Goal: Task Accomplishment & Management: Complete application form

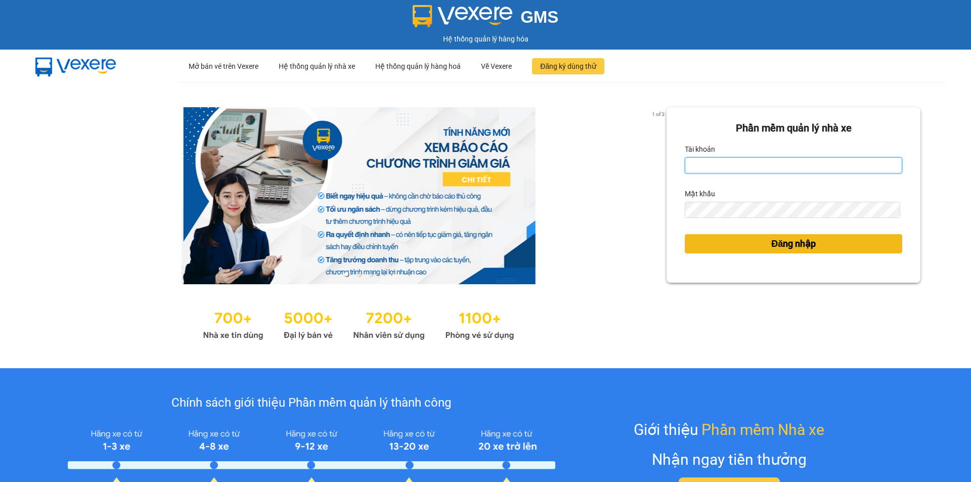
type input "muaalau.longhoan"
click at [774, 243] on span "Đăng nhập" at bounding box center [793, 244] width 45 height 14
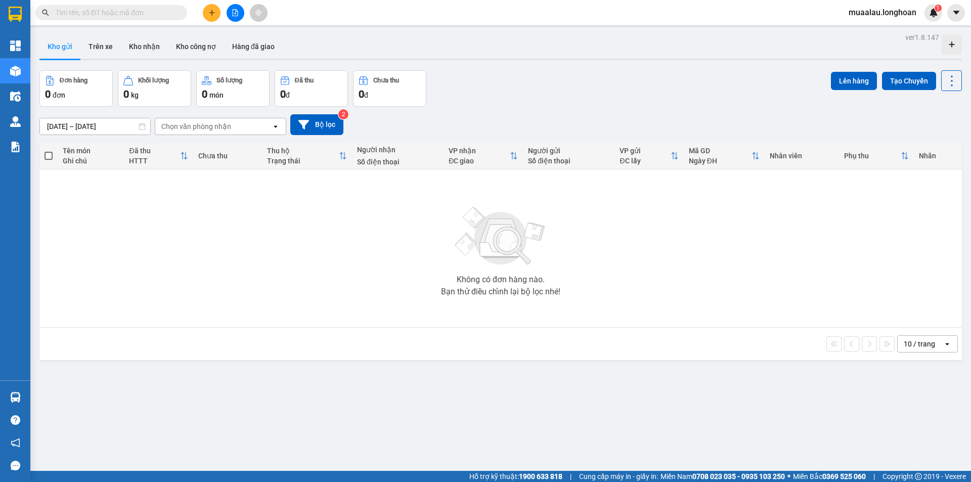
click at [129, 9] on input "text" at bounding box center [115, 12] width 119 height 11
paste input "VPVD0310250039"
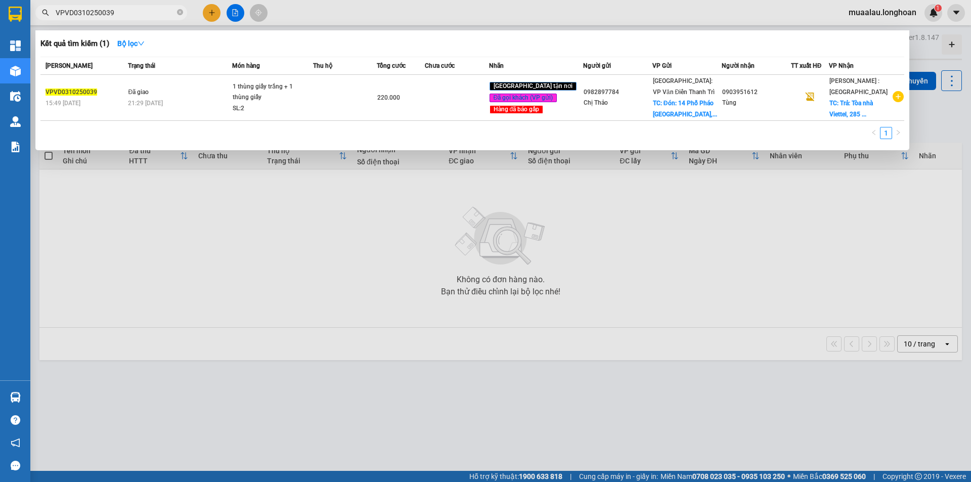
click at [122, 14] on input "VPVD0310250039" at bounding box center [115, 12] width 119 height 11
paste input "HNHD240925001"
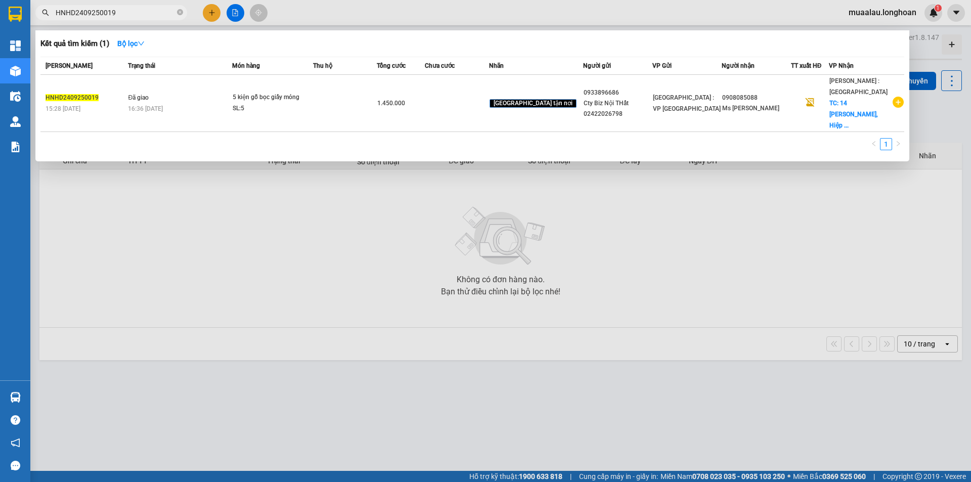
click at [211, 356] on div at bounding box center [485, 241] width 971 height 482
click at [126, 11] on input "HNHD2409250019" at bounding box center [115, 12] width 119 height 11
click at [132, 12] on input "HNHD2409250019" at bounding box center [115, 12] width 119 height 11
paste input "VPVD031025003"
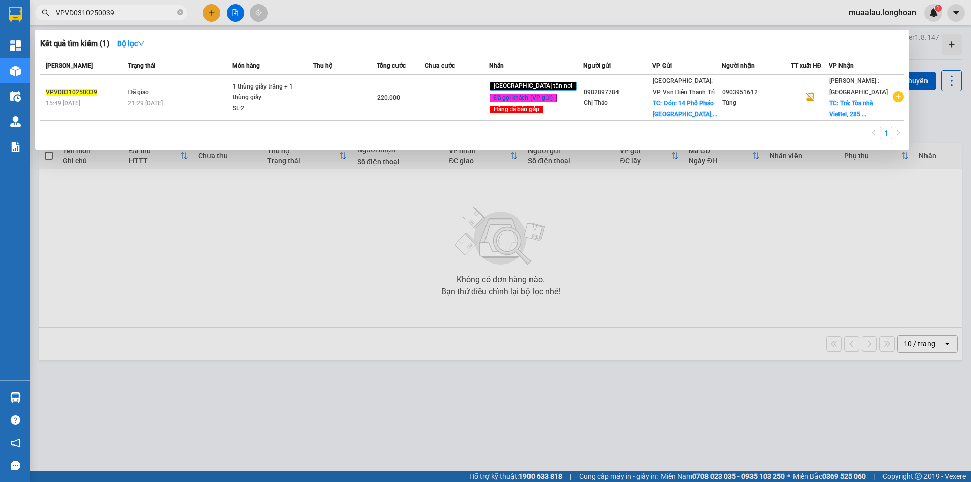
click at [121, 13] on input "VPVD0310250039" at bounding box center [115, 12] width 119 height 11
paste input "1110250052"
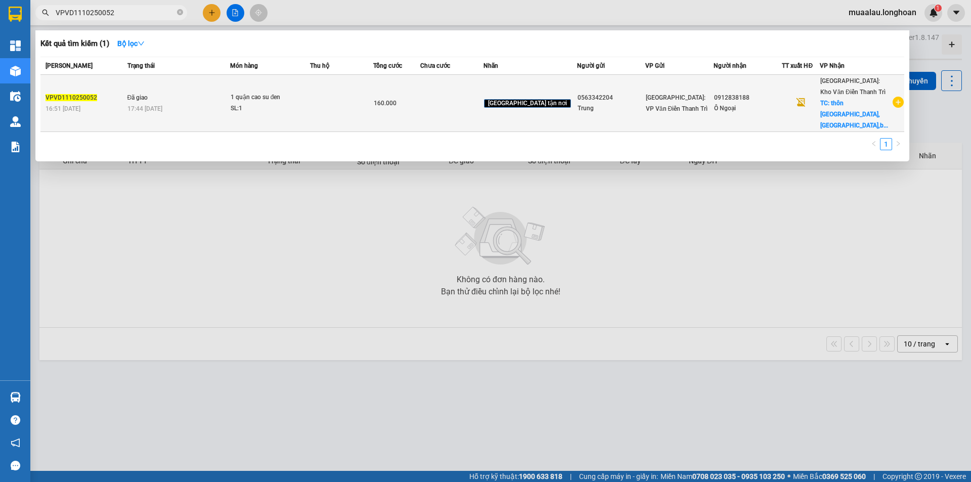
type input "VPVD1110250052"
click at [119, 104] on div "16:51 - 11/10" at bounding box center [85, 108] width 79 height 11
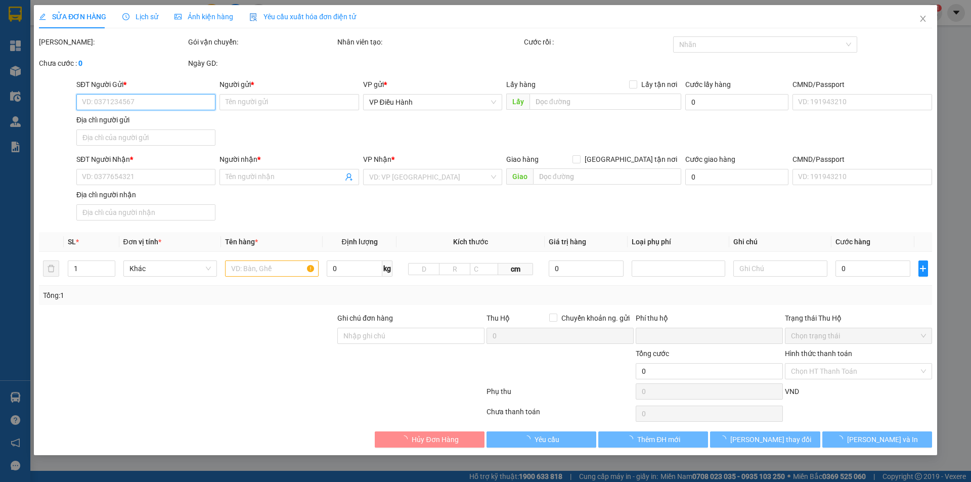
type input "0563342204"
type input "Trung"
type input "0912838188"
type input "Ô Ngoại"
checkbox input "true"
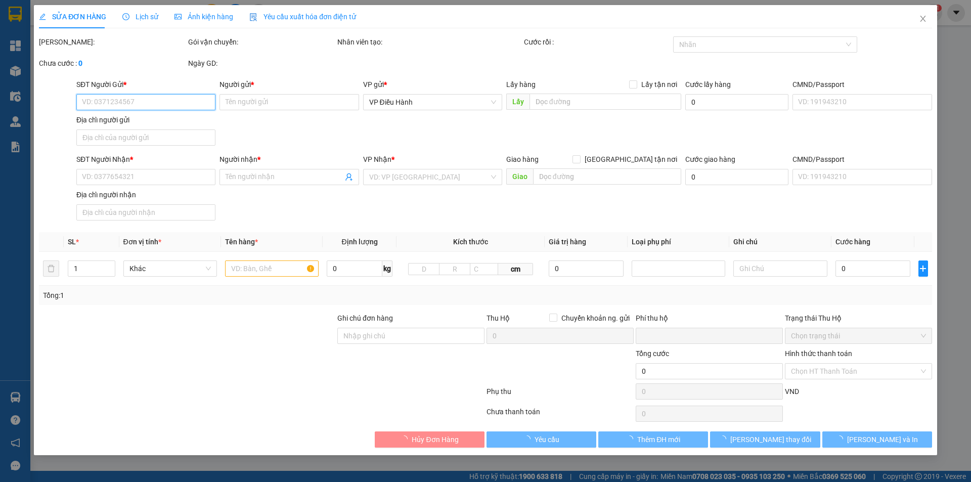
type input "thôn mỹ hưng, lạng giang,bắc giang"
type input "0"
type input "160.000"
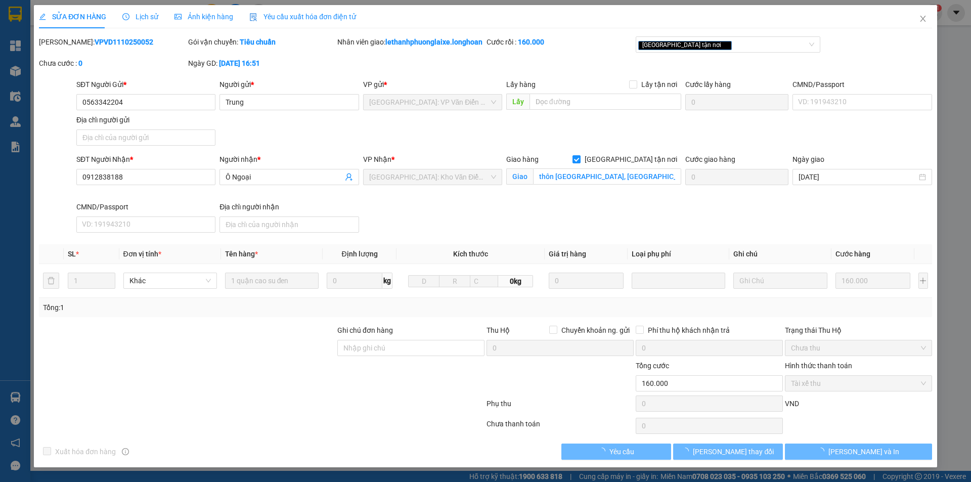
click at [137, 17] on span "Lịch sử" at bounding box center [140, 17] width 36 height 8
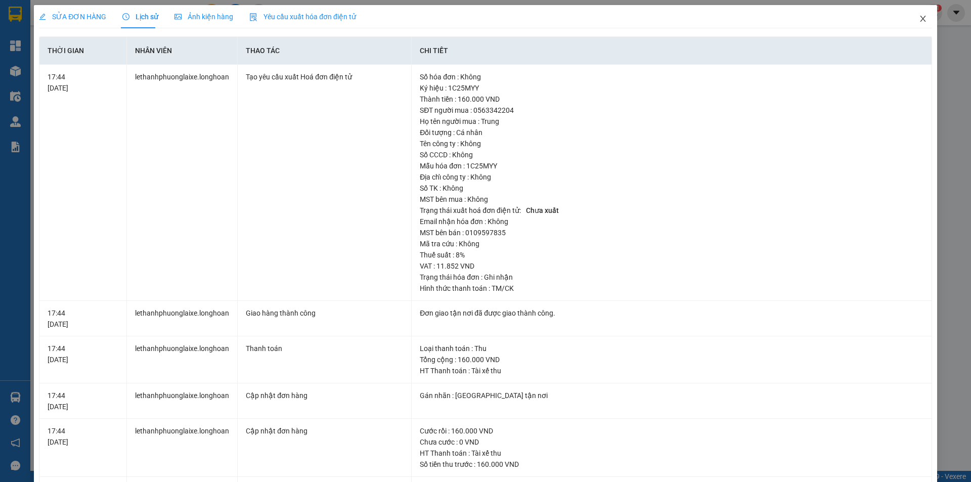
click at [919, 21] on icon "close" at bounding box center [923, 19] width 8 height 8
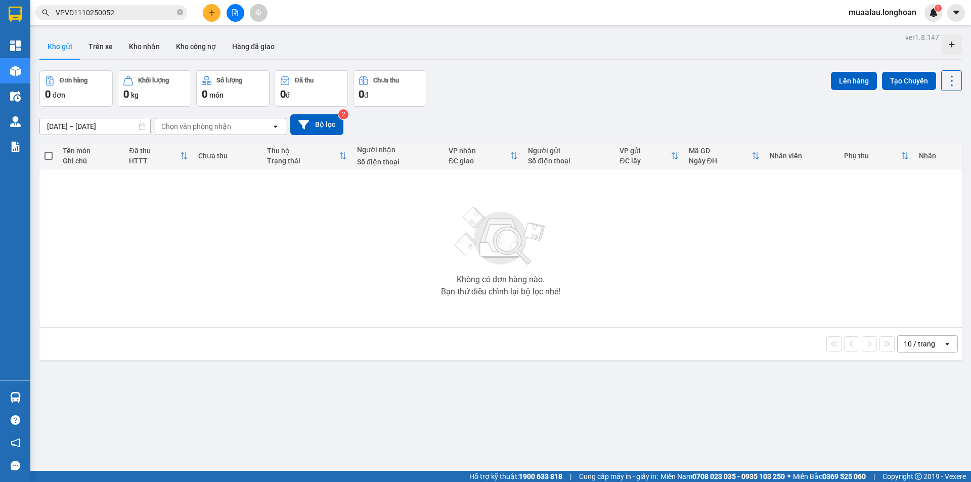
click at [116, 14] on input "VPVD1110250052" at bounding box center [115, 12] width 119 height 11
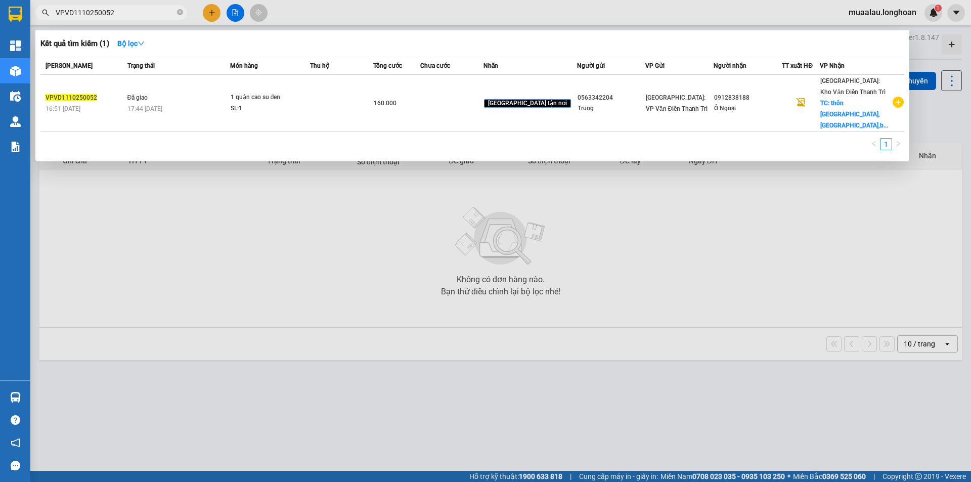
click at [116, 14] on input "VPVD1110250052" at bounding box center [115, 12] width 119 height 11
paste input "KQ122509250033"
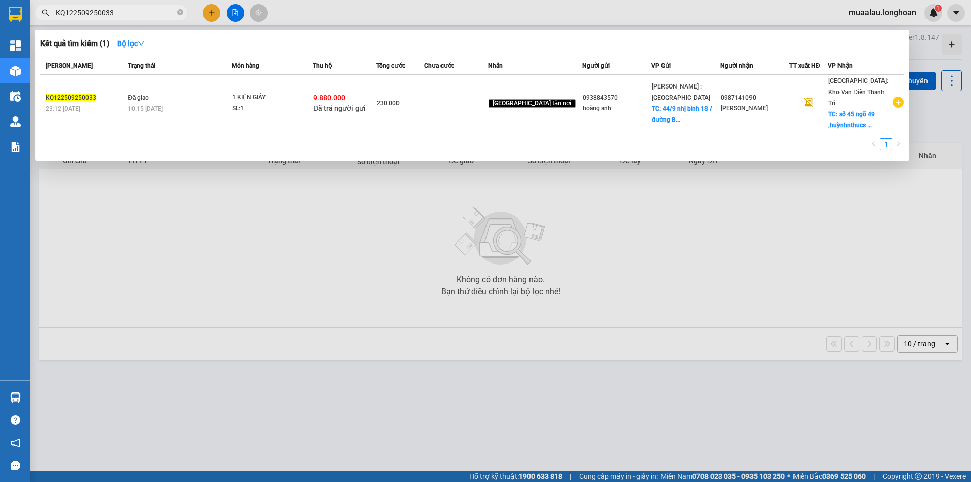
type input "KQ122509250033"
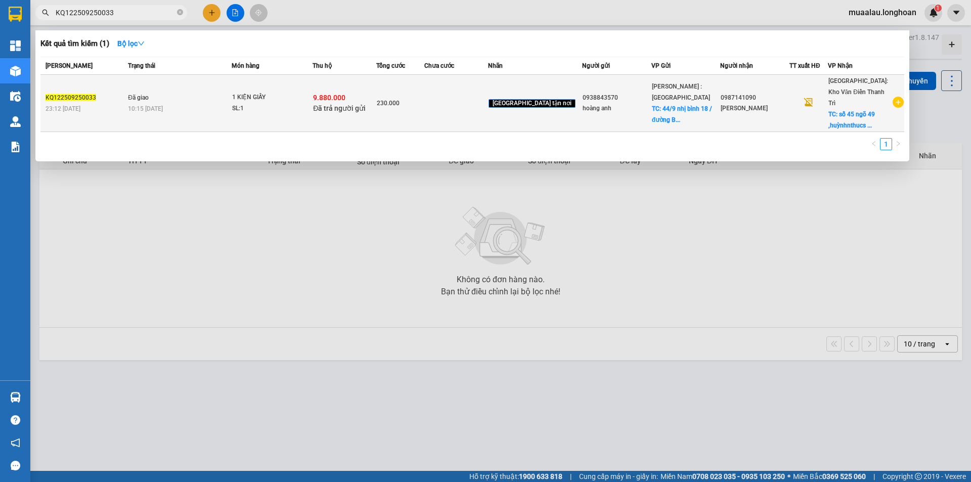
click at [108, 103] on div "23:12 - 25/09" at bounding box center [85, 108] width 79 height 11
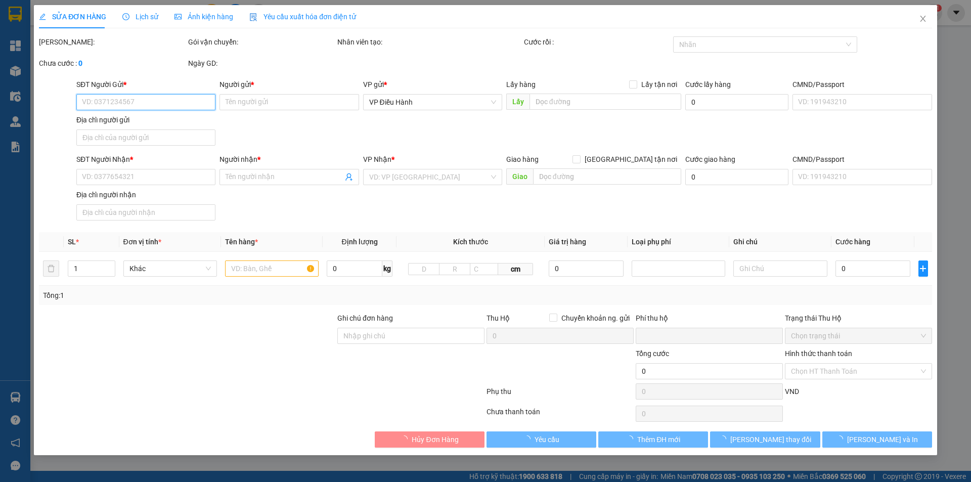
type input "0938843570"
type input "hoàng anh"
checkbox input "true"
type input "44/9 nhị bình 18 / đường Bùi công trừng. Xã nhị bình hốc môn ,hcm"
type input "65.000"
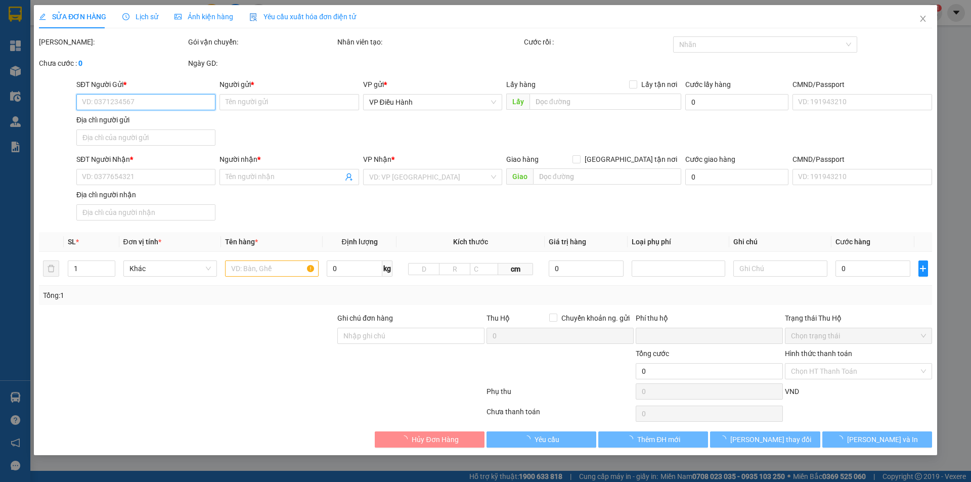
type input "0987141090"
type input "Van Lee Westman"
checkbox input "true"
type input "số 45 ngõ 49 ,huỳnhnthucs kháng,láng hạ,hn"
checkbox input "true"
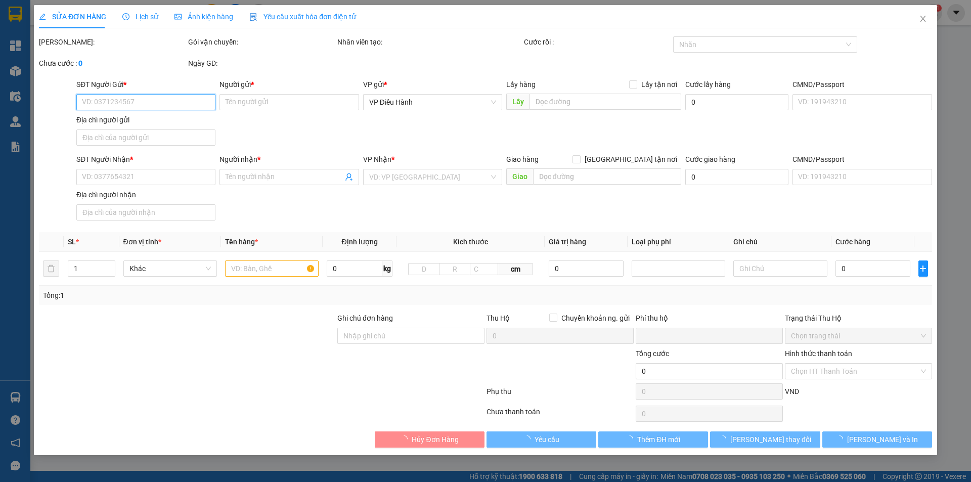
type input "9.880.000"
type input "25.000"
type input "230.000"
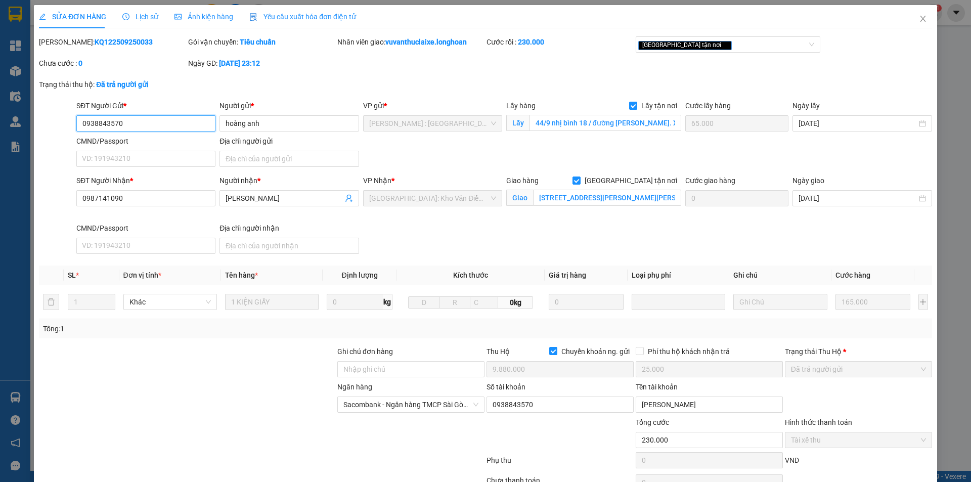
click at [125, 123] on input "0938843570" at bounding box center [145, 123] width 139 height 16
click at [139, 18] on span "Lịch sử" at bounding box center [140, 17] width 36 height 8
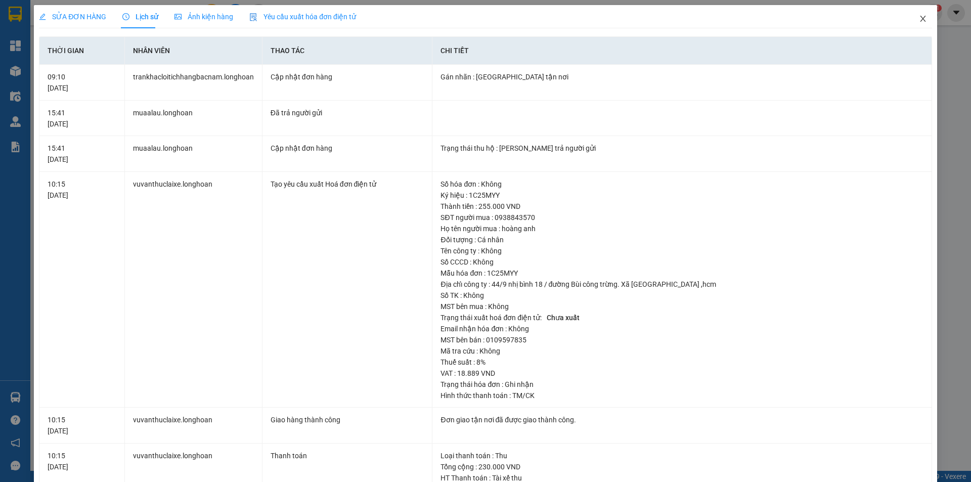
click at [919, 19] on icon "close" at bounding box center [923, 19] width 8 height 8
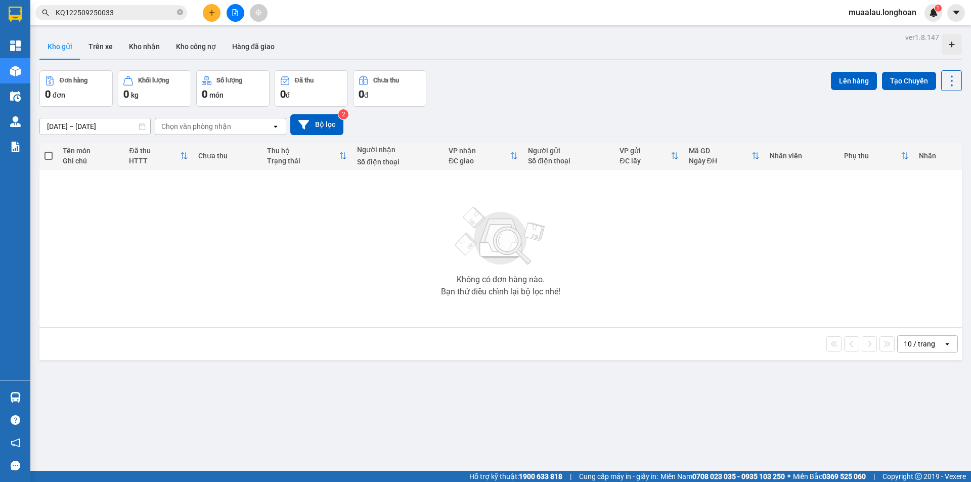
click at [118, 12] on input "KQ122509250033" at bounding box center [115, 12] width 119 height 11
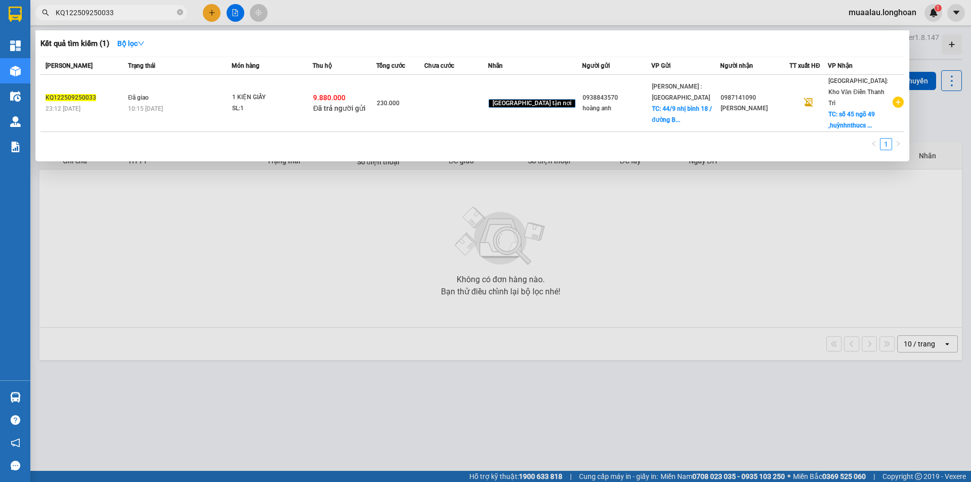
click at [118, 12] on input "KQ122509250033" at bounding box center [115, 12] width 119 height 11
paste input "VPTX0810250006"
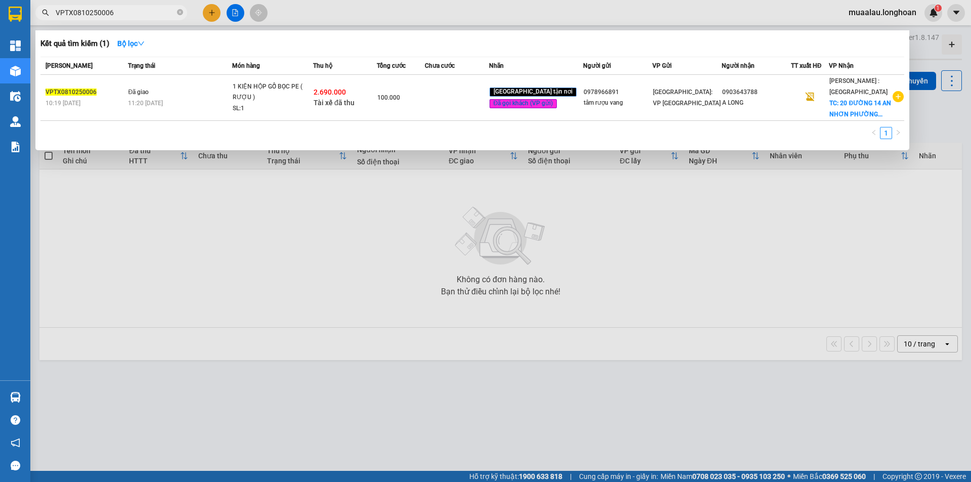
click at [397, 359] on div at bounding box center [485, 241] width 971 height 482
click at [124, 14] on input "VPTX0810250006" at bounding box center [115, 12] width 119 height 11
paste input "HM0810250020"
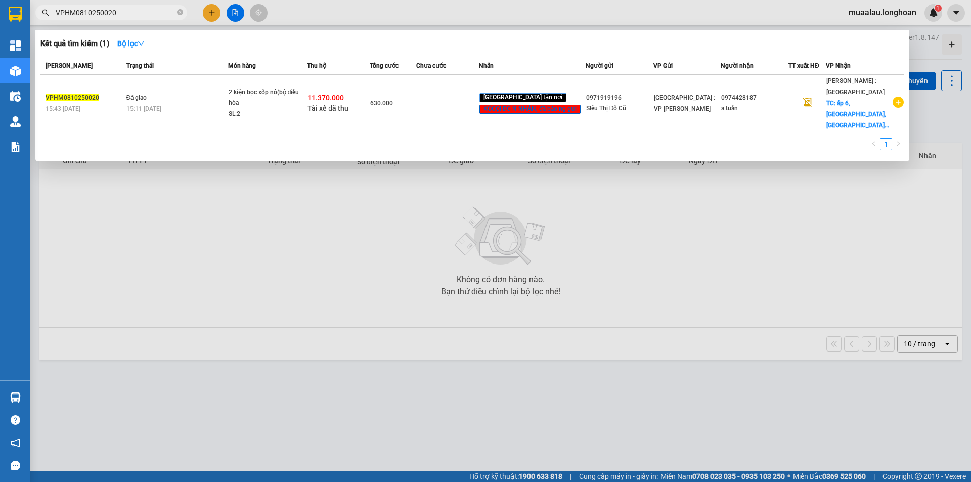
drag, startPoint x: 514, startPoint y: 308, endPoint x: 482, endPoint y: 323, distance: 35.1
click at [514, 308] on div at bounding box center [485, 241] width 971 height 482
click at [137, 14] on input "VPHM0810250020" at bounding box center [115, 12] width 119 height 11
paste input "KQ121809250035"
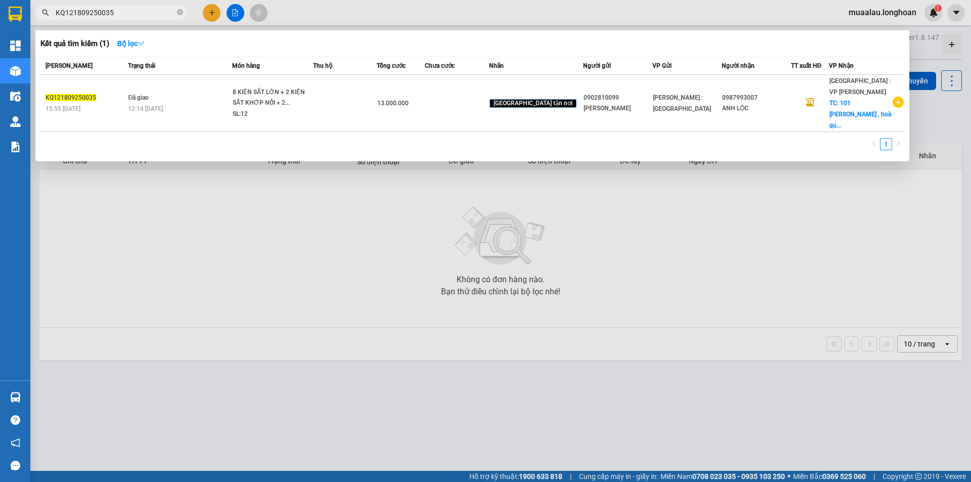
click at [127, 11] on input "KQ121809250035" at bounding box center [115, 12] width 119 height 11
click at [116, 15] on input "KQ121809250035" at bounding box center [115, 12] width 119 height 11
paste input "240925001"
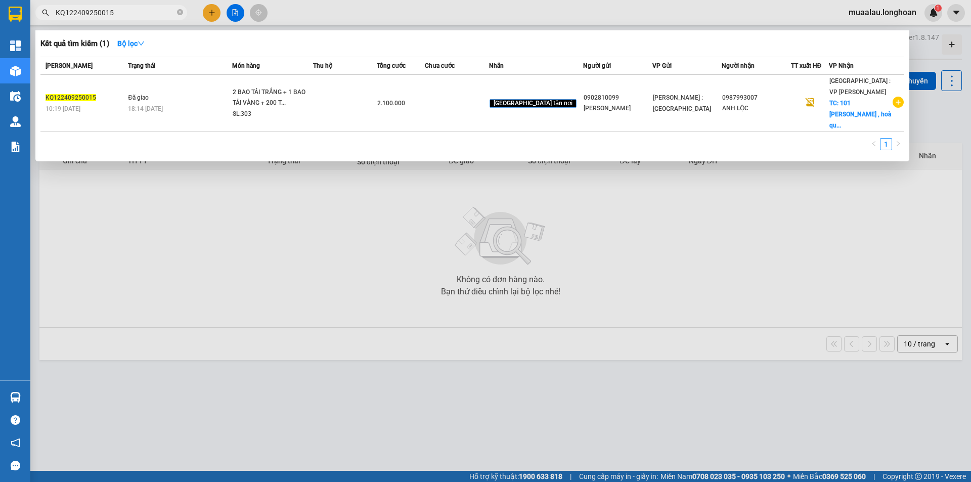
click at [126, 16] on input "KQ122409250015" at bounding box center [115, 12] width 119 height 11
paste input "VPHM0810250020"
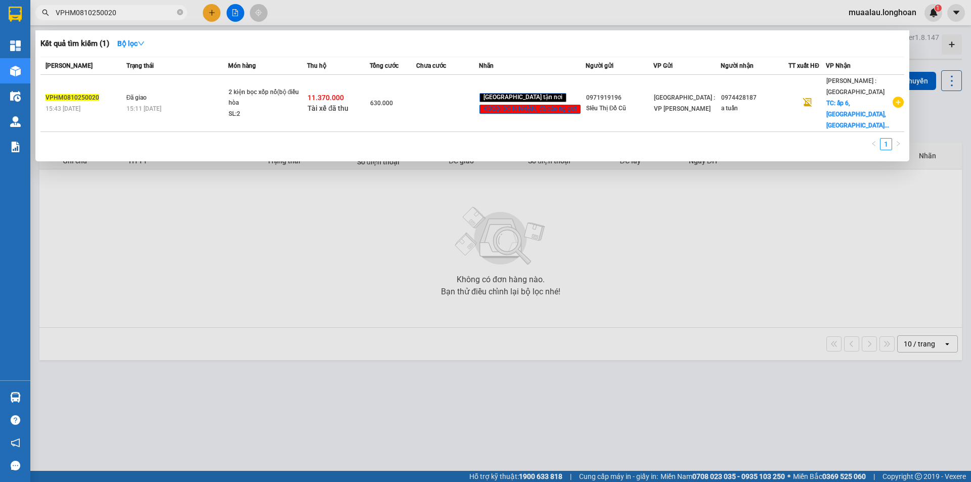
type input "VPHM0810250020"
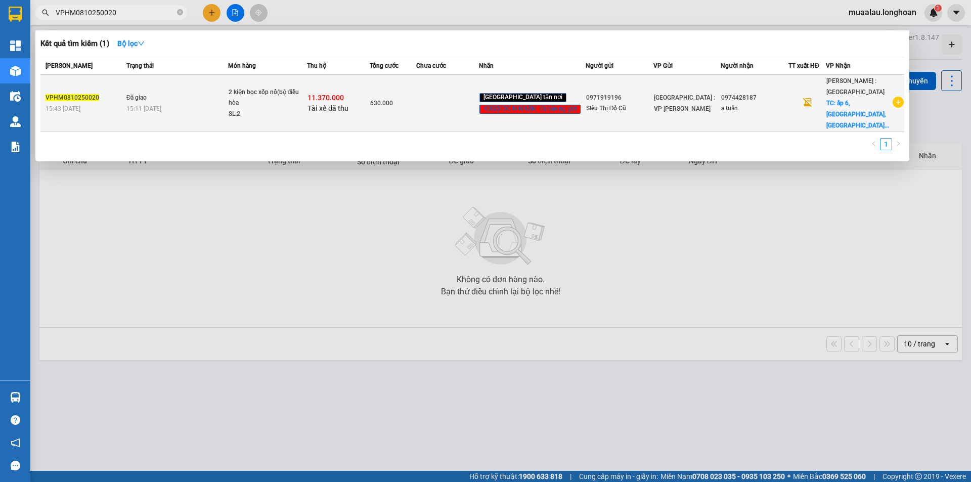
click at [136, 96] on span "Đã giao" at bounding box center [136, 97] width 21 height 8
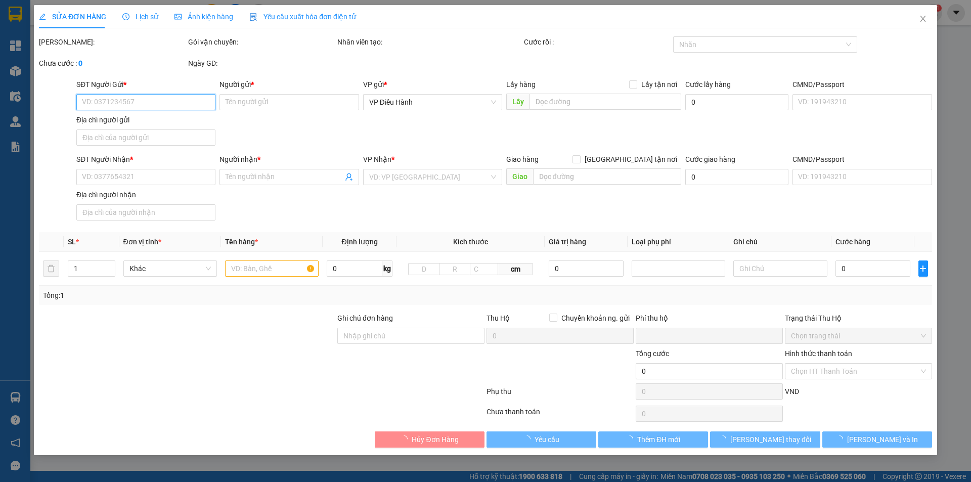
type input "0971919196"
type input "SIêu Thị Đồ Cũ"
type input "0974428187"
type input "a tuấn"
checkbox input "true"
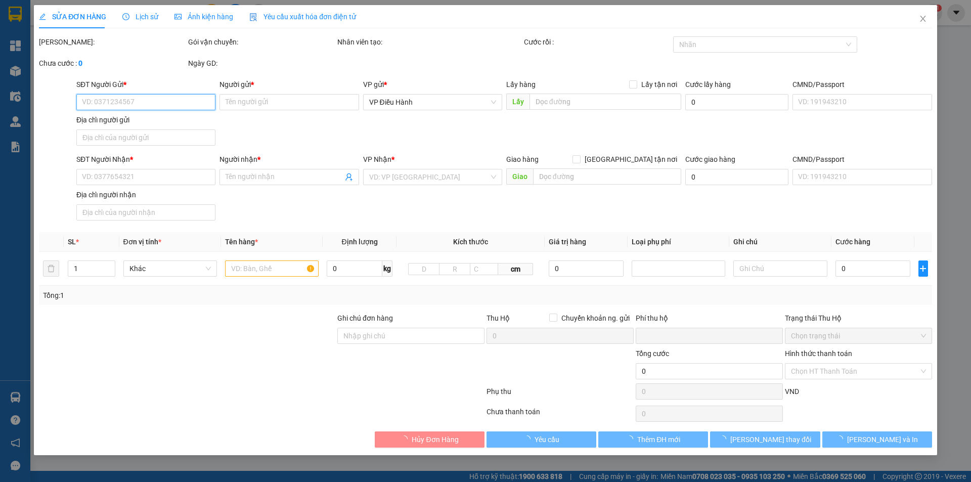
type input "ấp 6,[GEOGRAPHIC_DATA],[GEOGRAPHIC_DATA],[GEOGRAPHIC_DATA]"
type input "nhận nguyên kiện,giao nguyên kiện,bể vỡ k đền"
checkbox input "true"
type input "11.370.000"
type input "30.000"
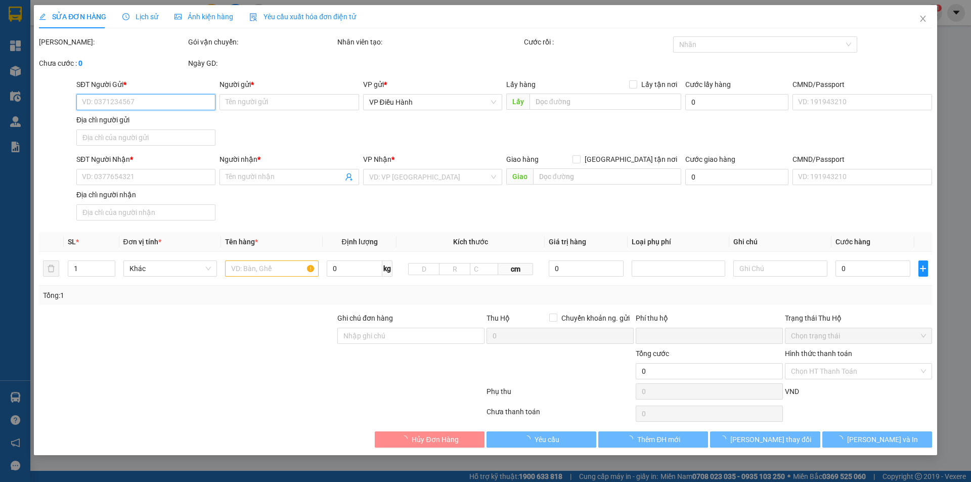
type input "630.000"
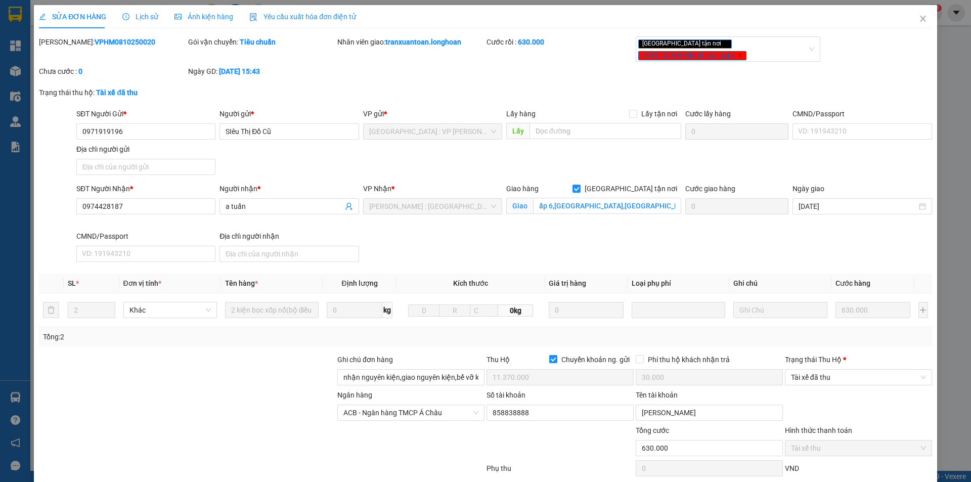
click at [208, 389] on div at bounding box center [187, 406] width 298 height 35
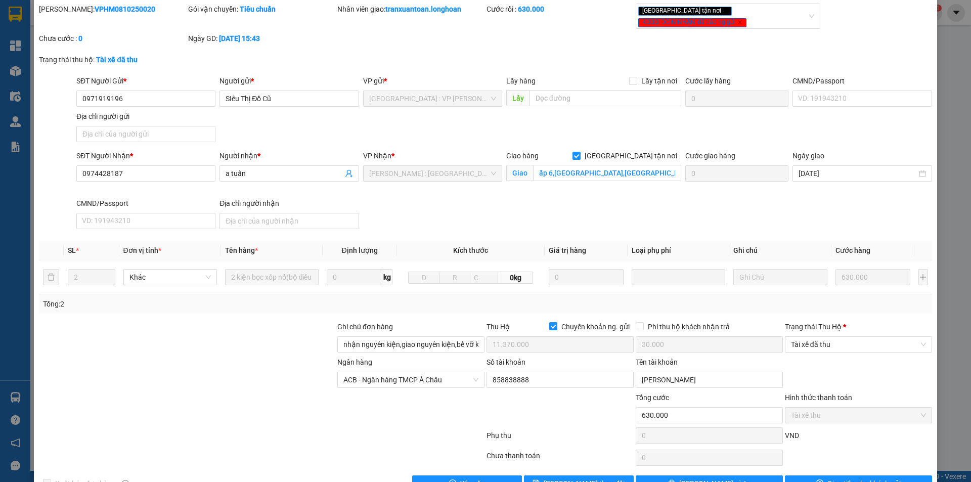
scroll to position [51, 0]
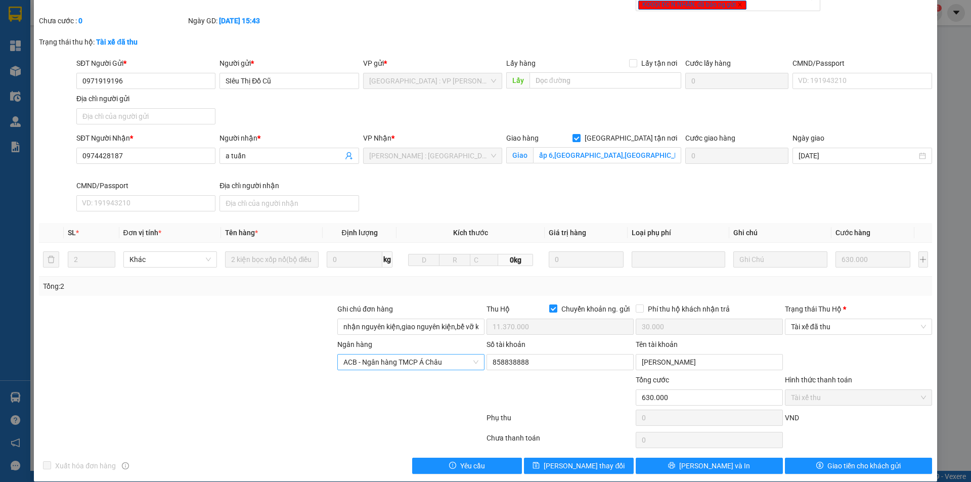
click at [470, 355] on span "ACB - Ngân hàng TMCP Á Châu" at bounding box center [410, 362] width 135 height 15
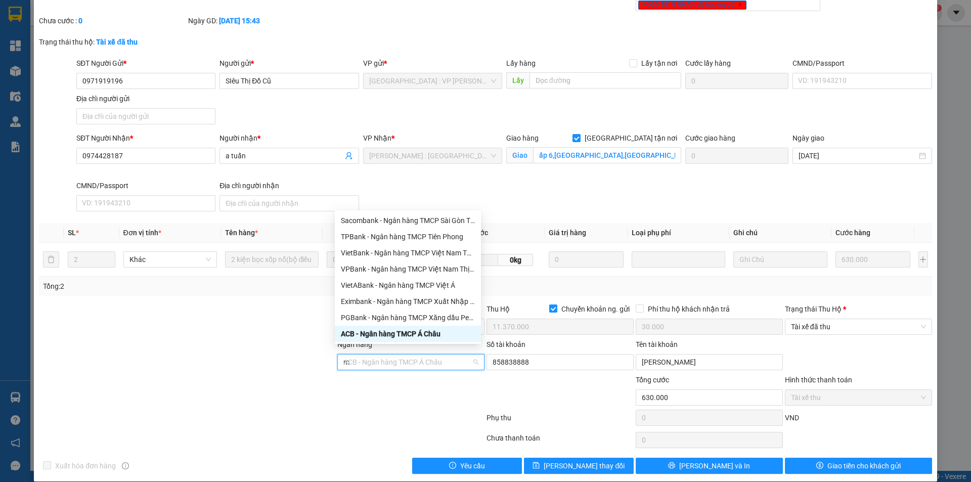
type input "mb"
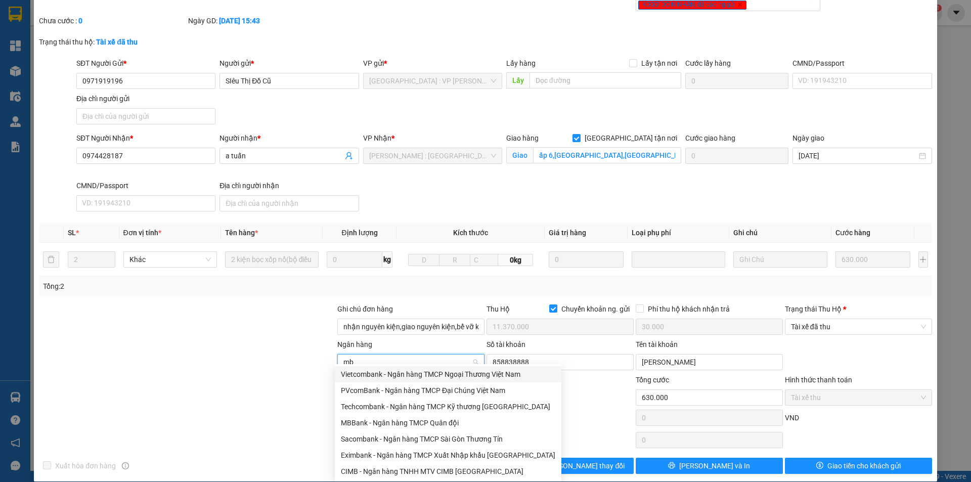
scroll to position [0, 0]
click at [372, 422] on div "MBBank - Ngân hàng TMCP Quân đội" at bounding box center [448, 422] width 214 height 11
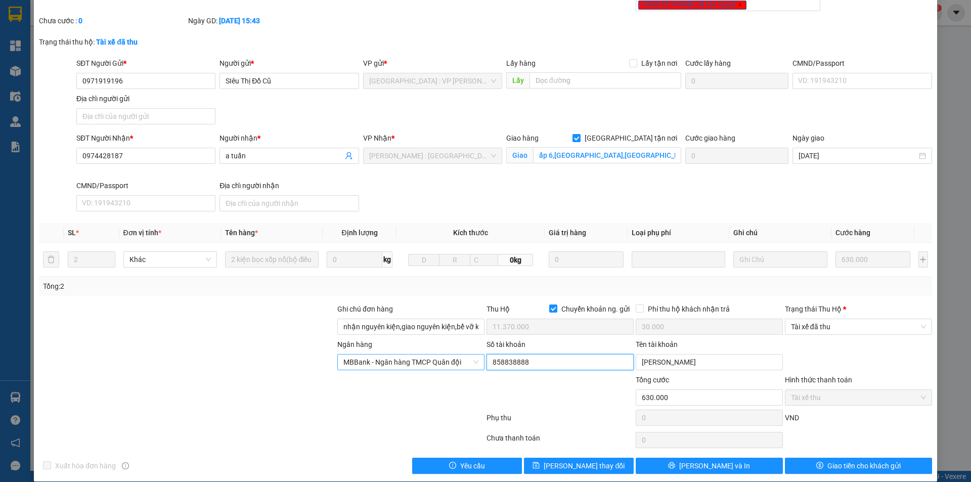
drag, startPoint x: 543, startPoint y: 356, endPoint x: 480, endPoint y: 362, distance: 63.0
click at [480, 362] on div "Ngân hàng MBBank - Ngân hàng TMCP Quân đội Số tài khoản 858838888 Tên tài khoản…" at bounding box center [485, 356] width 895 height 35
type input "0395133275"
click at [480, 362] on div "Ngân hàng MBBank - Ngân hàng TMCP Quân đội" at bounding box center [410, 356] width 147 height 35
drag, startPoint x: 710, startPoint y: 357, endPoint x: 618, endPoint y: 370, distance: 93.4
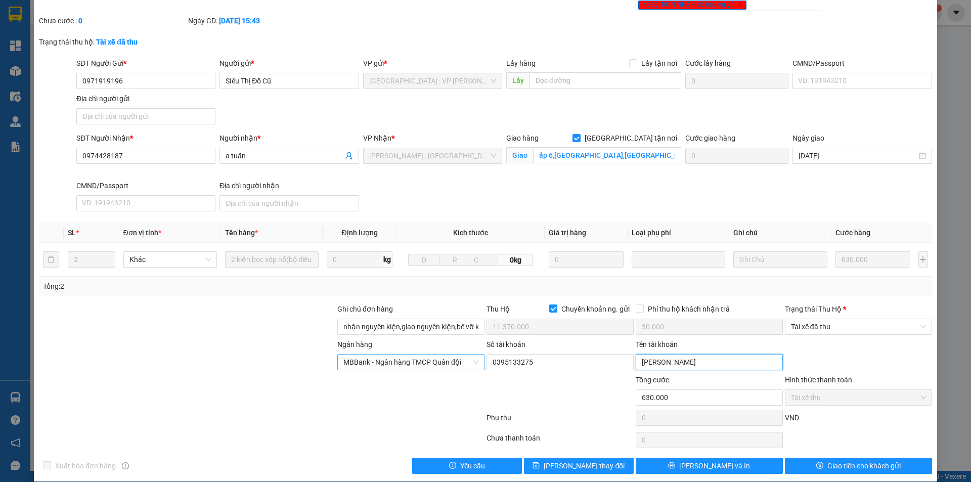
click at [618, 370] on form "Ghi chú đơn hàng nhận nguyên kiện,giao nguyên kiện,bể vỡ k đền Thu Hộ Chuyển kh…" at bounding box center [485, 366] width 893 height 126
type input "DO THI HIEN"
click at [407, 392] on div at bounding box center [410, 391] width 149 height 35
click at [585, 460] on span "[PERSON_NAME] thay đổi" at bounding box center [584, 465] width 81 height 11
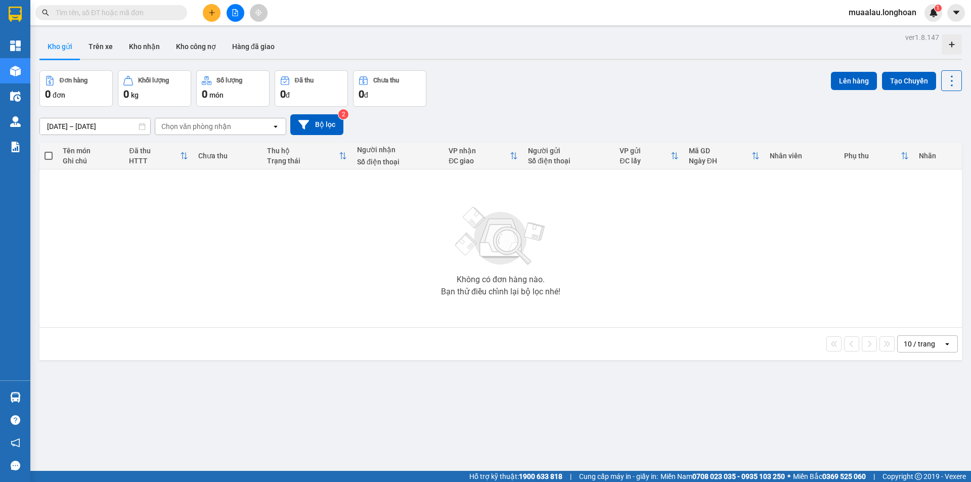
click at [78, 14] on input "text" at bounding box center [115, 12] width 119 height 11
paste input "VPHM0810250020"
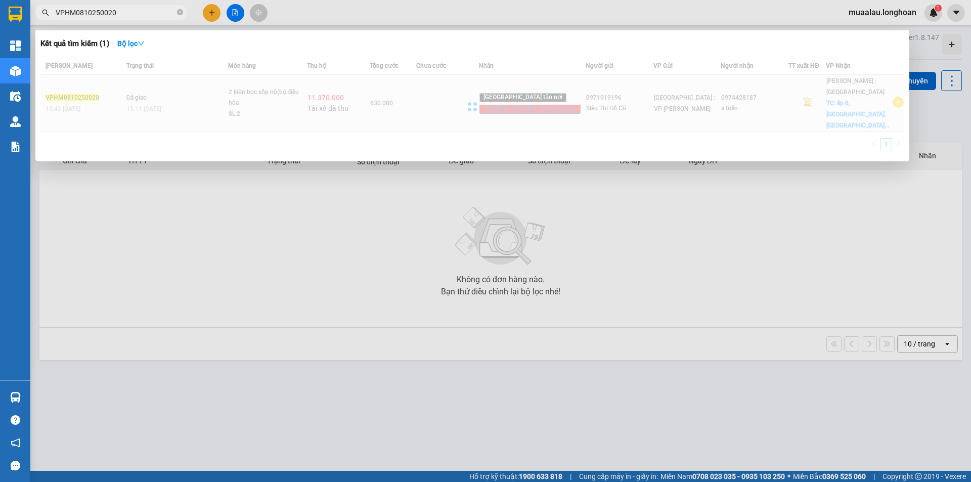
type input "VPHM0810250020"
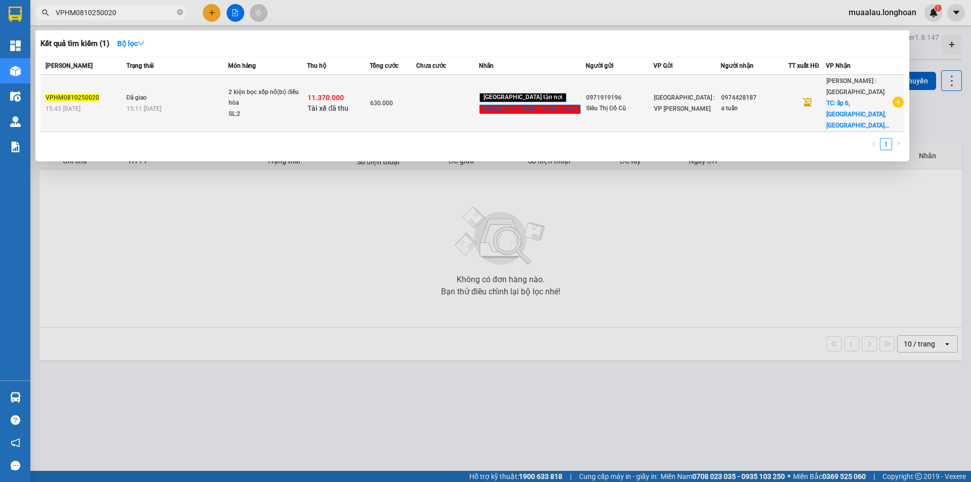
click at [121, 103] on div "15:43 [DATE]" at bounding box center [85, 108] width 78 height 11
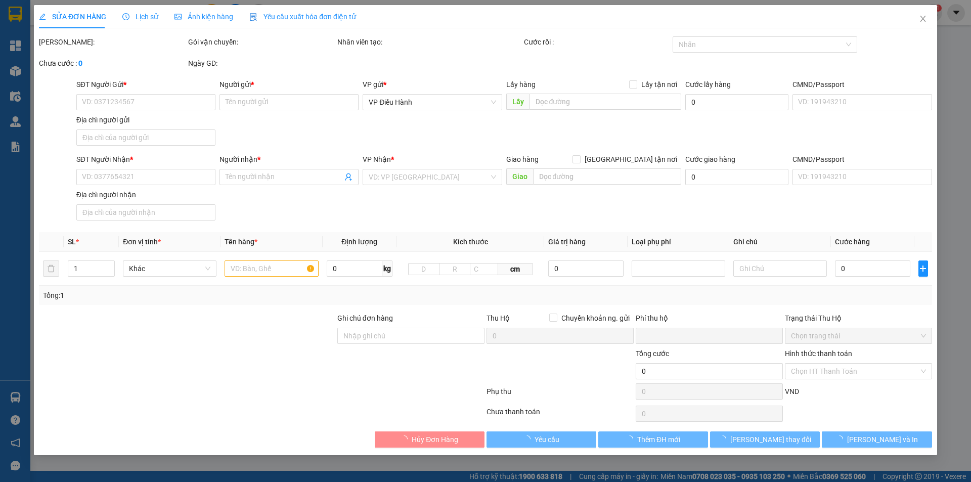
type input "0971919196"
type input "SIêu Thị Đồ Cũ"
type input "0974428187"
type input "a tuấn"
checkbox input "true"
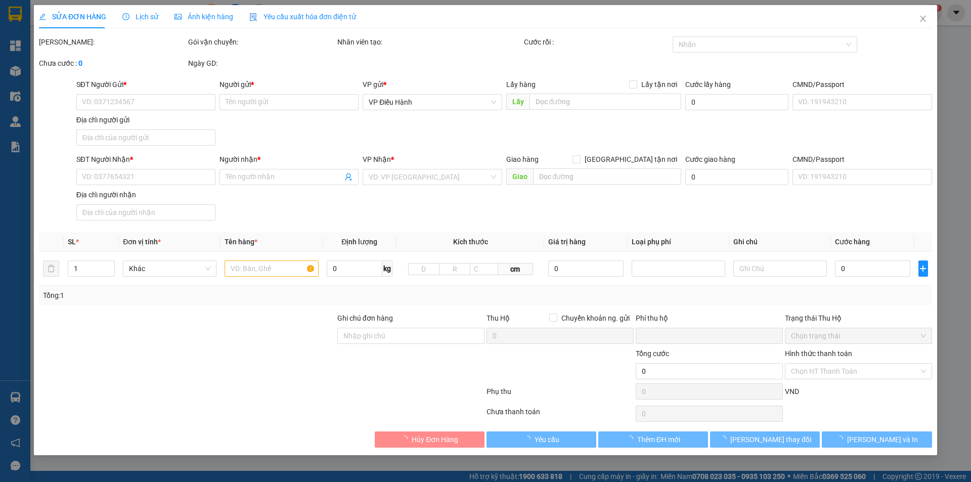
type input "ấp 6,[GEOGRAPHIC_DATA],[GEOGRAPHIC_DATA],[GEOGRAPHIC_DATA]"
type input "nhận nguyên kiện,giao nguyên kiện,bể vỡ k đền"
checkbox input "true"
type input "11.370.000"
type input "30.000"
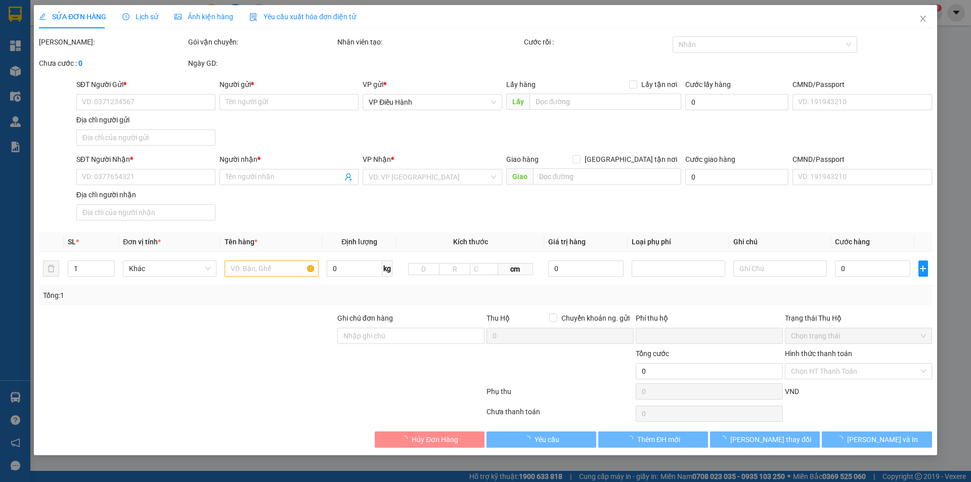
type input "630.000"
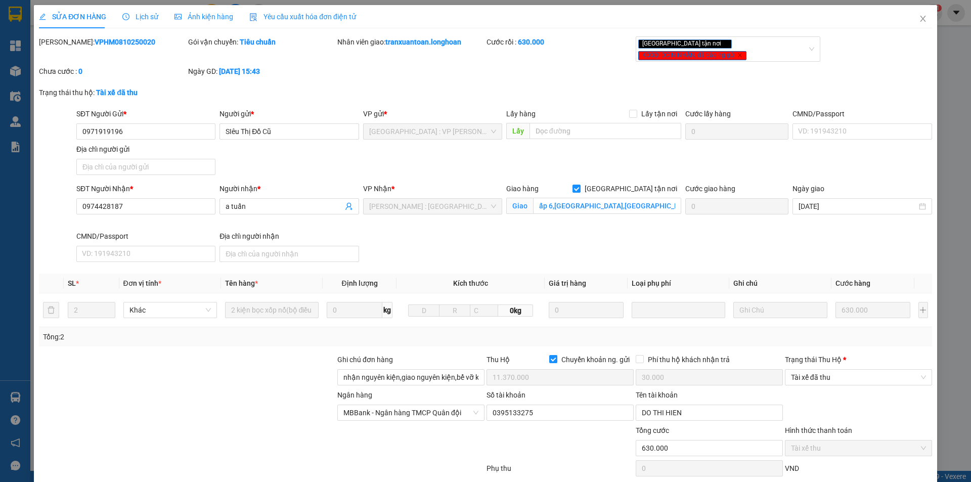
click at [139, 16] on span "Lịch sử" at bounding box center [140, 17] width 36 height 8
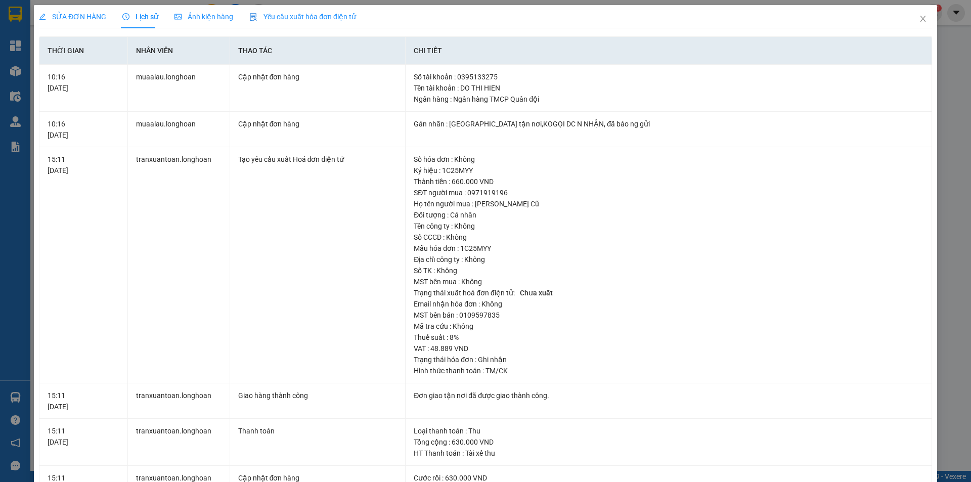
click at [86, 15] on span "SỬA ĐƠN HÀNG" at bounding box center [72, 17] width 67 height 8
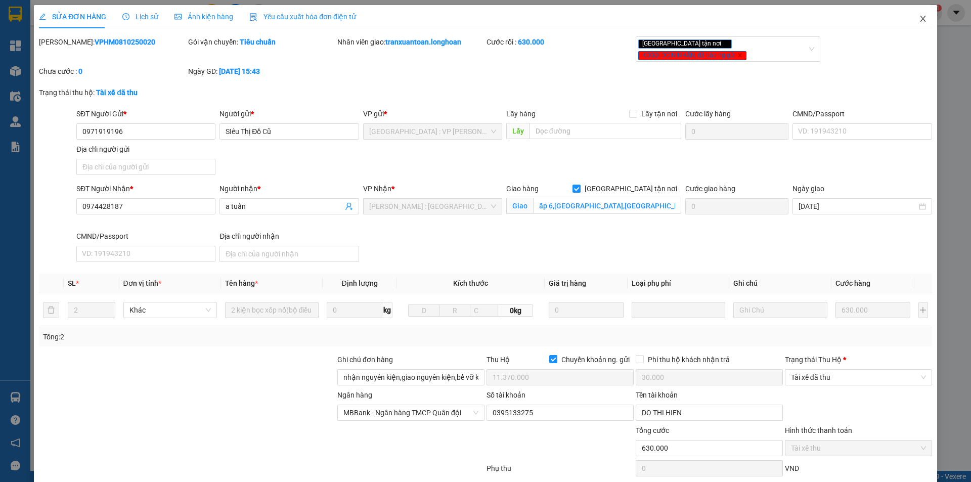
click at [919, 22] on icon "close" at bounding box center [923, 19] width 8 height 8
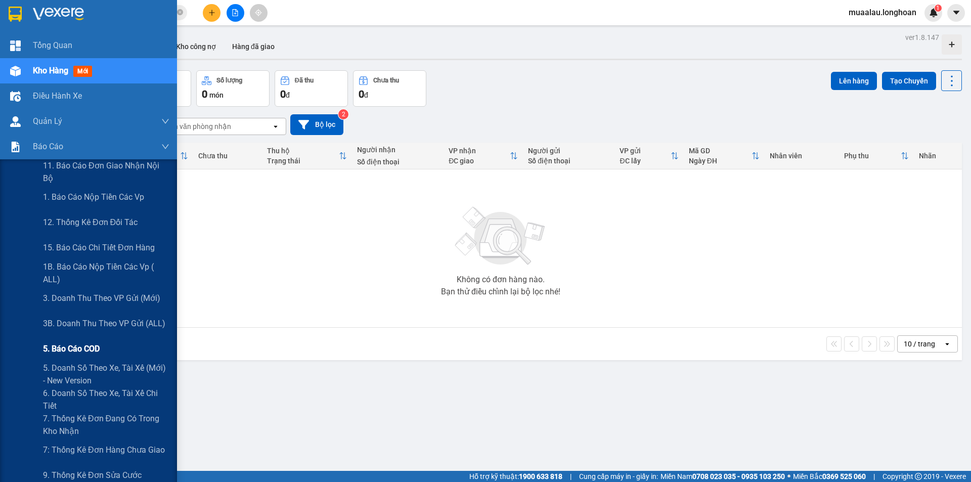
click at [84, 349] on span "5. Báo cáo COD" at bounding box center [71, 348] width 57 height 13
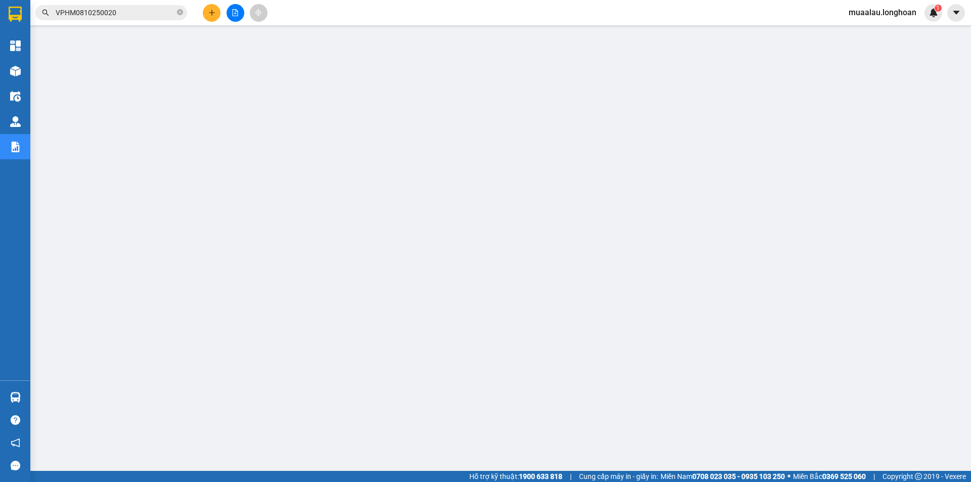
click at [119, 15] on input "VPHM0810250020" at bounding box center [115, 12] width 119 height 11
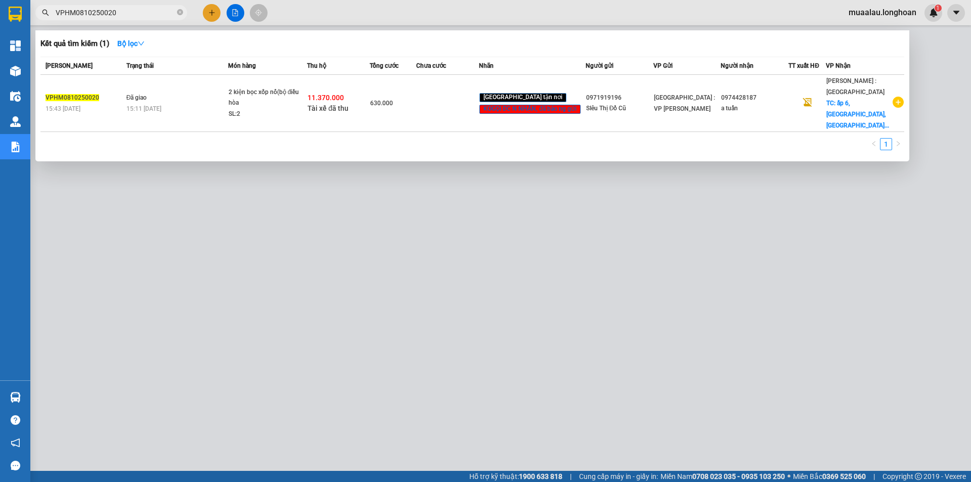
click at [119, 15] on input "VPHM0810250020" at bounding box center [115, 12] width 119 height 11
paste input "VD0210250019"
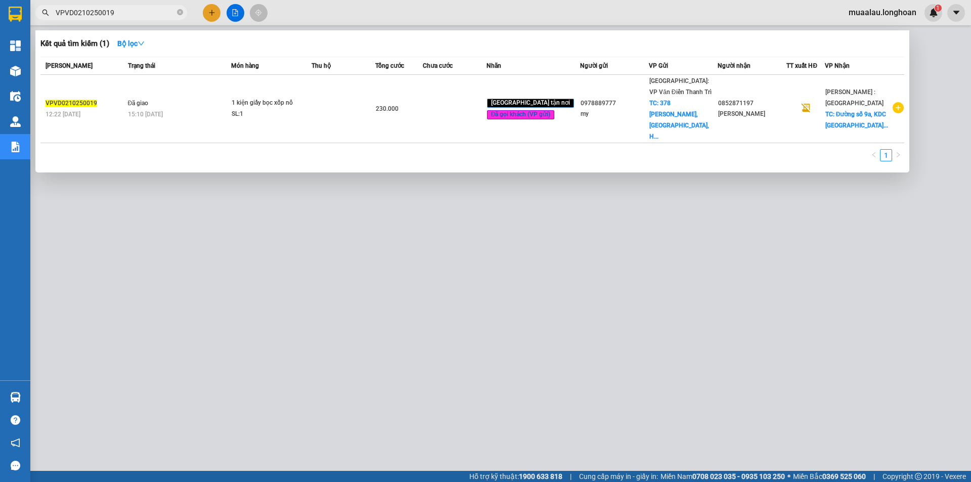
click at [104, 246] on div at bounding box center [485, 241] width 971 height 482
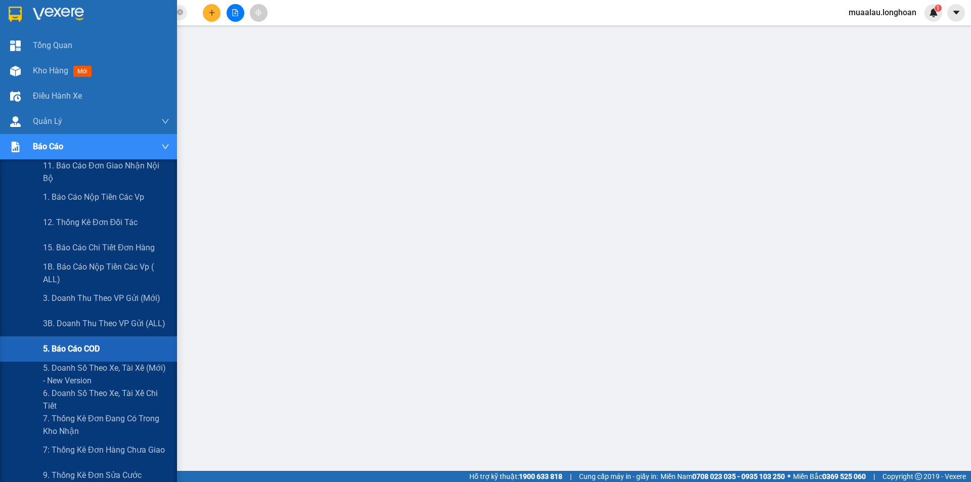
drag, startPoint x: 69, startPoint y: 352, endPoint x: 84, endPoint y: 345, distance: 15.9
click at [70, 352] on span "5. Báo cáo COD" at bounding box center [71, 348] width 57 height 13
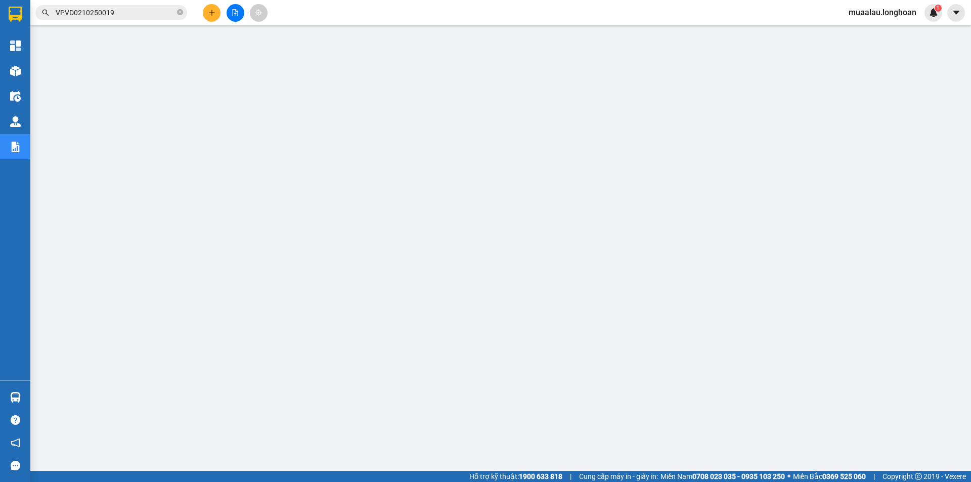
click at [117, 9] on input "VPVD0210250019" at bounding box center [115, 12] width 119 height 11
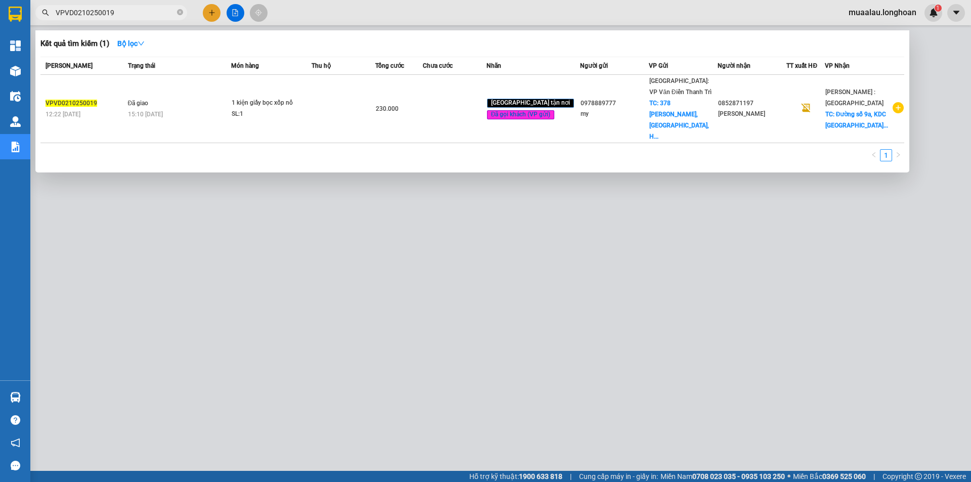
click at [117, 9] on input "VPVD0210250019" at bounding box center [115, 12] width 119 height 11
paste input "HNHD0210250055"
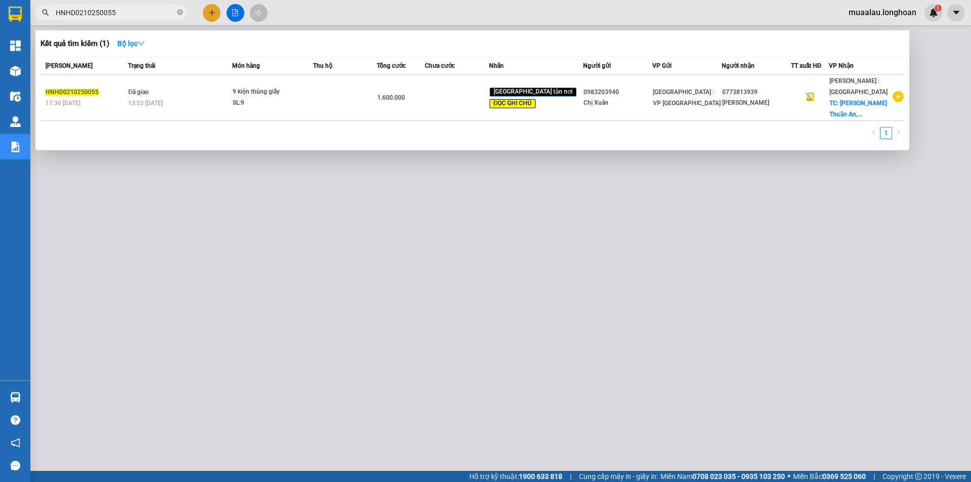
click at [274, 365] on div at bounding box center [485, 241] width 971 height 482
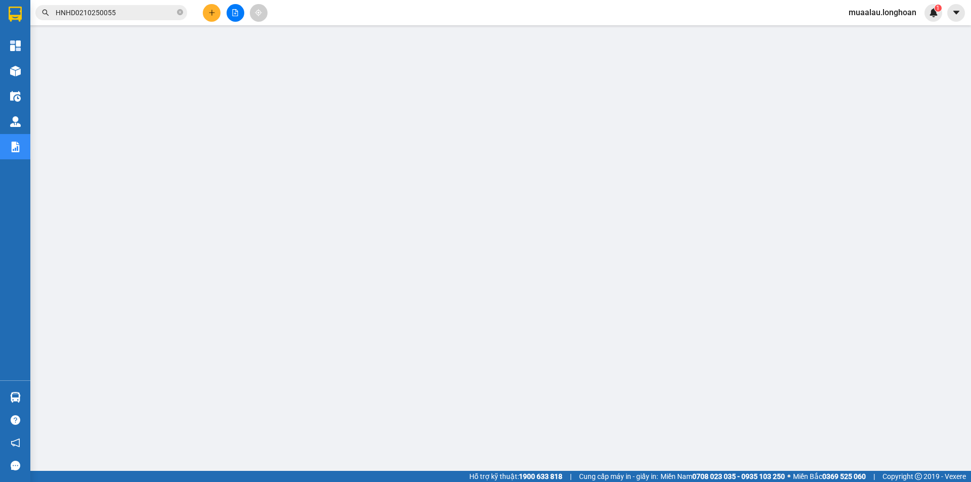
click at [129, 12] on input "HNHD0210250055" at bounding box center [115, 12] width 119 height 11
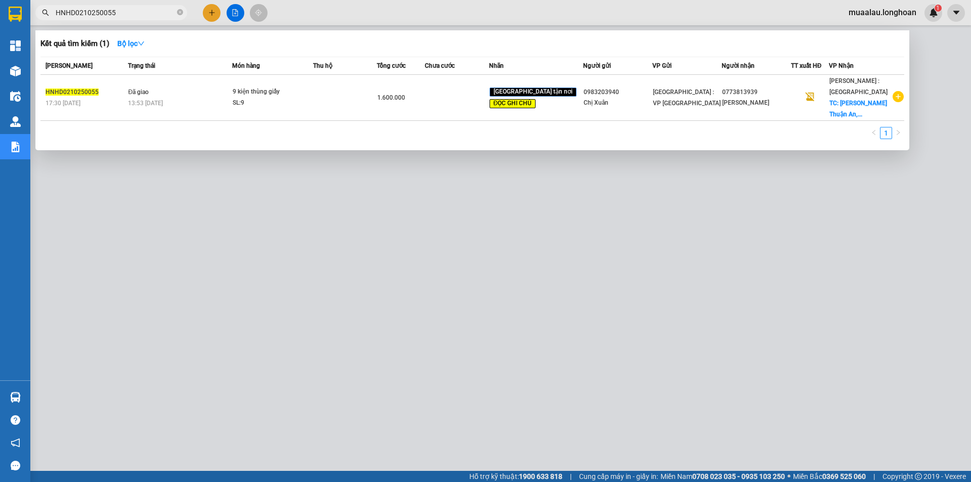
click at [129, 12] on input "HNHD0210250055" at bounding box center [115, 12] width 119 height 11
paste input "KQ120810250014"
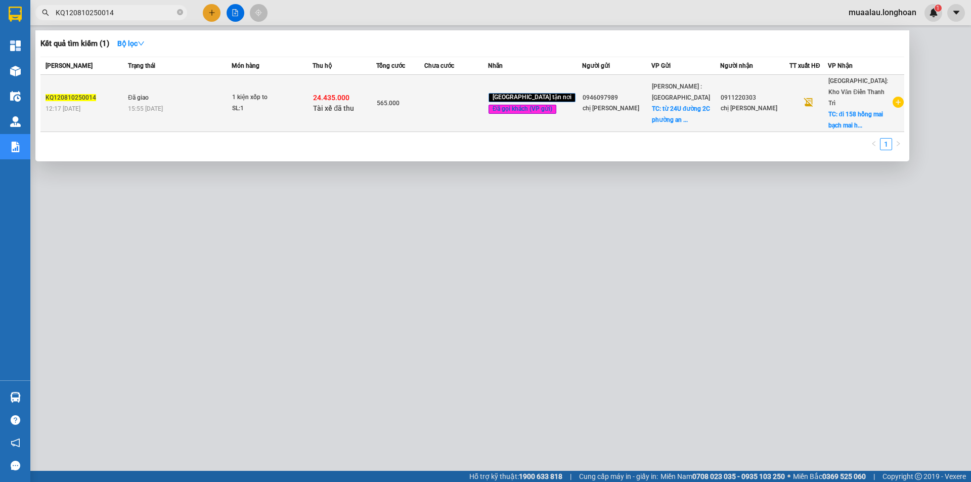
type input "KQ120810250014"
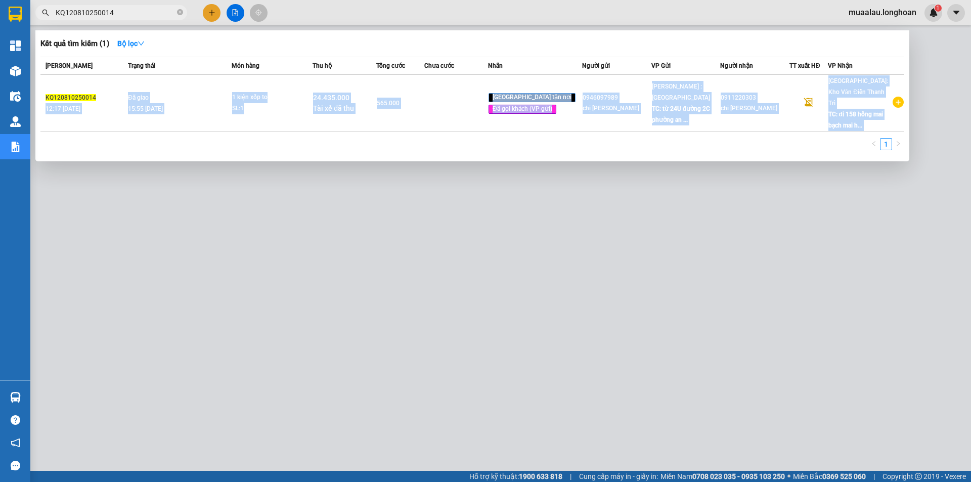
drag, startPoint x: 109, startPoint y: 117, endPoint x: 111, endPoint y: 127, distance: 10.3
click at [111, 127] on div "[PERSON_NAME] thái Món hàng Thu hộ Tổng cước Chưa cước Nhãn Người gửi VP Gửi Ng…" at bounding box center [472, 107] width 864 height 100
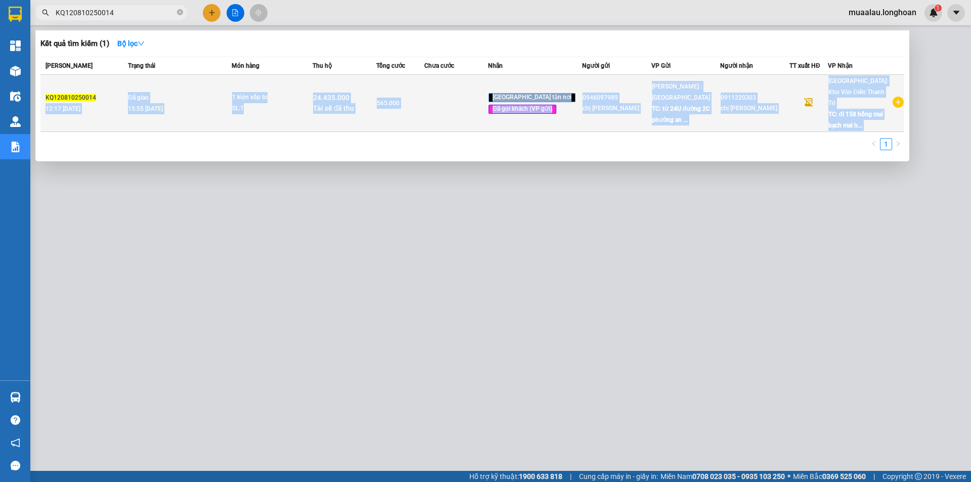
click at [104, 112] on td "KQ120810250014 12:17 [DATE]" at bounding box center [82, 103] width 85 height 57
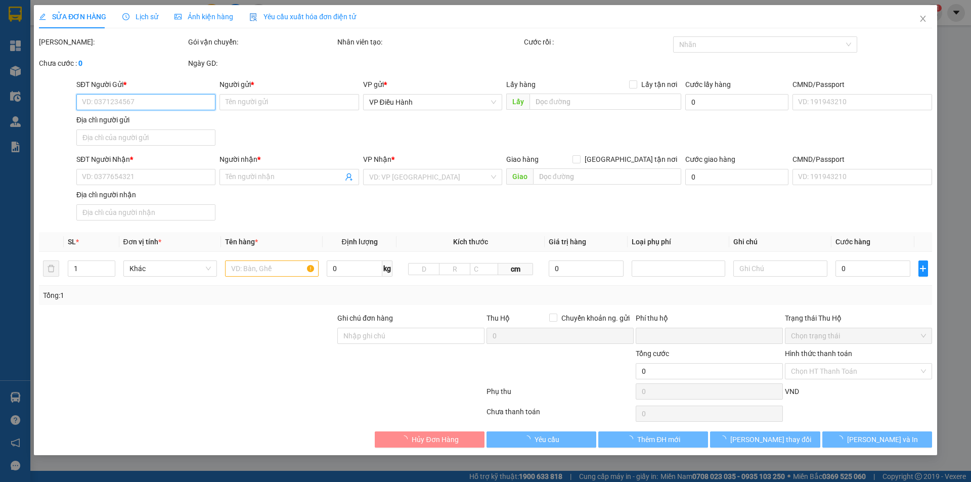
type input "0946097989"
type input "chị [PERSON_NAME]"
checkbox input "true"
type input "từ 24U đường 2C phường an lạc A quận [GEOGRAPHIC_DATA]."
type input "65.000"
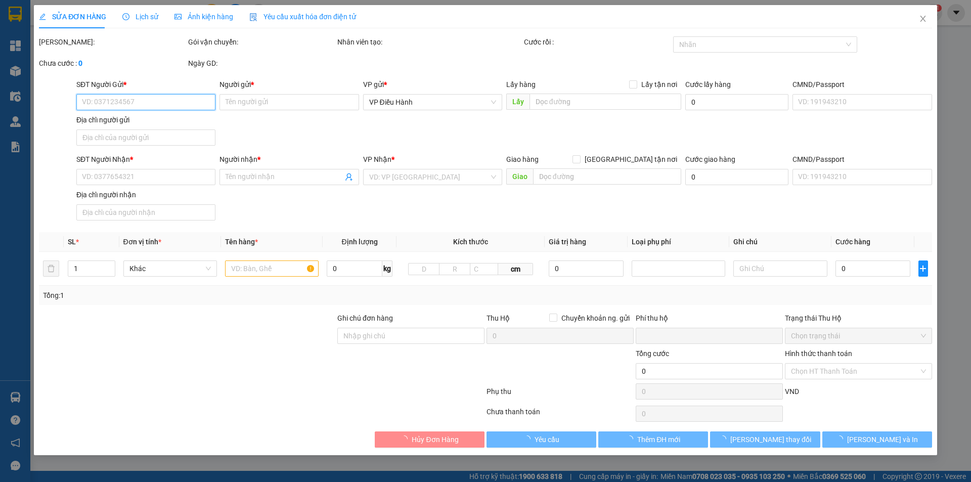
type input "0911220303"
type input "chị [PERSON_NAME]"
checkbox input "true"
type input "đi 158 hồng mai bạch mai [GEOGRAPHIC_DATA]"
checkbox input "true"
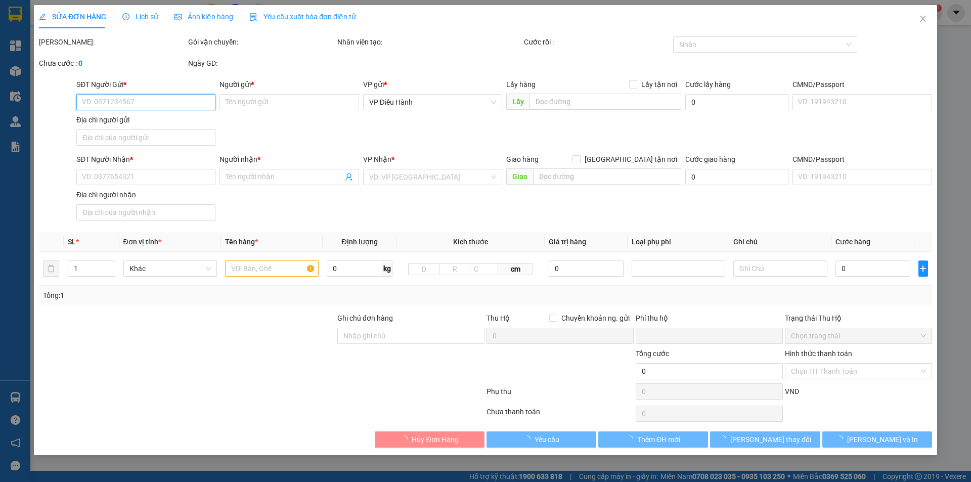
type input "24.435.000"
type input "50.000"
type input "565.000"
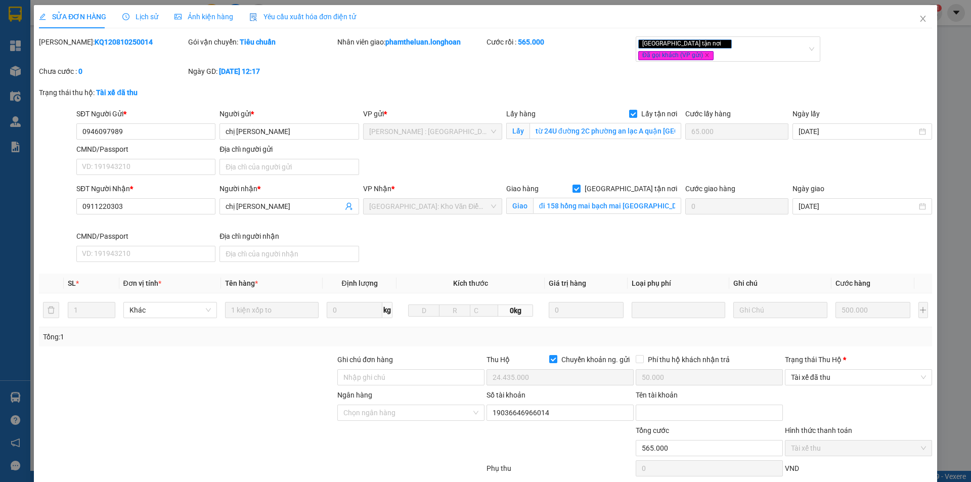
click at [144, 19] on span "Lịch sử" at bounding box center [140, 17] width 36 height 8
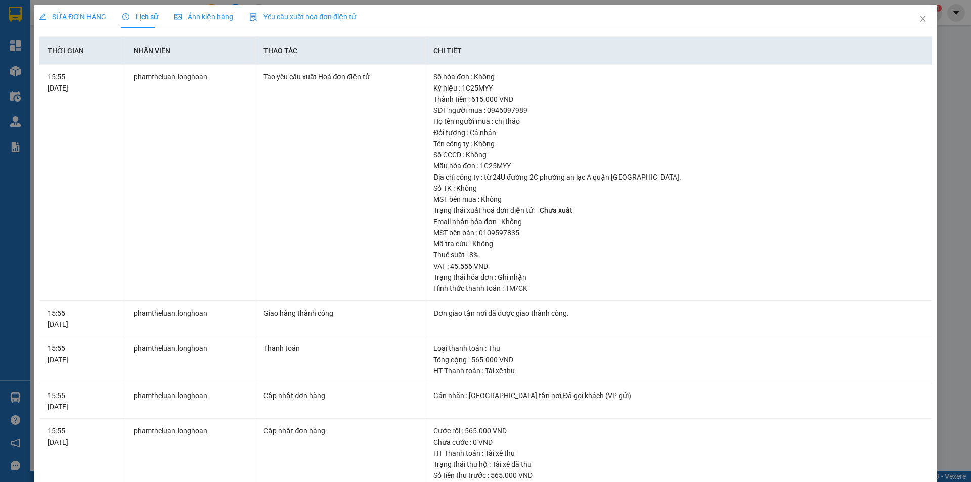
click at [75, 18] on span "SỬA ĐƠN HÀNG" at bounding box center [72, 17] width 67 height 8
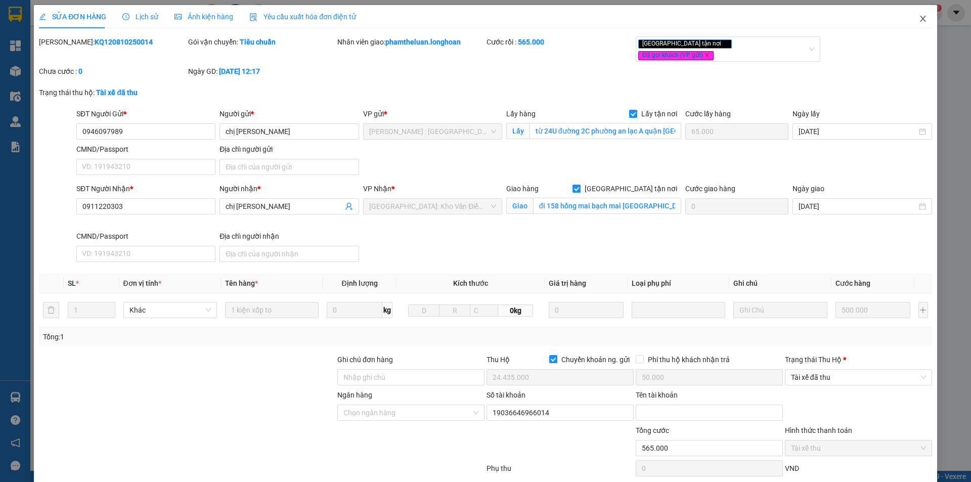
click at [920, 20] on icon "close" at bounding box center [923, 19] width 6 height 6
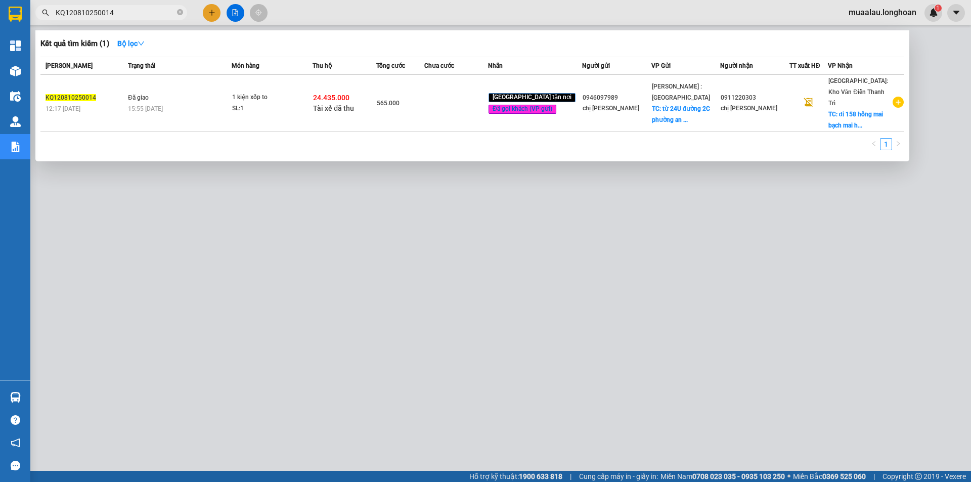
click at [120, 18] on input "KQ120810250014" at bounding box center [115, 12] width 119 height 11
paste input "0976114950"
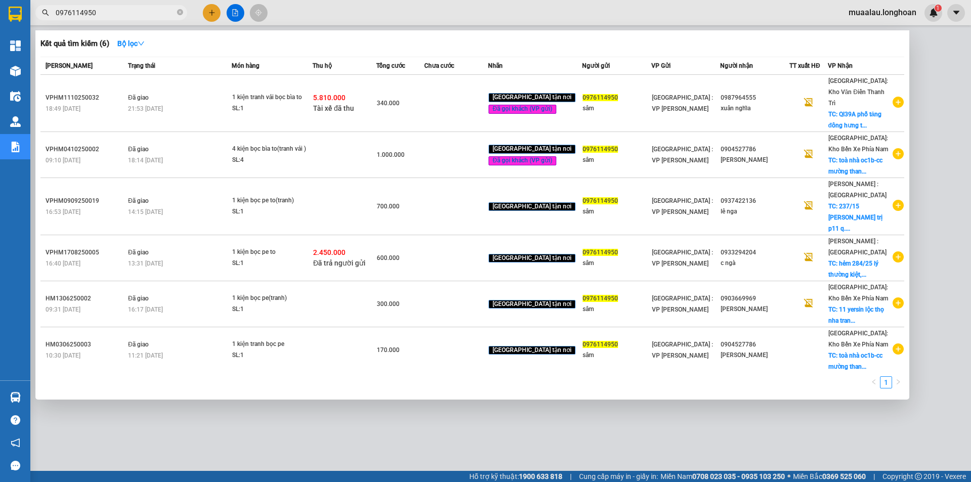
click at [105, 11] on input "0976114950" at bounding box center [115, 12] width 119 height 11
paste input "KQ120810250014"
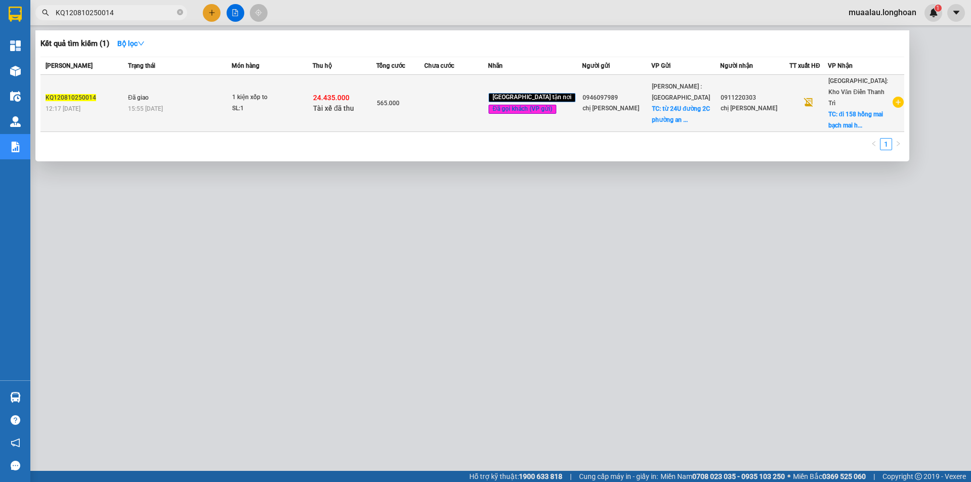
type input "KQ120810250014"
click at [113, 105] on div "12:17 [DATE]" at bounding box center [85, 108] width 79 height 11
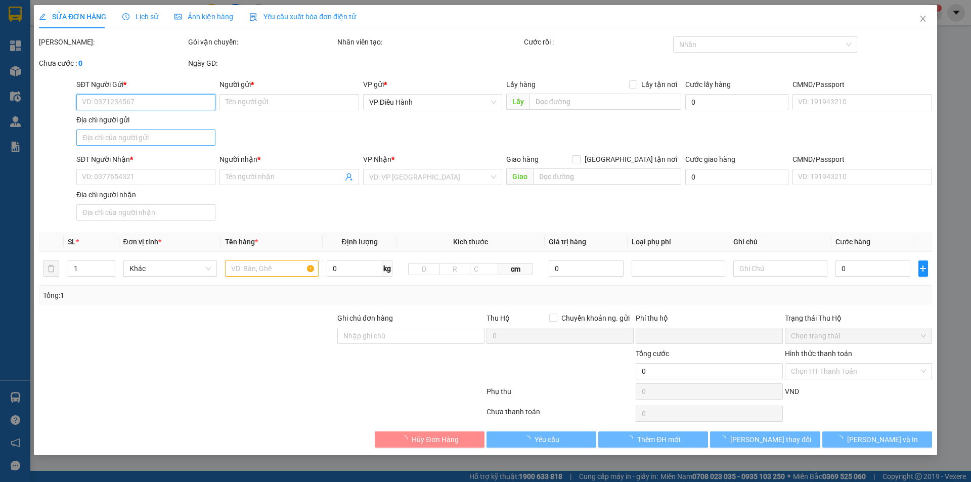
type input "0946097989"
type input "chị [PERSON_NAME]"
checkbox input "true"
type input "từ 24U đường 2C phường an lạc A quận [GEOGRAPHIC_DATA]."
type input "65.000"
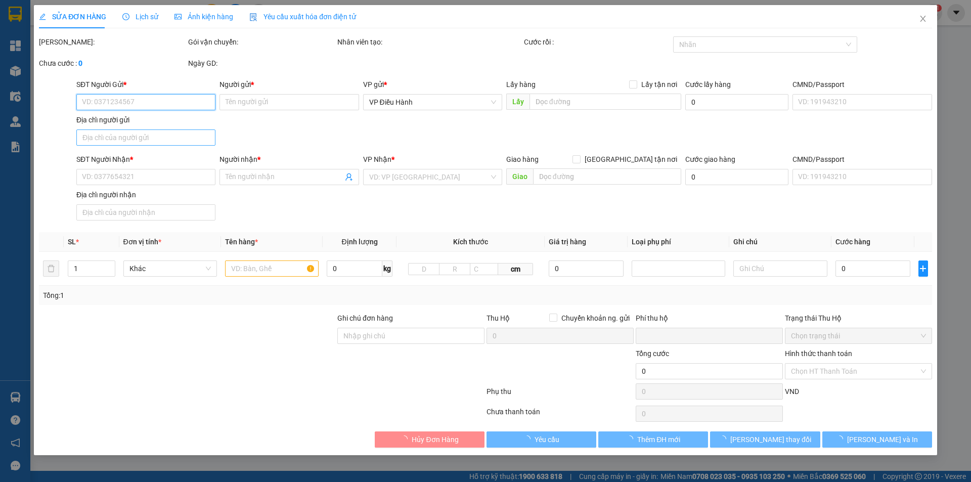
type input "0911220303"
type input "chị [PERSON_NAME]"
checkbox input "true"
type input "đi 158 hồng mai bạch mai [GEOGRAPHIC_DATA]"
checkbox input "true"
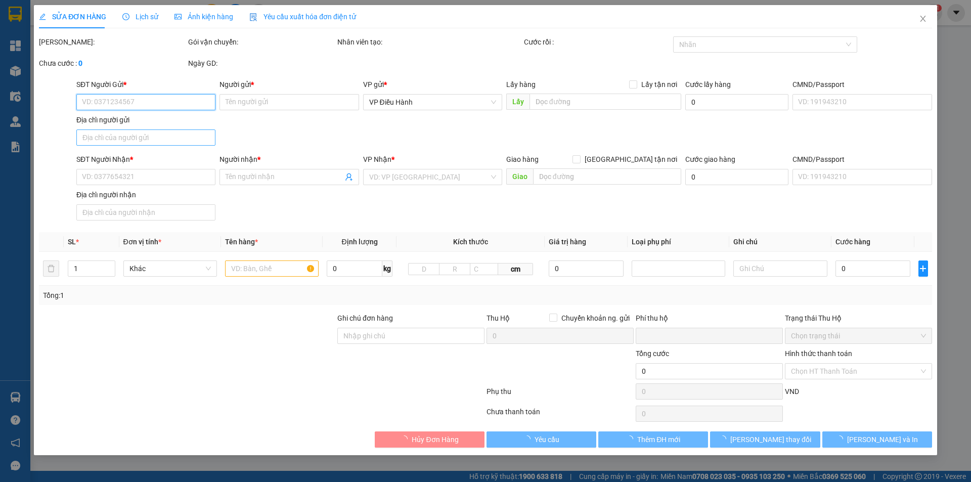
type input "24.435.000"
type input "50.000"
type input "565.000"
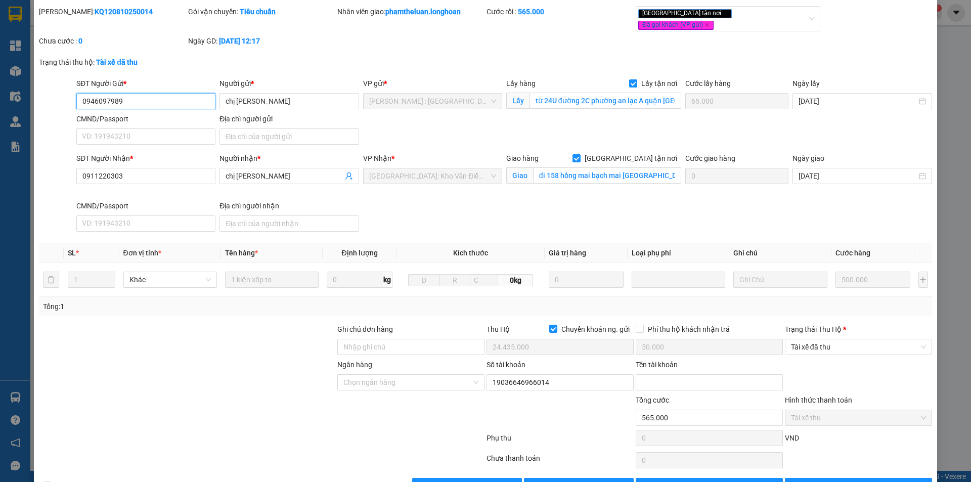
scroll to position [54, 0]
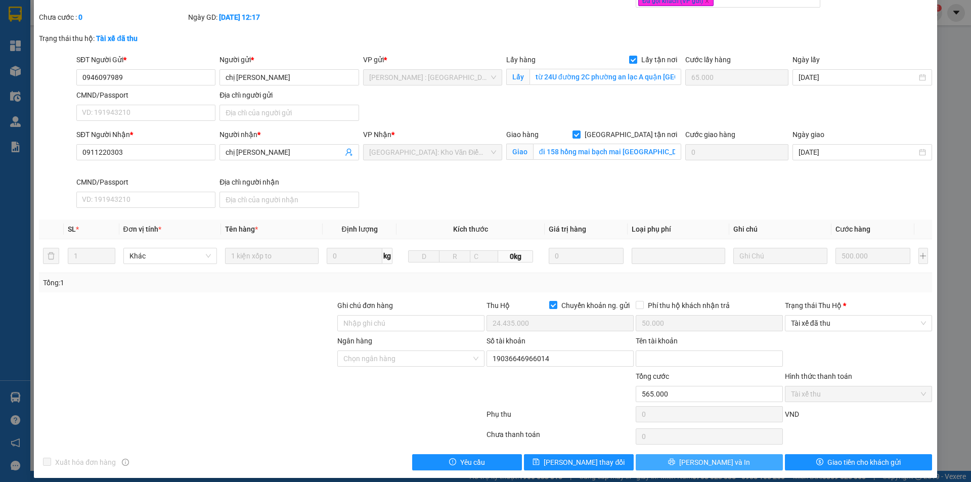
click at [722, 457] on span "[PERSON_NAME] và In" at bounding box center [714, 462] width 71 height 11
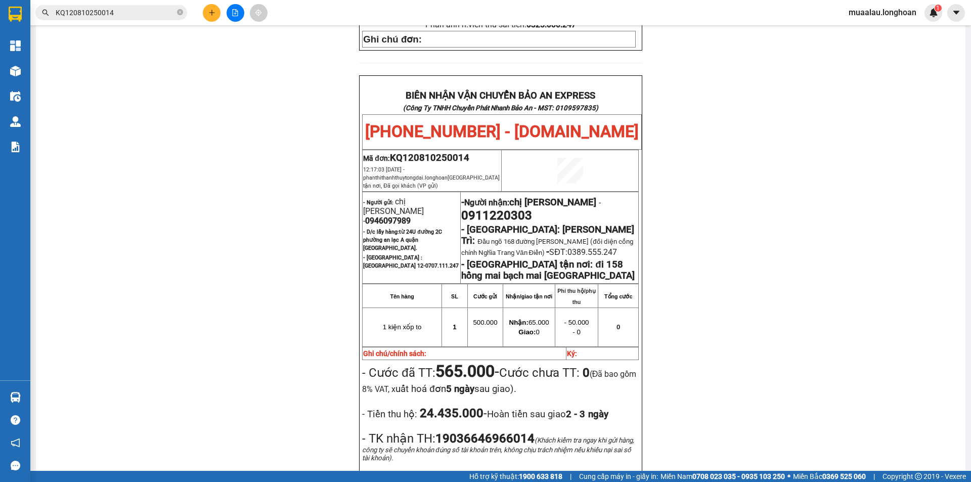
scroll to position [455, 0]
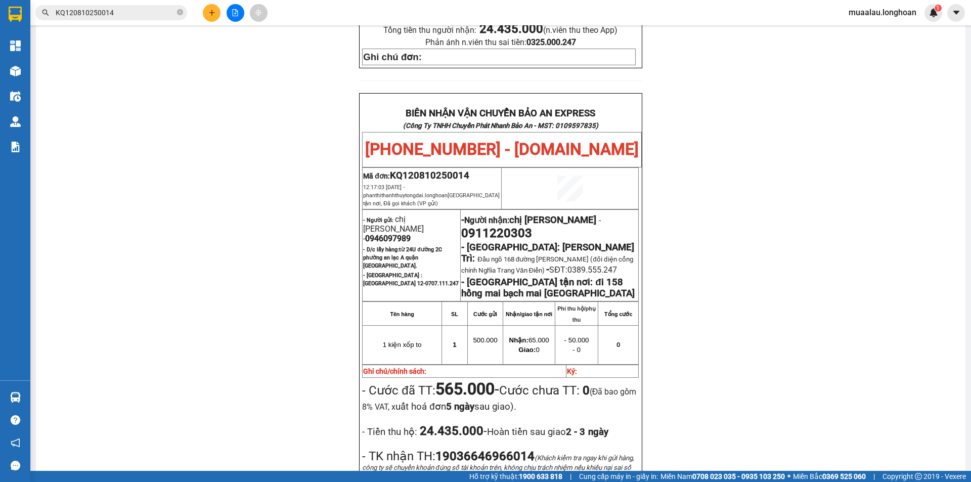
click at [131, 11] on input "KQ120810250014" at bounding box center [115, 12] width 119 height 11
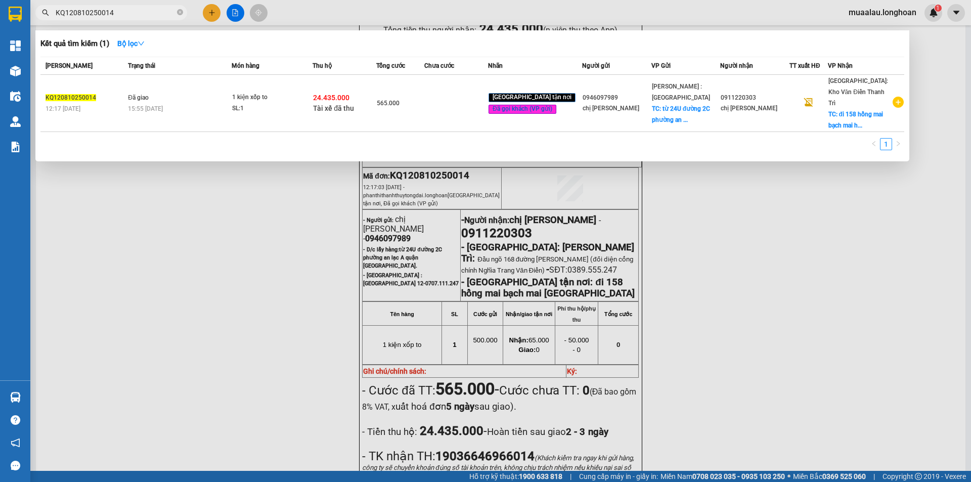
click at [131, 11] on input "KQ120810250014" at bounding box center [115, 12] width 119 height 11
paste input "DNTK2909250013"
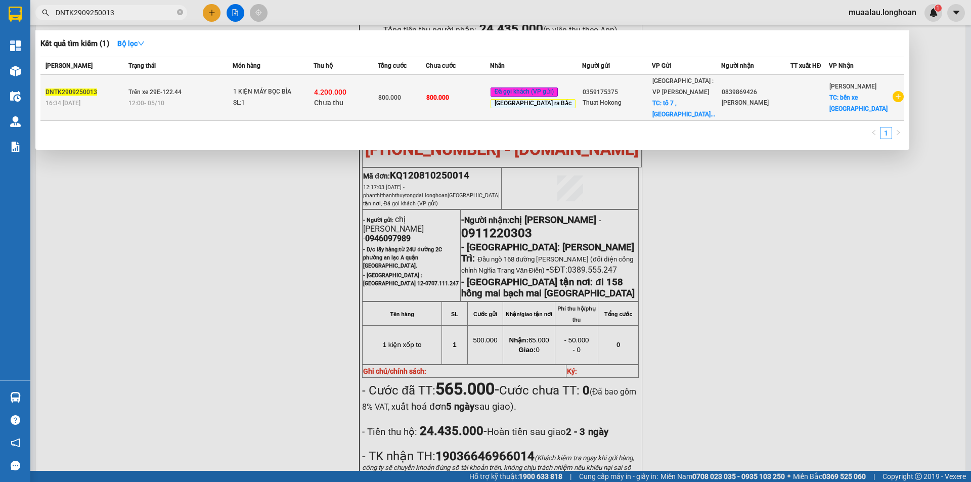
type input "DNTK2909250013"
click at [113, 98] on div "16:34 [DATE]" at bounding box center [86, 103] width 80 height 11
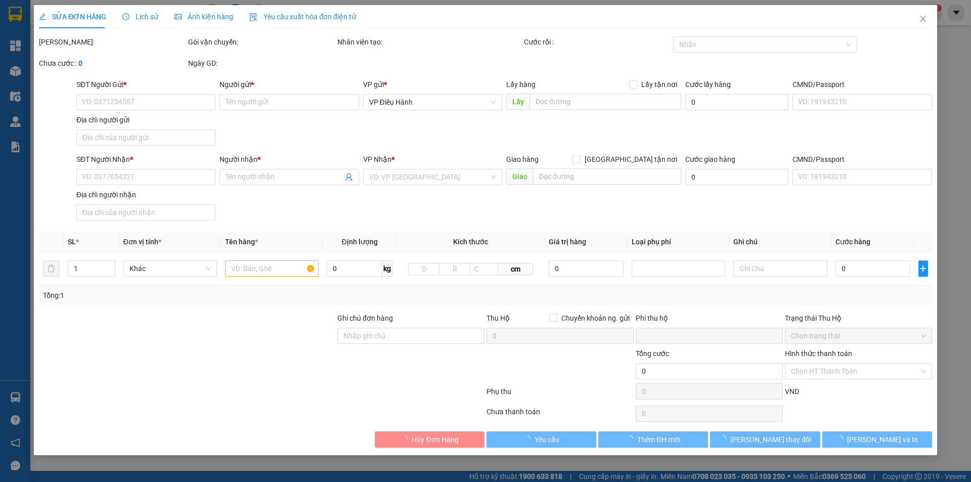
type input "0359175375"
type input "Thuat Hokong"
checkbox input "true"
type input "tổ 7 , [GEOGRAPHIC_DATA] , [GEOGRAPHIC_DATA] , [GEOGRAPHIC_DATA]"
type input "0839869426"
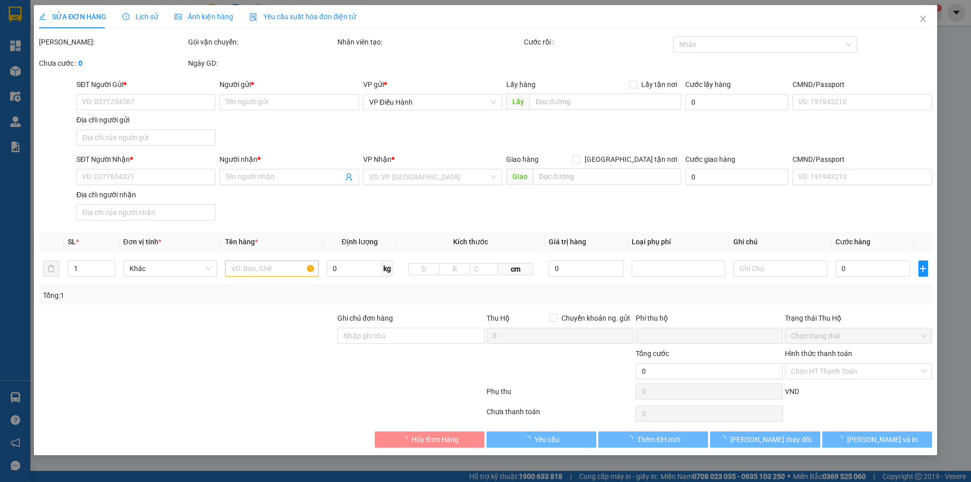
type input "[PERSON_NAME]"
checkbox input "true"
type input "bến xe [GEOGRAPHIC_DATA]"
type input "KHÔNG BAO HƯ VỠ,MÓP MÉO"
type input "800.000"
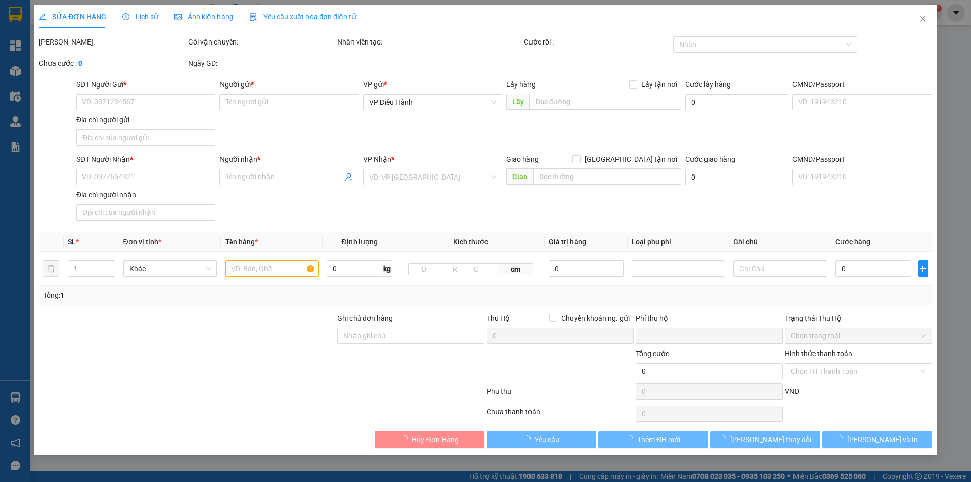
type input "800.000"
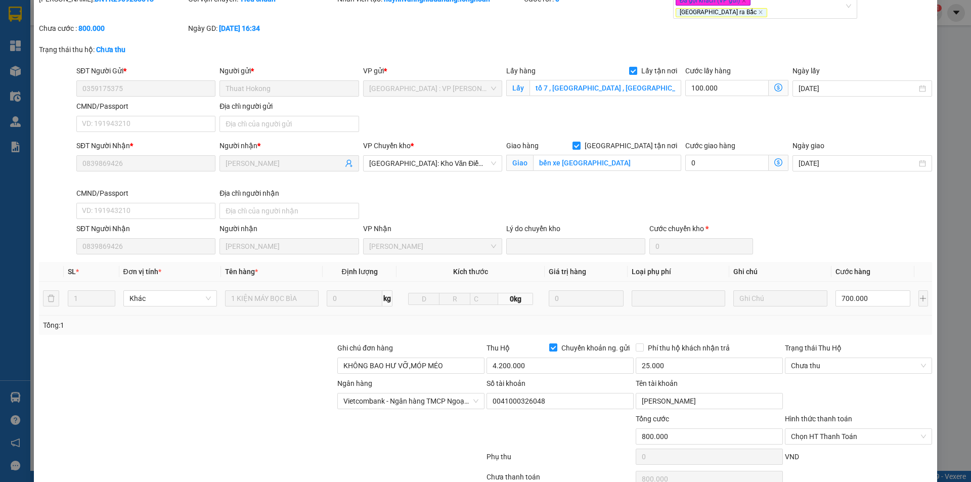
scroll to position [99, 0]
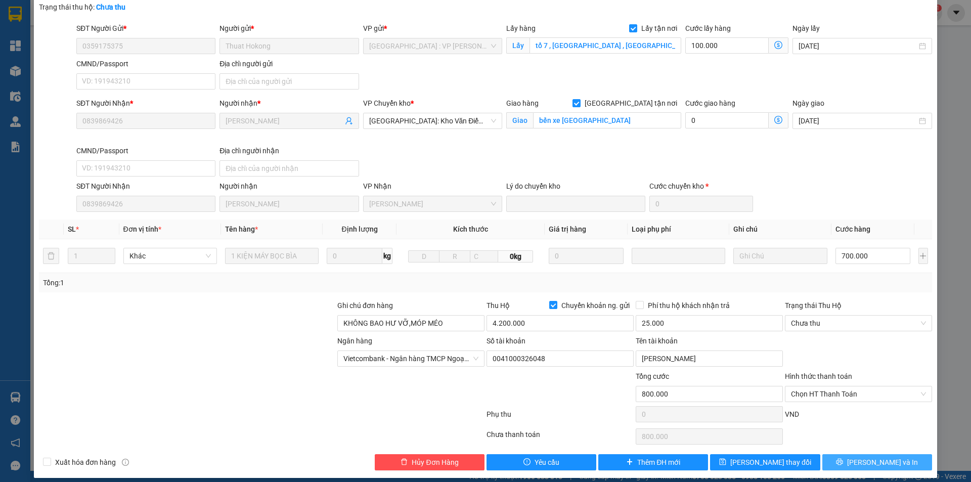
click at [872, 457] on span "[PERSON_NAME] và In" at bounding box center [882, 462] width 71 height 11
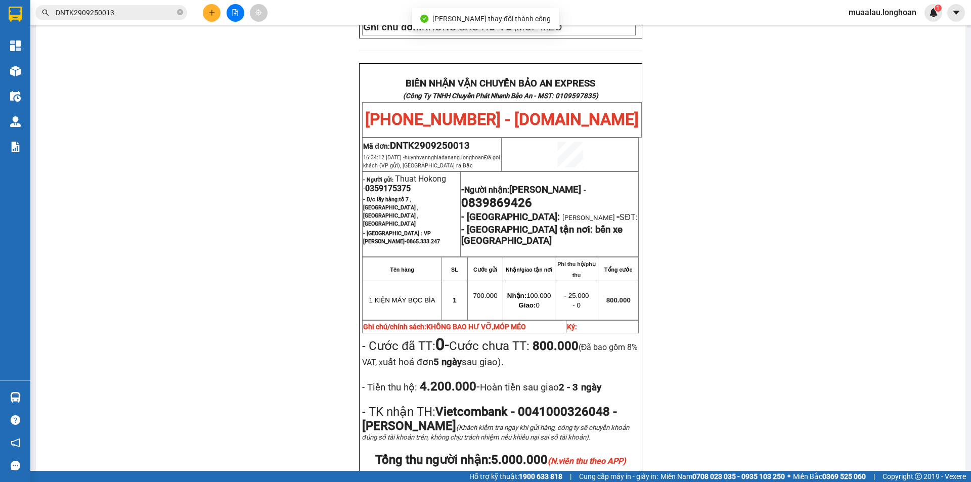
scroll to position [506, 0]
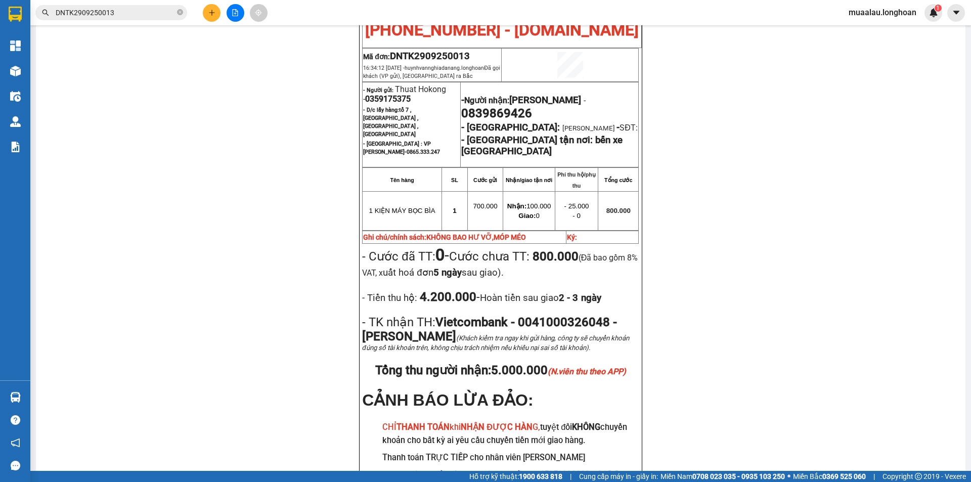
click at [798, 260] on div "PHIẾU DÁN LÊN HÀNG Ngày in phiếu: 11:17 [DATE] CSKH: [PHONE_NUMBER] CÔNG TY TNH…" at bounding box center [500, 60] width 905 height 957
click at [121, 14] on input "DNTK2909250013" at bounding box center [115, 12] width 119 height 11
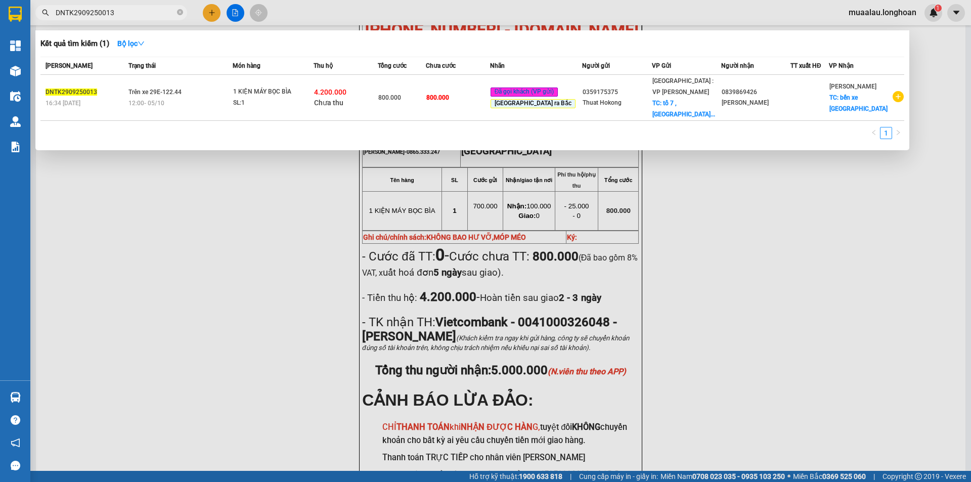
click at [140, 17] on input "DNTK2909250013" at bounding box center [115, 12] width 119 height 11
paste input "KQ120810250014"
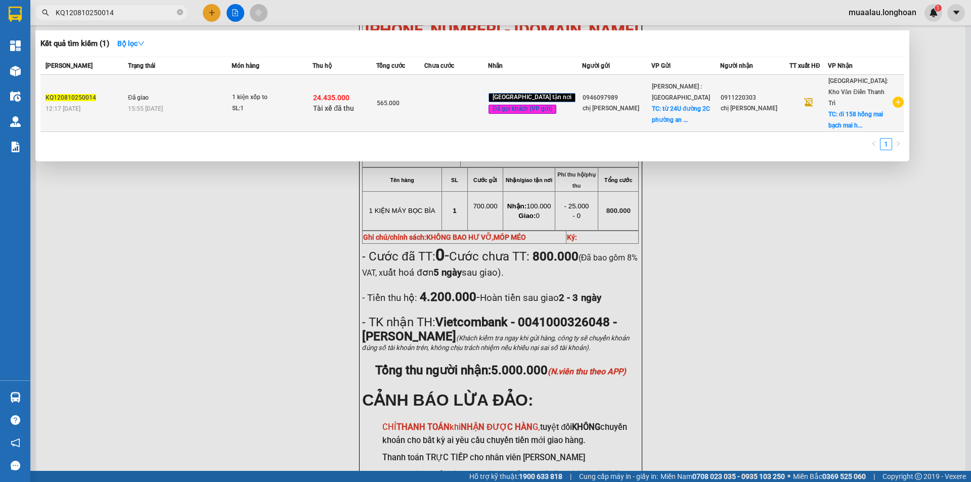
click at [109, 110] on td "KQ120810250014 12:17 [DATE]" at bounding box center [82, 103] width 85 height 57
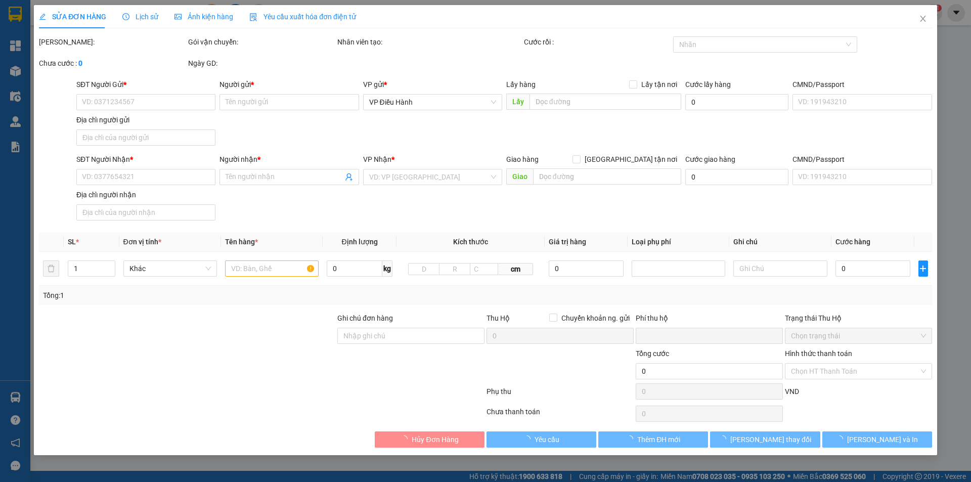
click at [142, 17] on span "Lịch sử" at bounding box center [140, 17] width 36 height 8
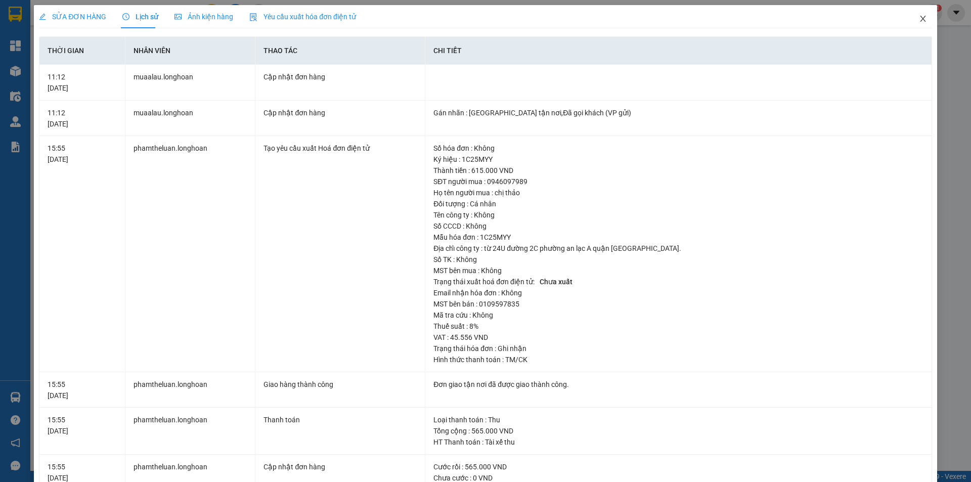
click at [919, 19] on icon "close" at bounding box center [923, 19] width 8 height 8
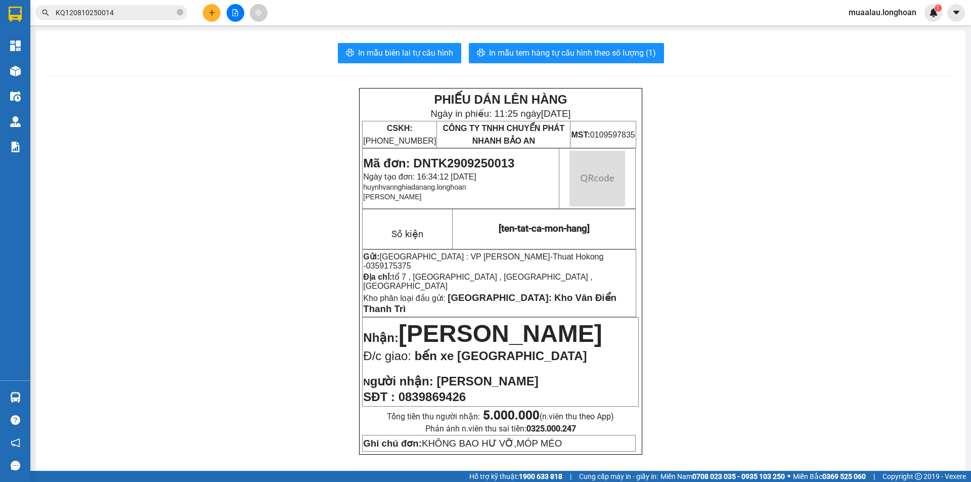
click at [120, 17] on input "KQ120810250014" at bounding box center [115, 12] width 119 height 11
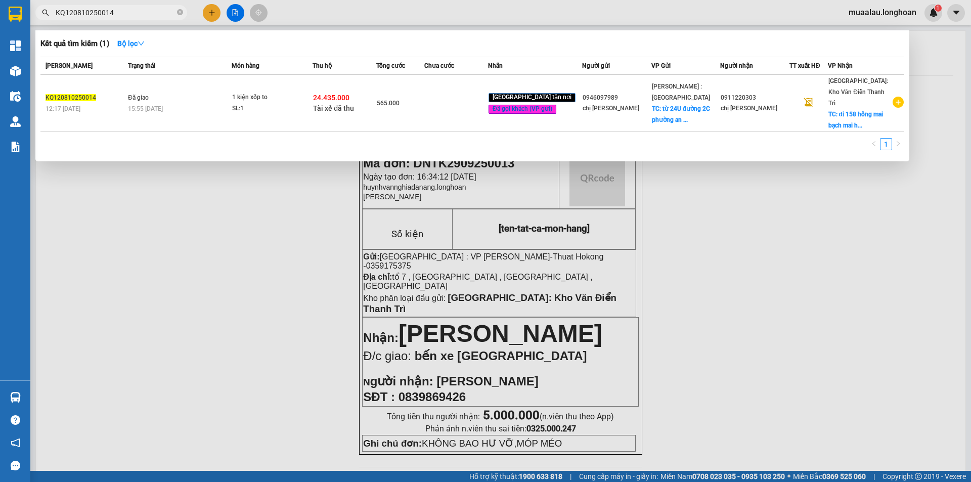
click at [120, 17] on input "KQ120810250014" at bounding box center [115, 12] width 119 height 11
paste input "DNTK2909250013"
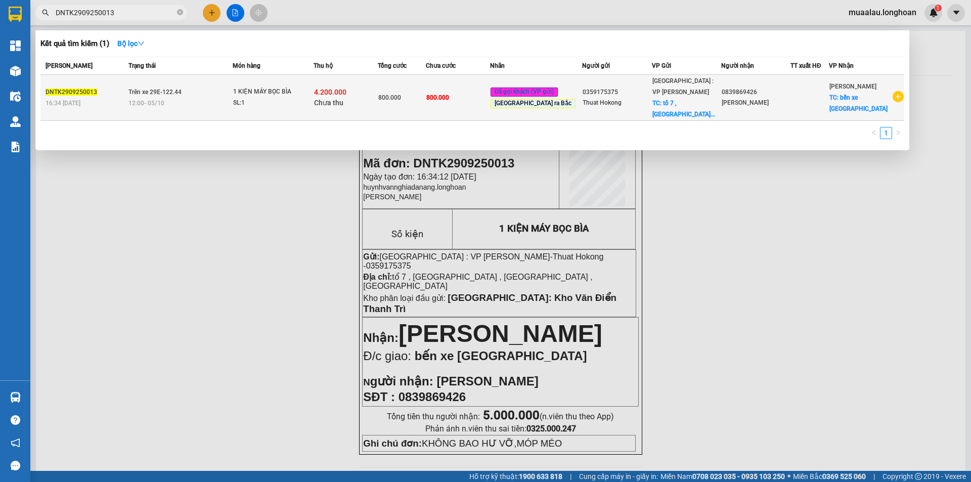
type input "DNTK2909250013"
click at [111, 99] on div "16:34 [DATE]" at bounding box center [86, 103] width 80 height 11
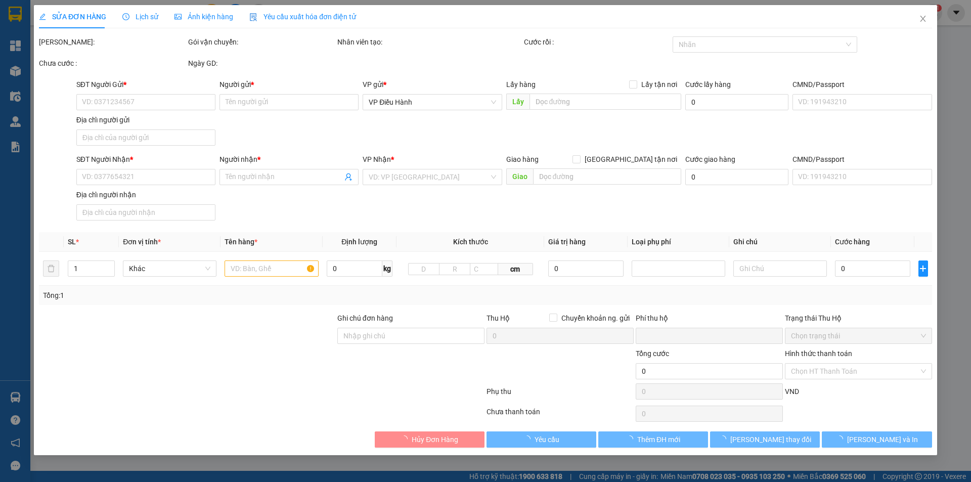
type input "0359175375"
type input "Thuat Hokong"
checkbox input "true"
type input "tổ 7 , [GEOGRAPHIC_DATA] , [GEOGRAPHIC_DATA] , [GEOGRAPHIC_DATA]"
type input "0839869426"
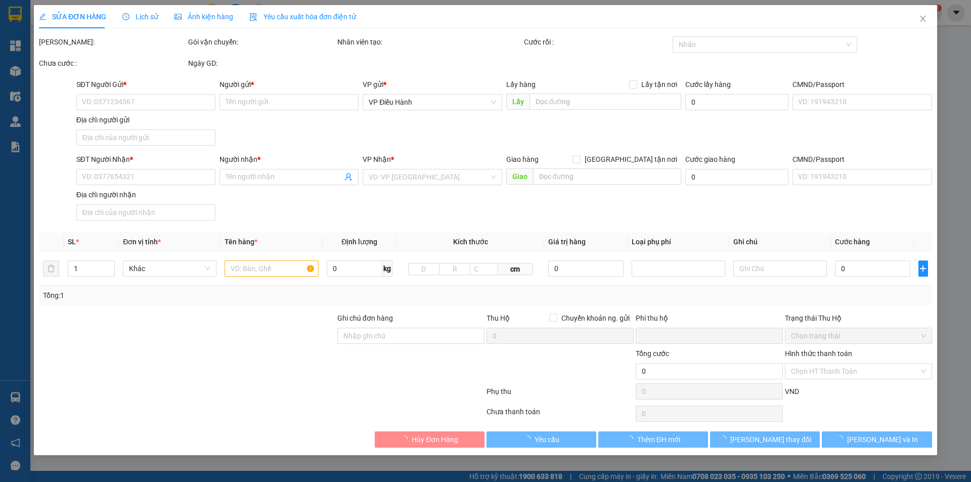
type input "[PERSON_NAME]"
checkbox input "true"
type input "bến xe [GEOGRAPHIC_DATA]"
type input "KHÔNG BAO HƯ VỠ,MÓP MÉO"
type input "800.000"
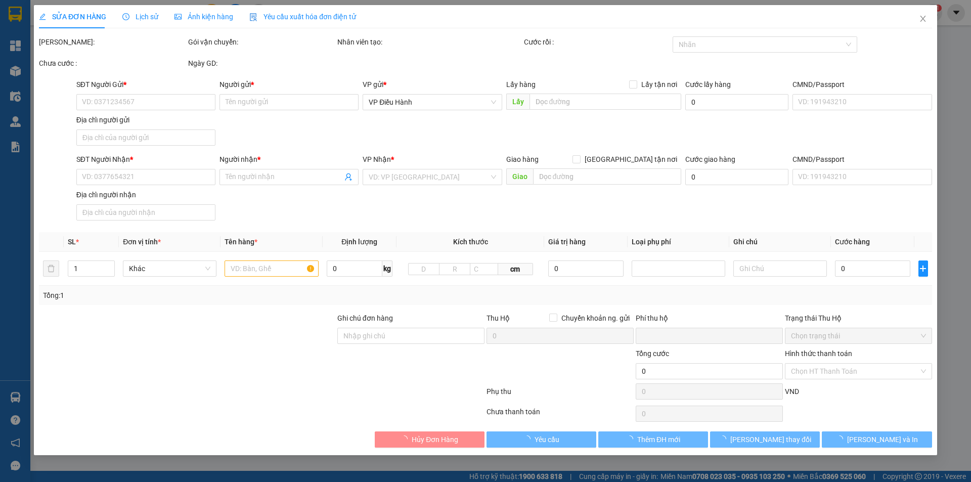
type input "800.000"
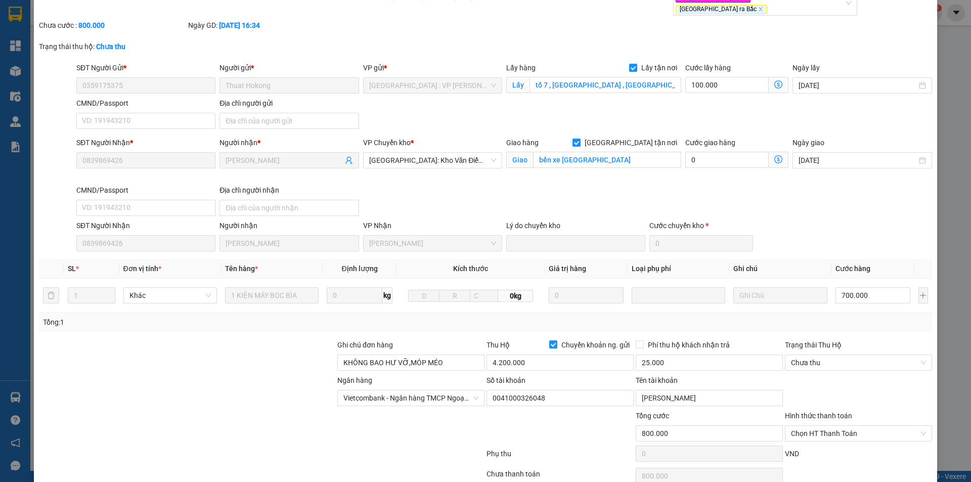
scroll to position [99, 0]
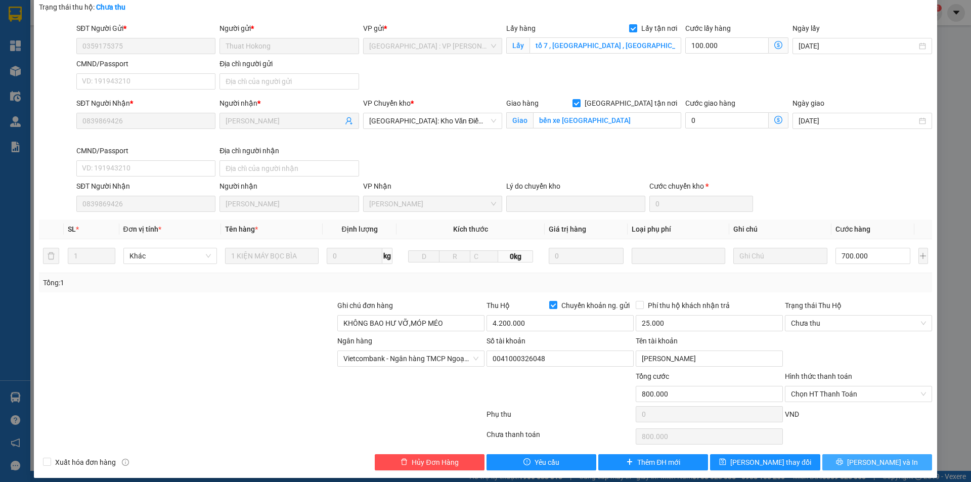
click at [893, 457] on button "[PERSON_NAME] và In" at bounding box center [877, 462] width 110 height 16
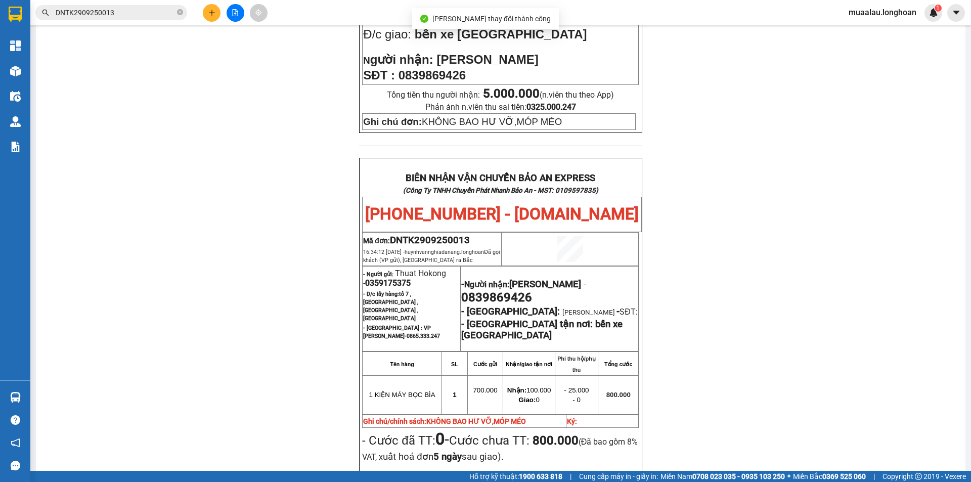
scroll to position [405, 0]
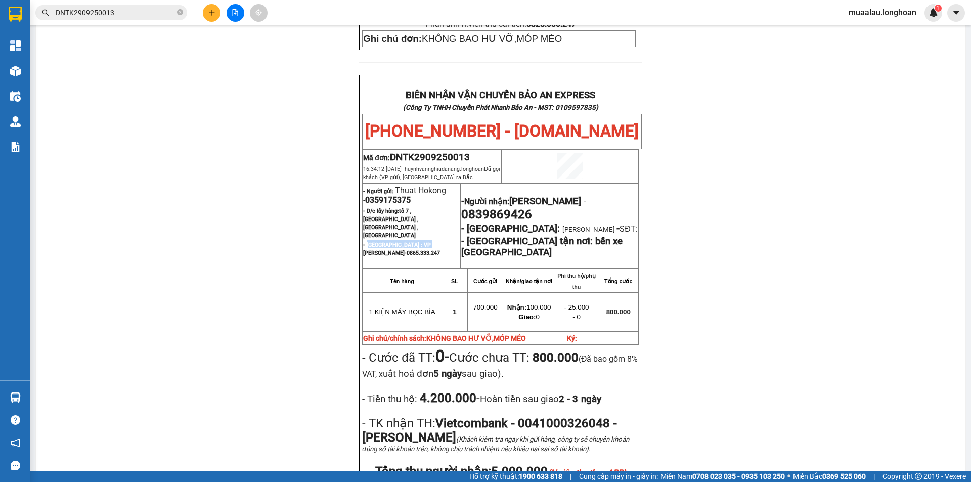
drag, startPoint x: 364, startPoint y: 215, endPoint x: 426, endPoint y: 216, distance: 62.7
click at [426, 242] on span "- [GEOGRAPHIC_DATA] : VP [PERSON_NAME]- 0865.333.247" at bounding box center [401, 249] width 77 height 15
copy span "[GEOGRAPHIC_DATA] : VP [PERSON_NAME]-"
drag, startPoint x: 465, startPoint y: 212, endPoint x: 496, endPoint y: 214, distance: 30.9
click at [496, 223] on span "- [GEOGRAPHIC_DATA]:" at bounding box center [510, 228] width 99 height 11
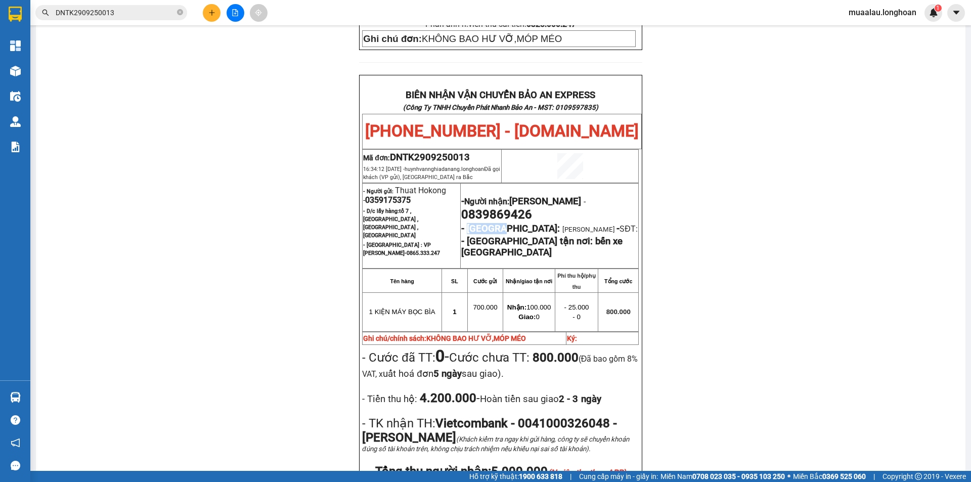
copy span "[PERSON_NAME]"
click at [414, 152] on span "DNTK2909250013" at bounding box center [430, 157] width 80 height 11
copy span "DNTK2909250013"
click at [383, 195] on span "0359175375" at bounding box center [388, 200] width 46 height 10
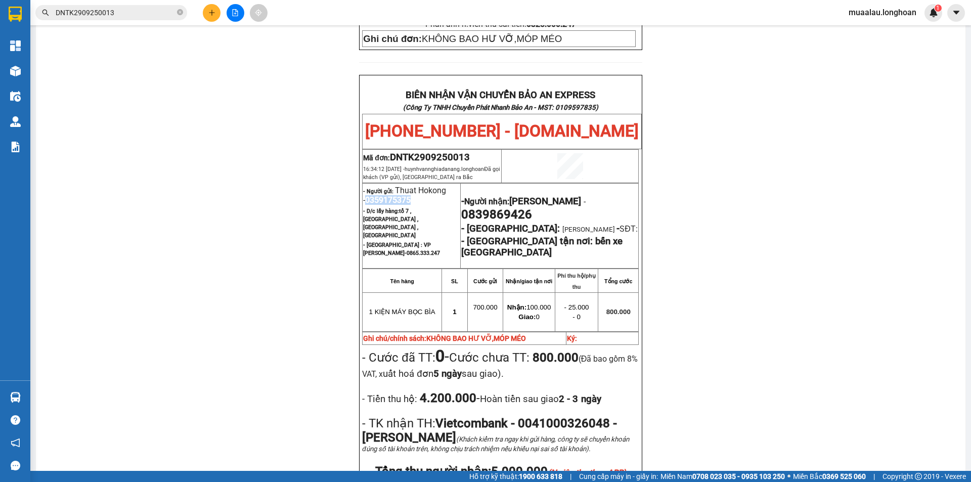
click at [383, 195] on span "0359175375" at bounding box center [388, 200] width 46 height 10
copy span "0359175375"
drag, startPoint x: 392, startPoint y: 171, endPoint x: 445, endPoint y: 175, distance: 53.3
click at [445, 186] on span "Thuat Hokong - 0359175375" at bounding box center [404, 195] width 83 height 19
copy span "Thuat Hokong"
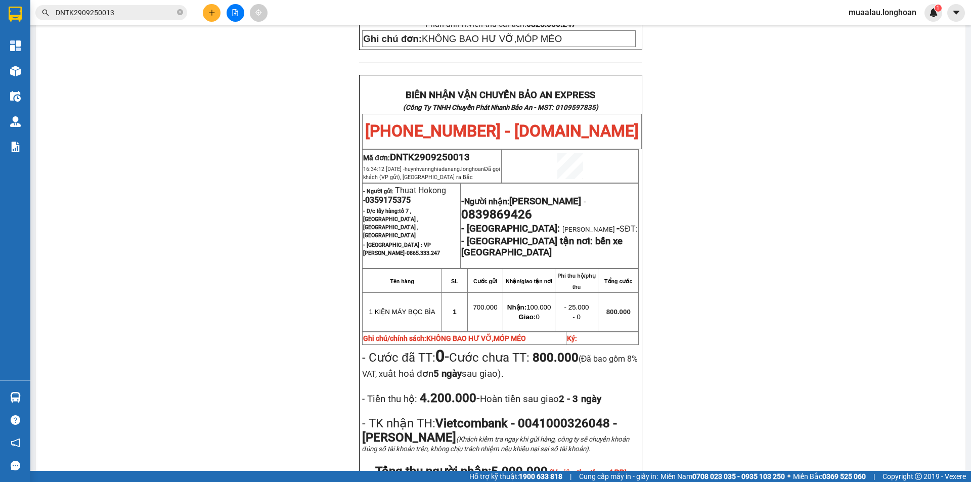
click at [487, 207] on span "0839869426" at bounding box center [496, 214] width 71 height 14
copy span "0839869426"
drag, startPoint x: 415, startPoint y: 382, endPoint x: 440, endPoint y: 386, distance: 25.2
click at [440, 391] on strong "4.200.000" at bounding box center [446, 398] width 59 height 14
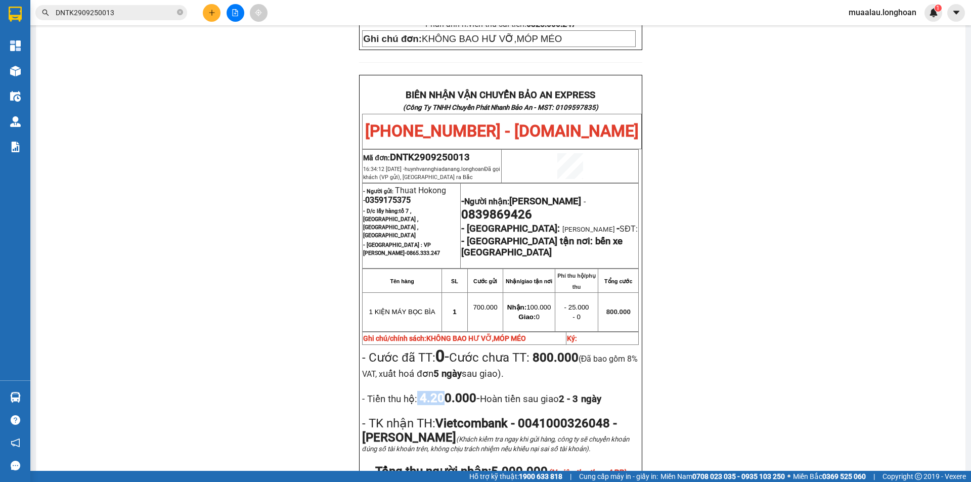
click at [427, 391] on strong "4.200.000" at bounding box center [446, 398] width 59 height 14
click at [418, 391] on strong "4.200.000" at bounding box center [446, 398] width 59 height 14
drag, startPoint x: 417, startPoint y: 384, endPoint x: 463, endPoint y: 386, distance: 46.1
click at [463, 391] on strong "4.200.000" at bounding box center [446, 398] width 59 height 14
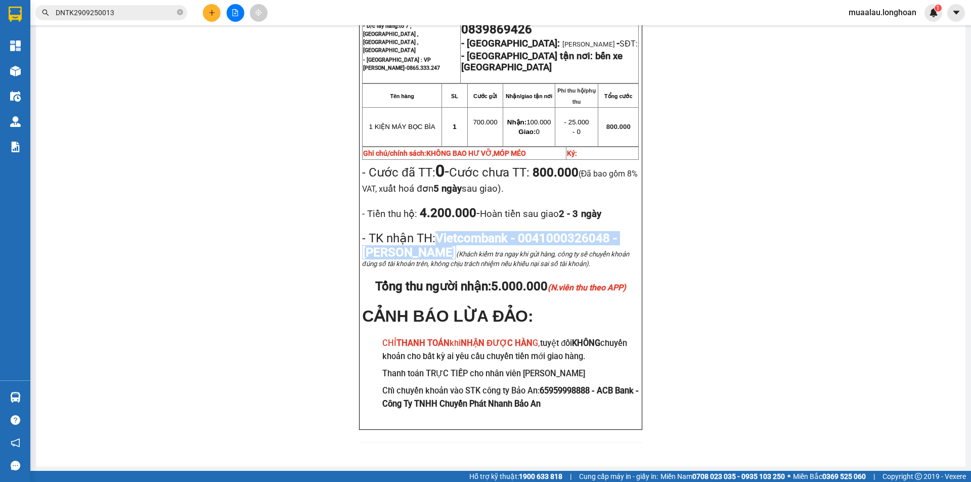
drag, startPoint x: 435, startPoint y: 225, endPoint x: 443, endPoint y: 243, distance: 19.7
click at [443, 243] on span "Vietcombank - 0041000326048 - [PERSON_NAME]" at bounding box center [489, 245] width 255 height 28
copy span "Vietcombank - 0041000326048 - [PERSON_NAME]"
click at [124, 17] on input "DNTK2909250013" at bounding box center [115, 12] width 119 height 11
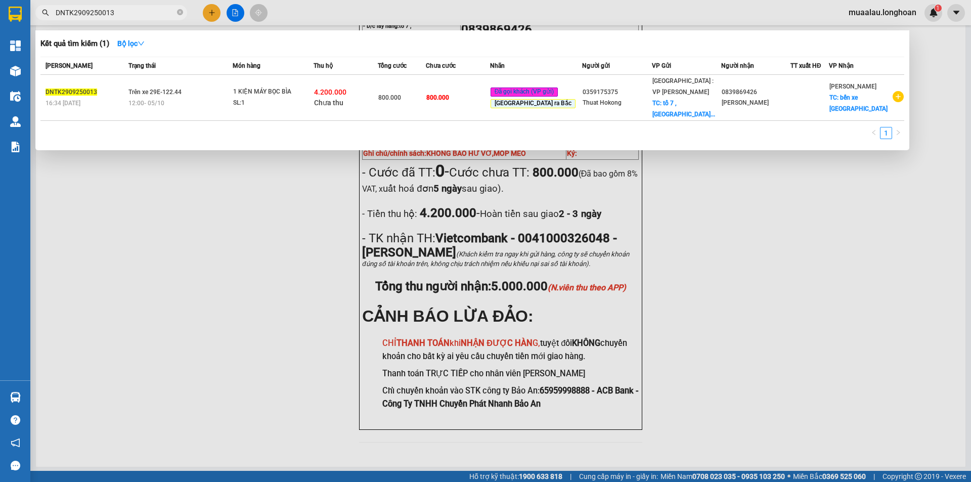
click at [124, 17] on input "DNTK2909250013" at bounding box center [115, 12] width 119 height 11
paste input "KQ120810250014"
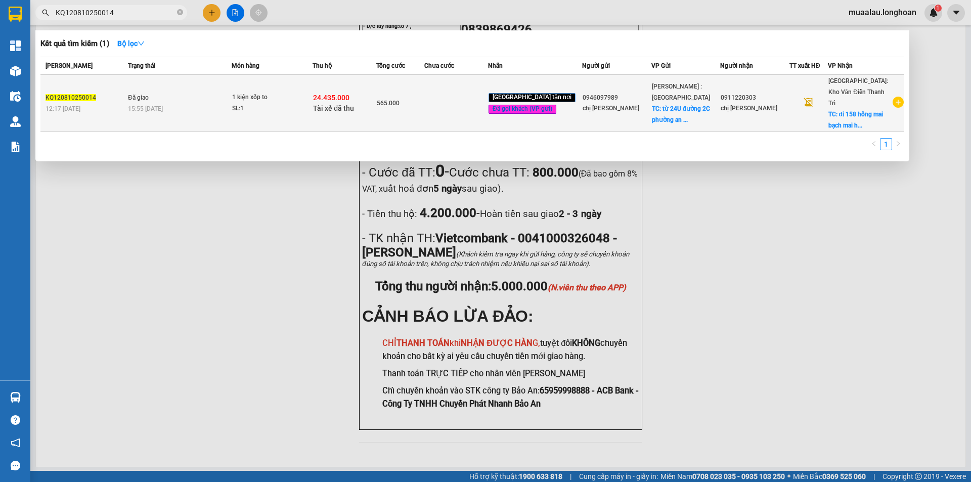
type input "KQ120810250014"
click at [113, 107] on div "12:17 [DATE]" at bounding box center [85, 108] width 79 height 11
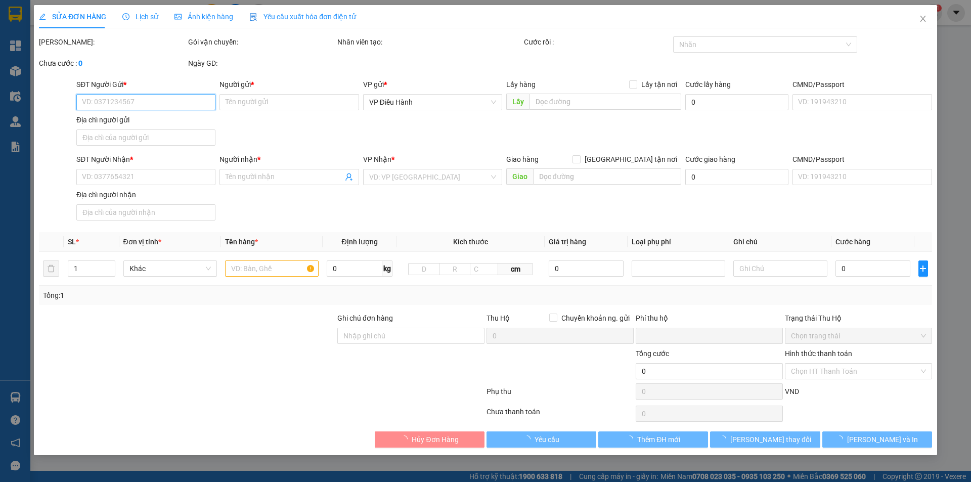
type input "0946097989"
type input "chị [PERSON_NAME]"
checkbox input "true"
type input "từ 24U đường 2C phường an lạc A quận [GEOGRAPHIC_DATA]."
type input "65.000"
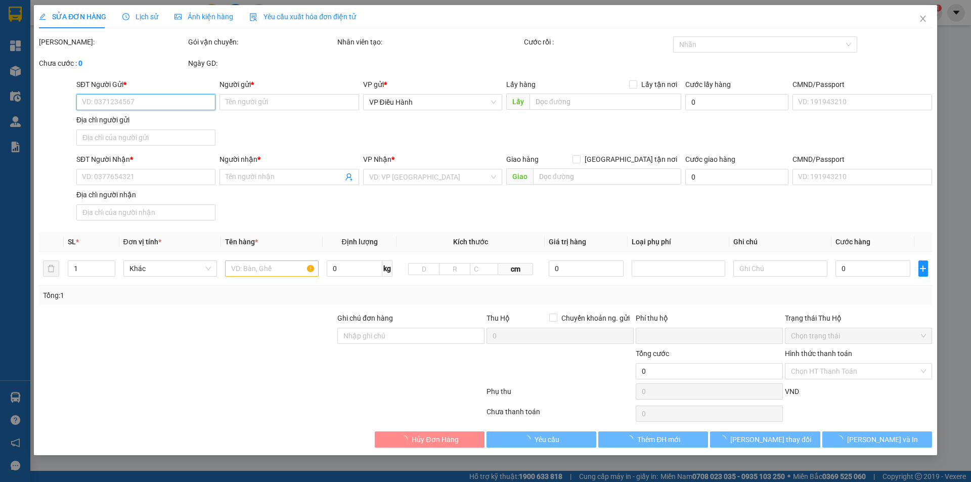
type input "0911220303"
type input "chị [PERSON_NAME]"
checkbox input "true"
type input "đi 158 hồng mai bạch mai [GEOGRAPHIC_DATA]"
checkbox input "true"
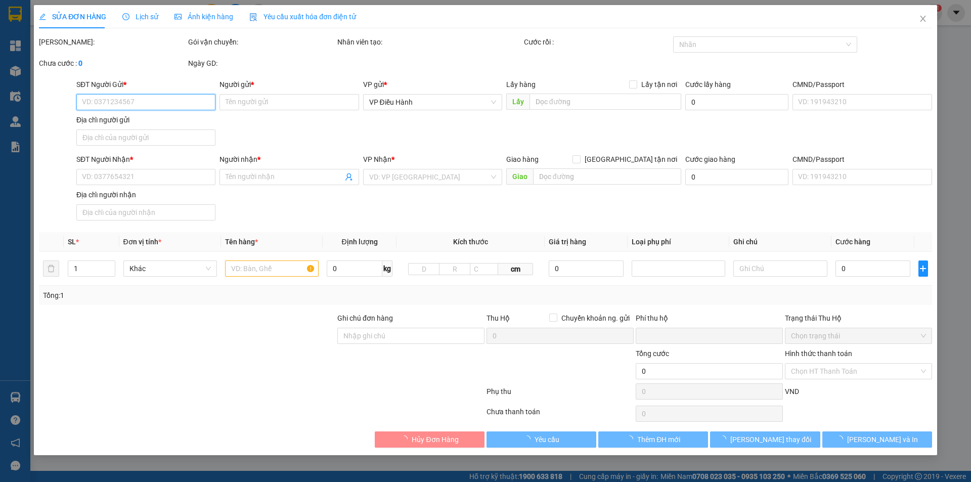
type input "24.435.000"
type input "50.000"
type input "565.000"
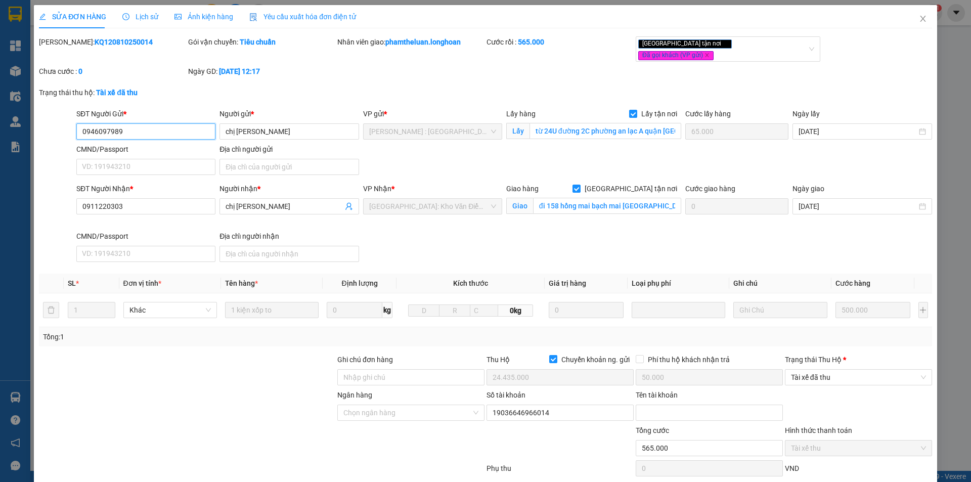
scroll to position [51, 0]
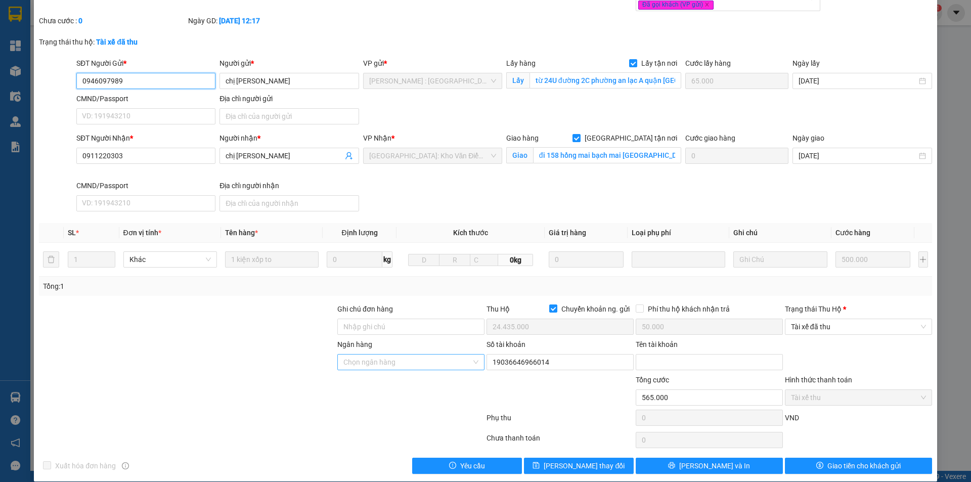
click at [472, 357] on div "Chọn ngân hàng" at bounding box center [410, 362] width 147 height 16
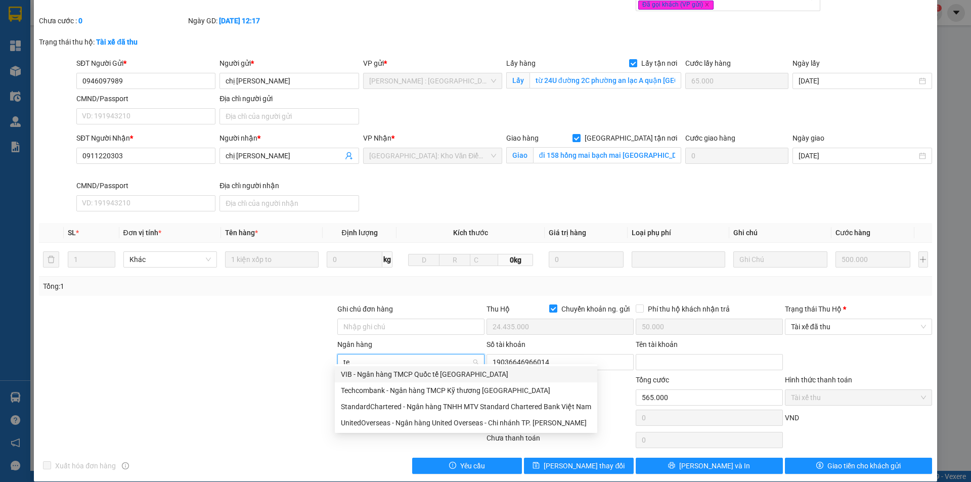
type input "tec"
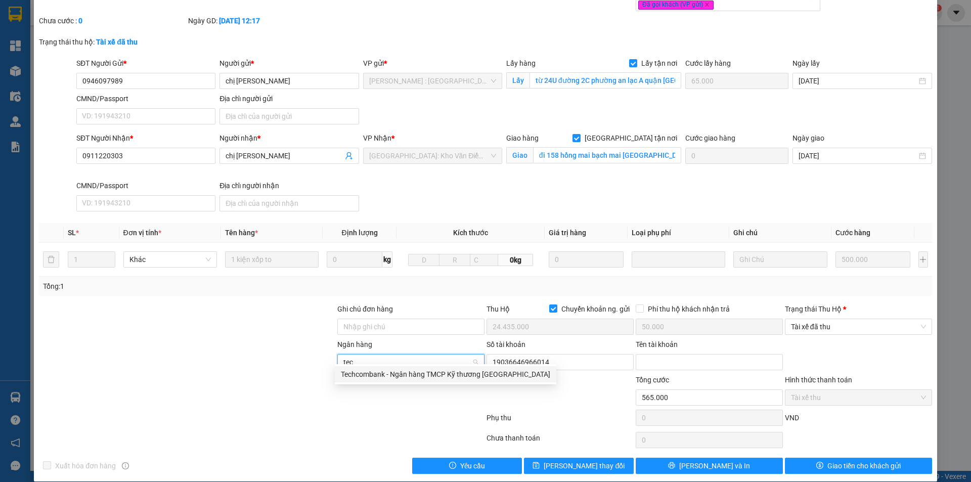
click at [407, 377] on div "Techcombank - Ngân hàng TMCP Kỹ thương [GEOGRAPHIC_DATA]" at bounding box center [445, 374] width 209 height 11
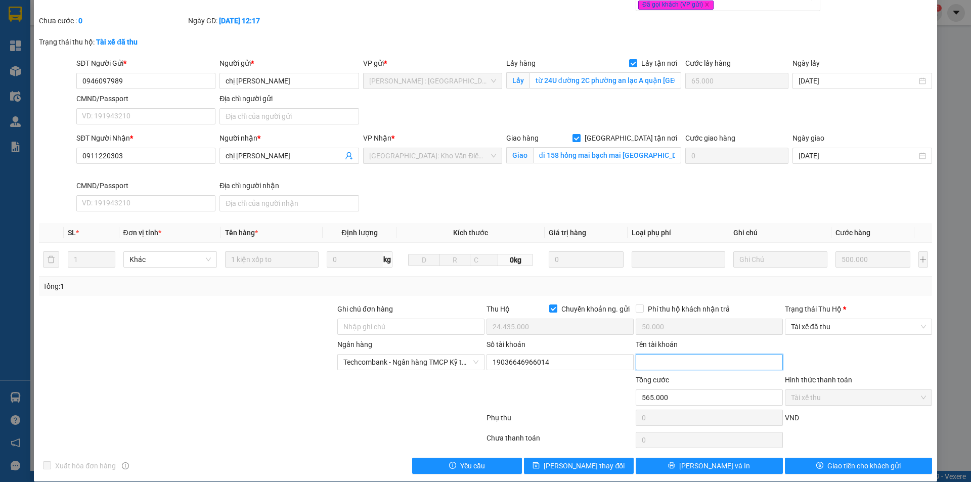
click at [652, 358] on input "Tên tài khoản" at bounding box center [709, 362] width 147 height 16
type input "[PERSON_NAME]"
click at [223, 410] on div at bounding box center [262, 420] width 448 height 20
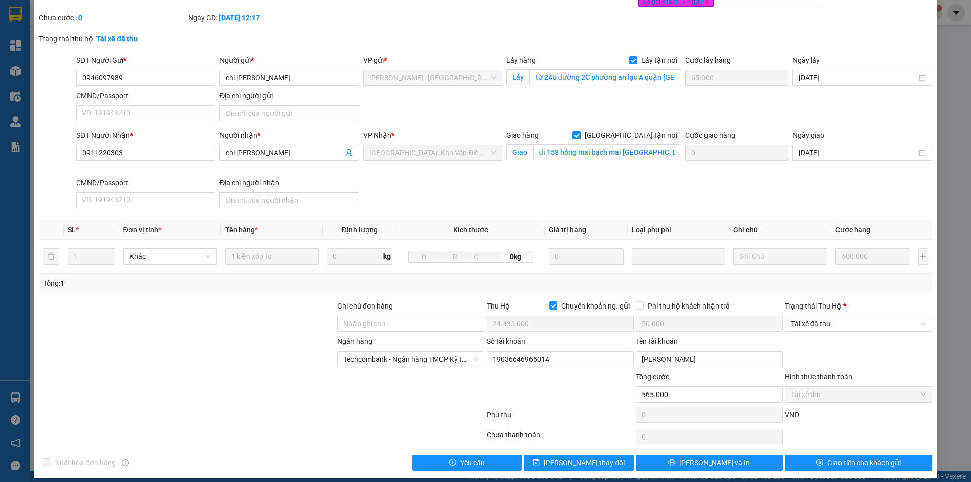
scroll to position [54, 0]
click at [577, 457] on span "[PERSON_NAME] thay đổi" at bounding box center [584, 462] width 81 height 11
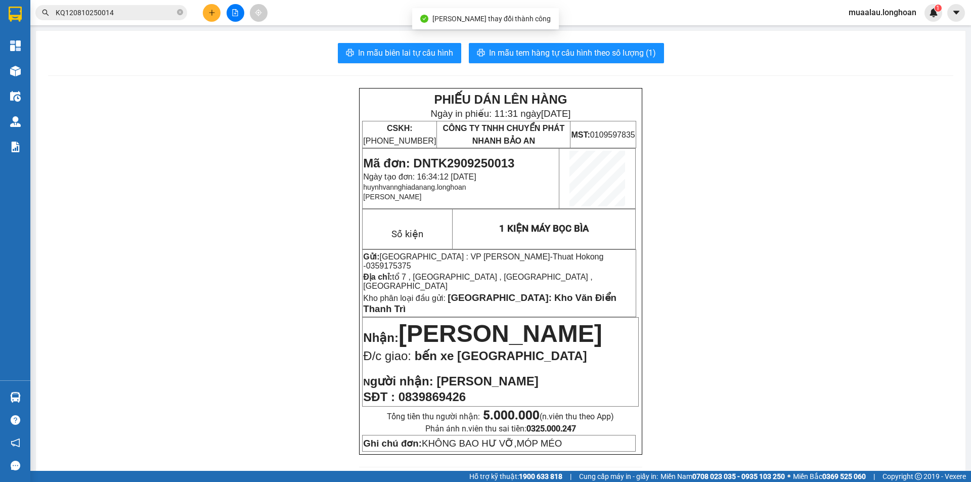
click at [129, 16] on input "KQ120810250014" at bounding box center [115, 12] width 119 height 11
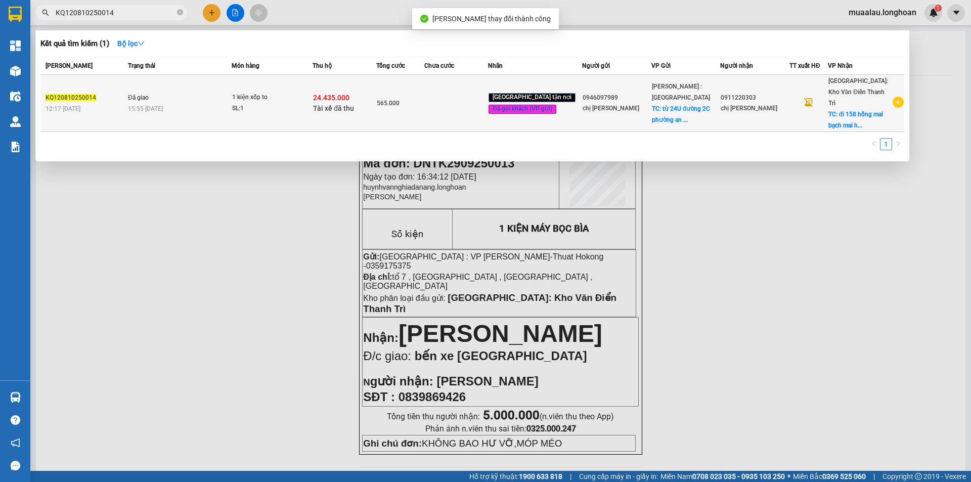
click at [125, 103] on div "12:17 [DATE]" at bounding box center [85, 108] width 79 height 11
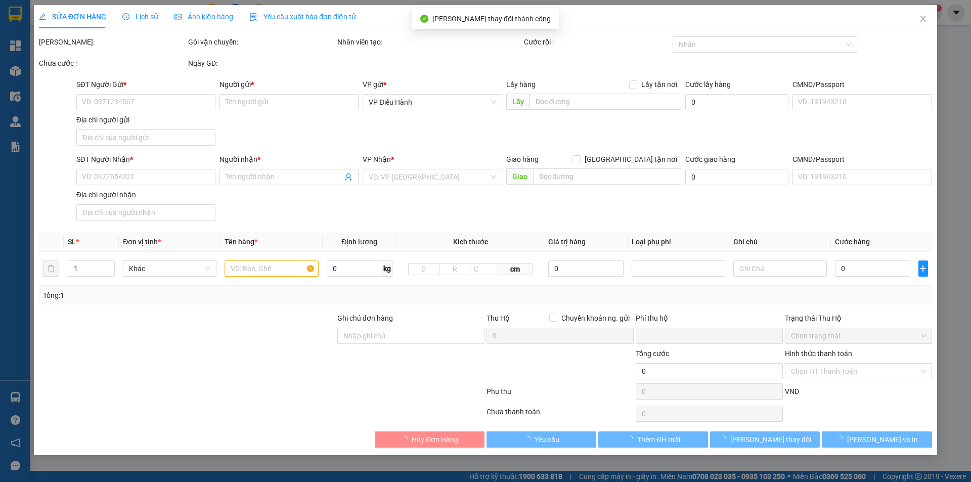
type input "0946097989"
type input "chị [PERSON_NAME]"
checkbox input "true"
type input "từ 24U đường 2C phường an lạc A quận [GEOGRAPHIC_DATA]."
type input "65.000"
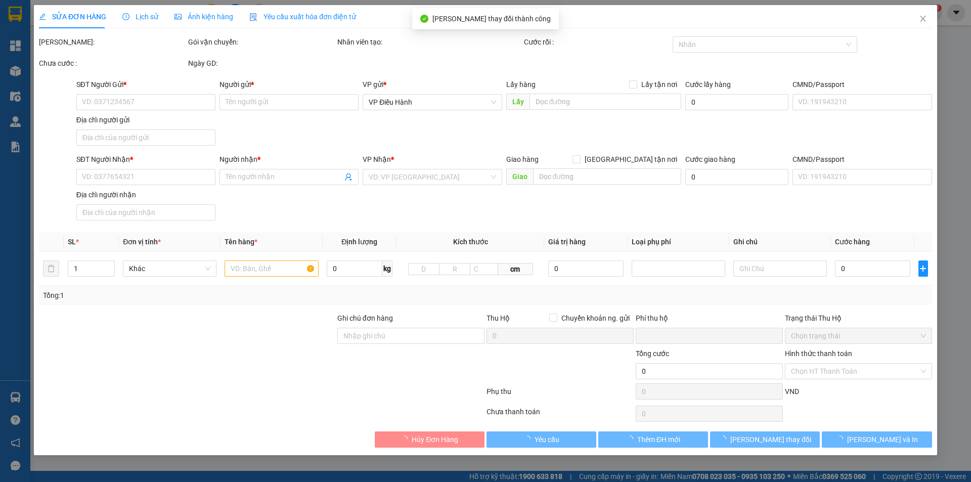
type input "0911220303"
type input "chị [PERSON_NAME]"
checkbox input "true"
type input "đi 158 hồng mai bạch mai [GEOGRAPHIC_DATA]"
checkbox input "true"
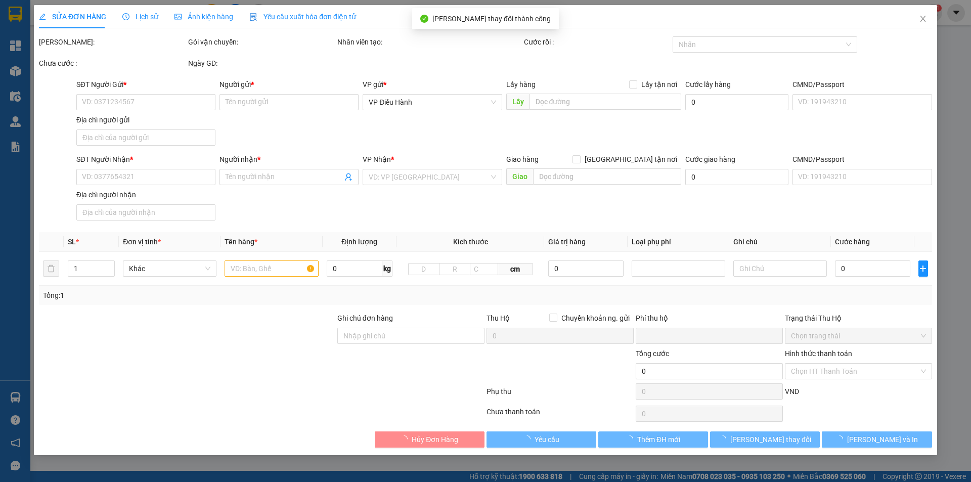
type input "24.435.000"
type input "50.000"
type input "565.000"
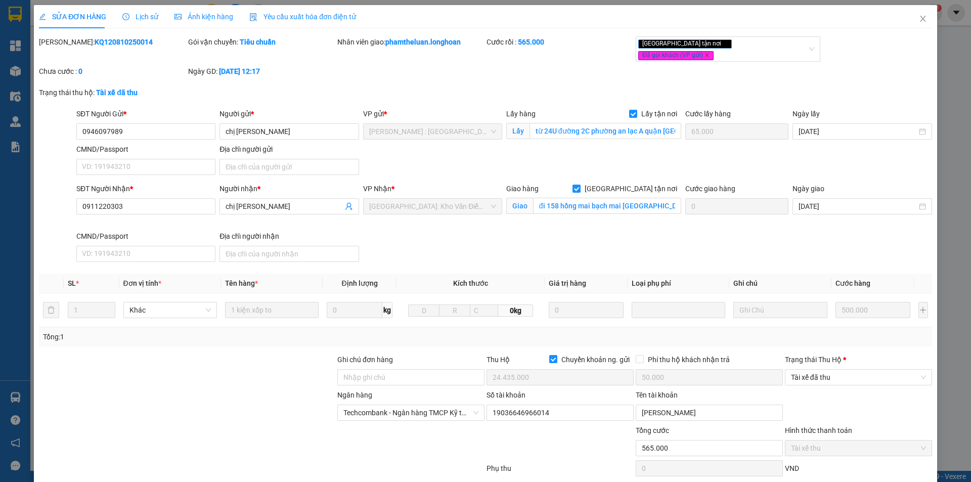
click at [141, 14] on span "Lịch sử" at bounding box center [140, 17] width 36 height 8
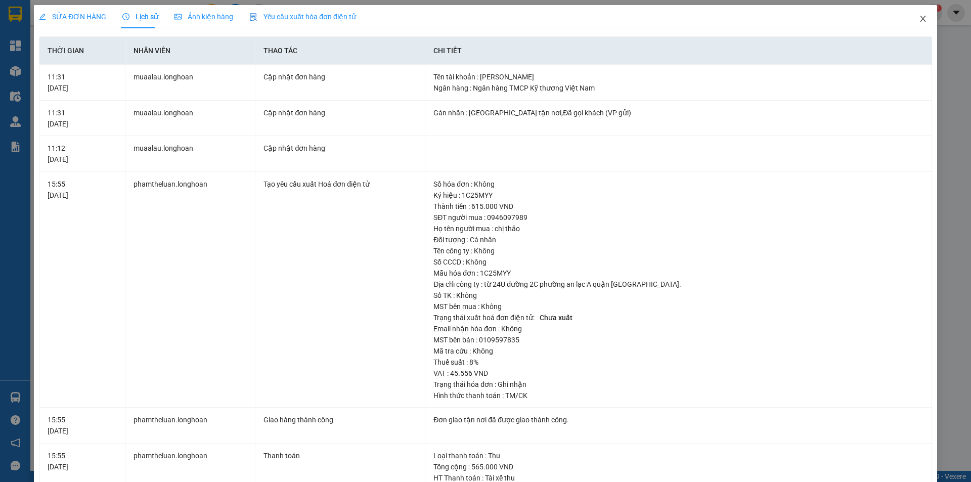
click at [920, 20] on icon "close" at bounding box center [923, 19] width 6 height 6
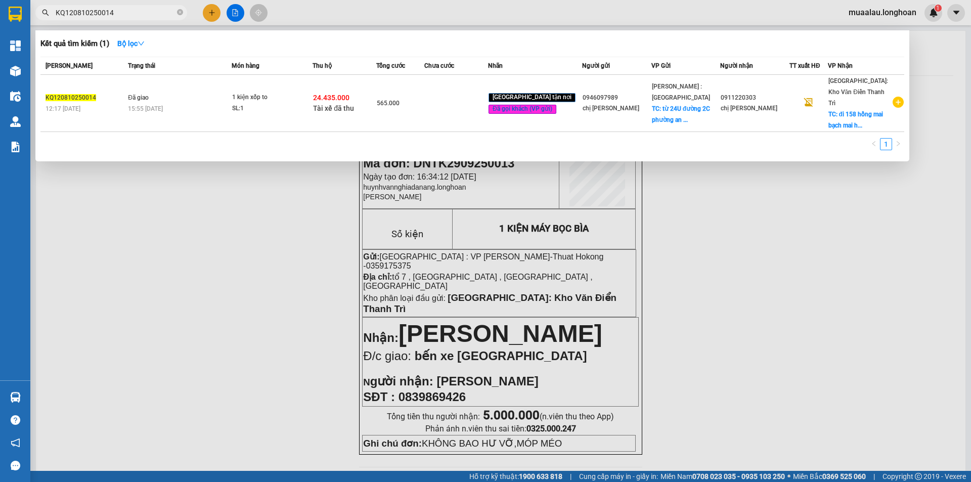
click at [126, 9] on input "KQ120810250014" at bounding box center [115, 12] width 119 height 11
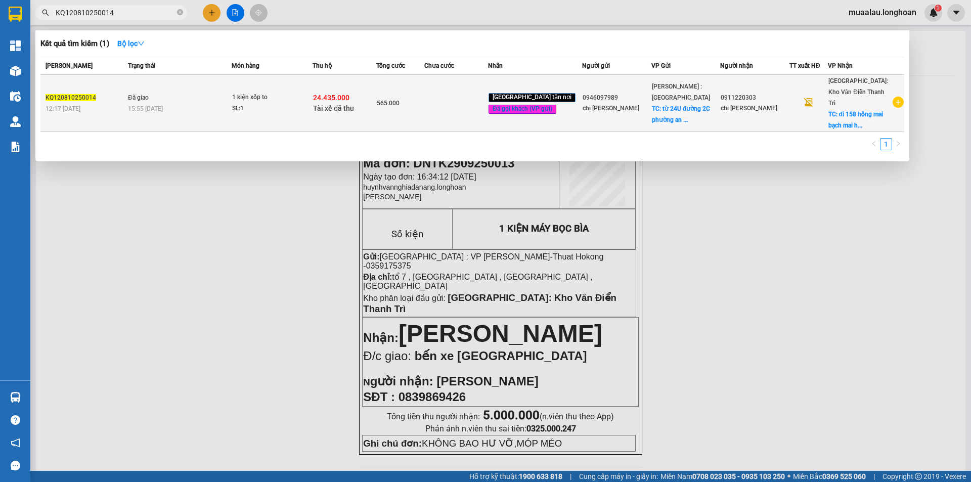
click at [120, 119] on td "KQ120810250014 12:17 [DATE]" at bounding box center [82, 103] width 85 height 57
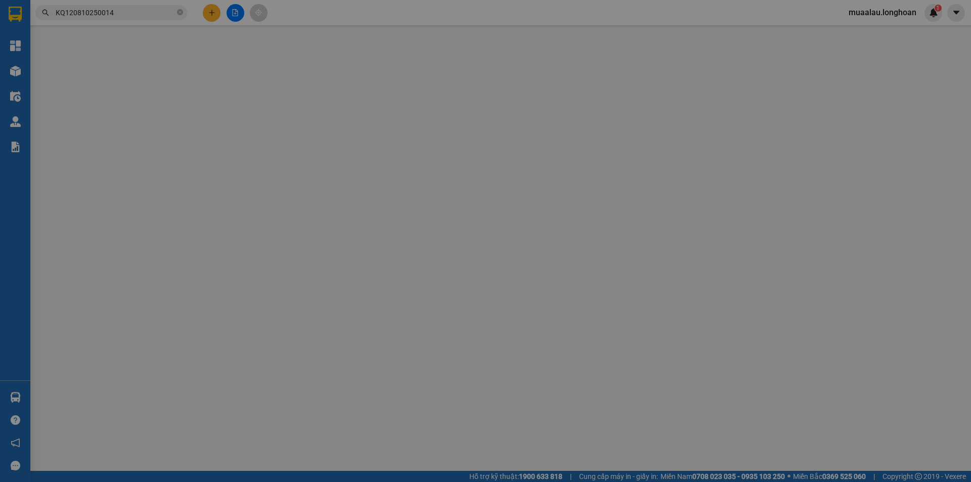
type input "0946097989"
type input "chị [PERSON_NAME]"
checkbox input "true"
type input "từ 24U đường 2C phường an lạc A quận [GEOGRAPHIC_DATA]."
type input "65.000"
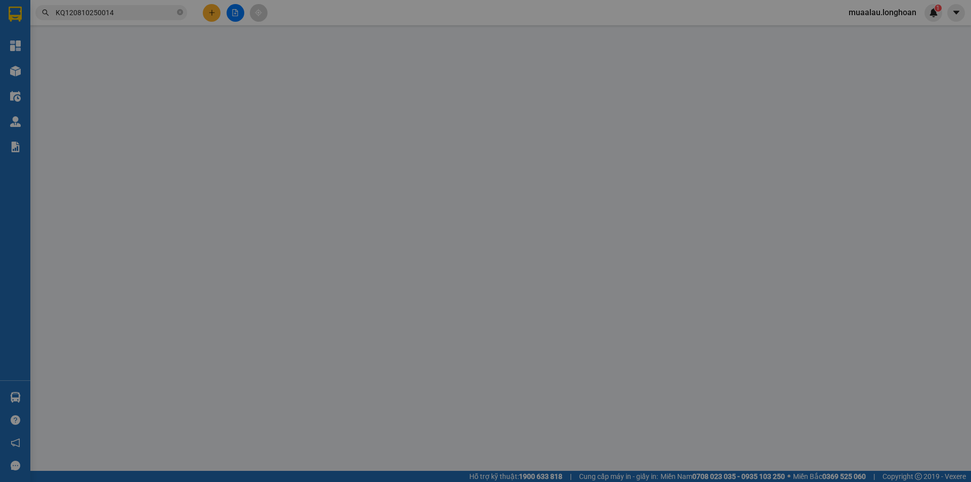
type input "0911220303"
type input "chị [PERSON_NAME]"
checkbox input "true"
type input "đi 158 hồng mai bạch mai [GEOGRAPHIC_DATA]"
checkbox input "true"
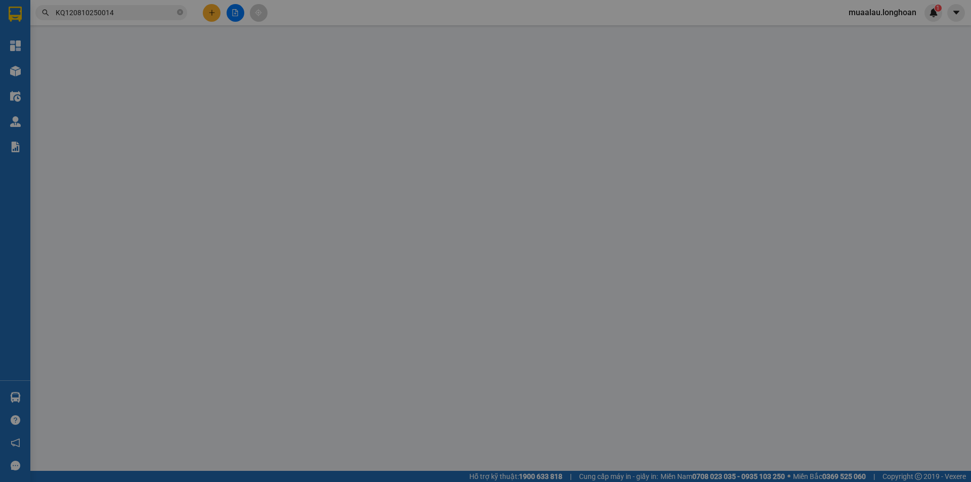
type input "24.435.000"
type input "50.000"
type input "565.000"
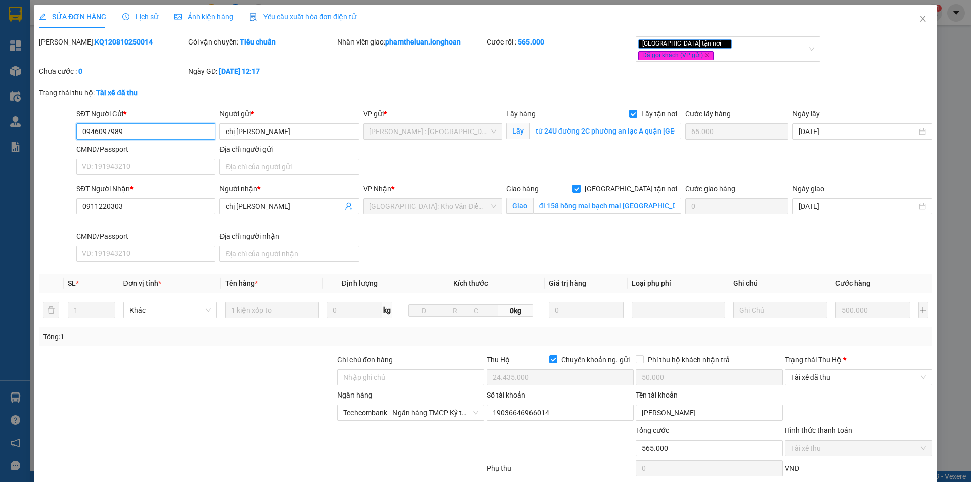
scroll to position [54, 0]
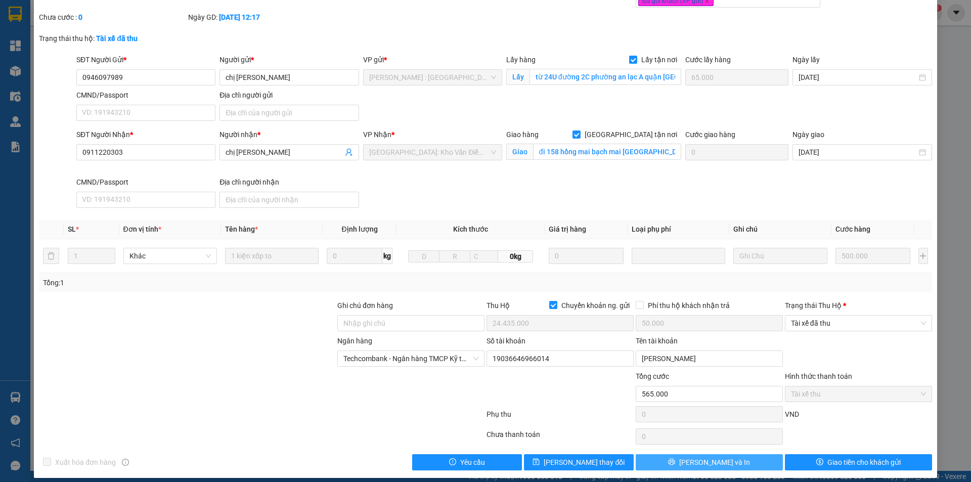
click at [718, 457] on span "[PERSON_NAME] và In" at bounding box center [714, 462] width 71 height 11
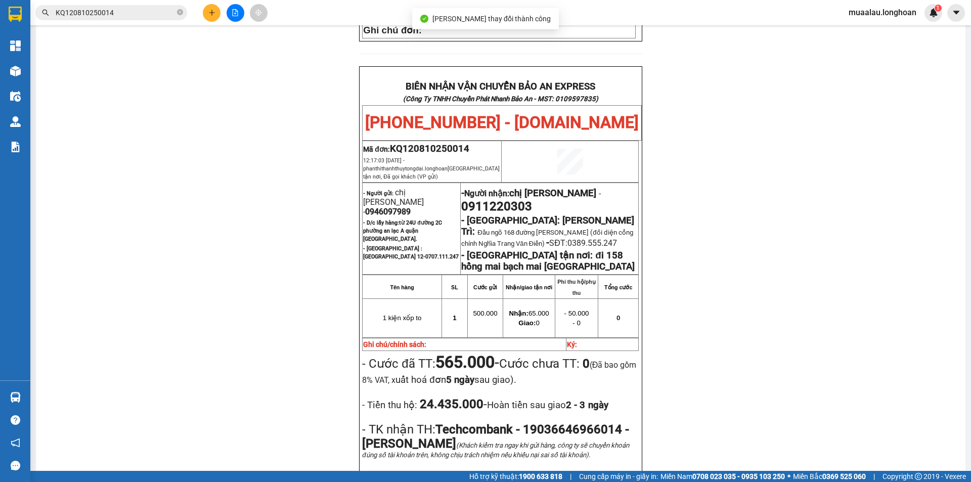
scroll to position [506, 0]
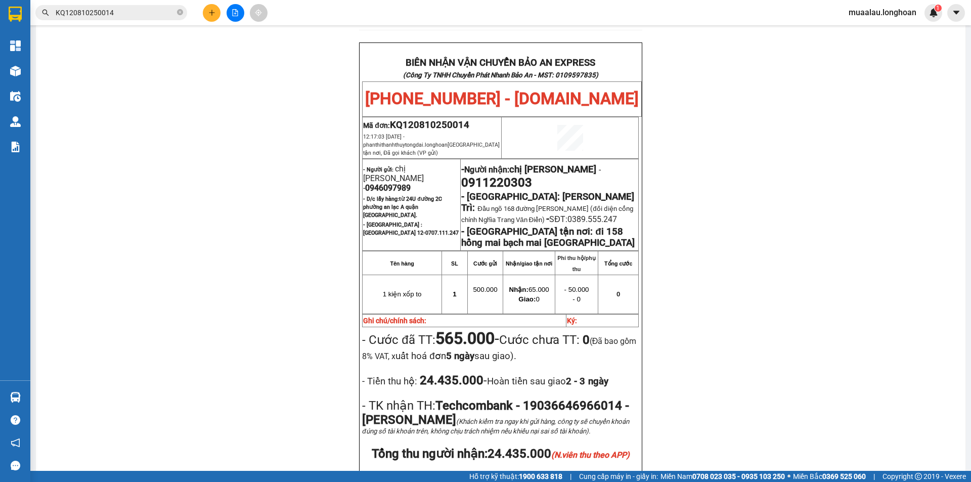
drag, startPoint x: 438, startPoint y: 357, endPoint x: 457, endPoint y: 361, distance: 19.8
click at [470, 399] on span "Techcombank - 19036646966014 - [PERSON_NAME]" at bounding box center [495, 413] width 267 height 28
click at [431, 399] on span "Techcombank - 19036646966014 - [PERSON_NAME]" at bounding box center [495, 413] width 267 height 28
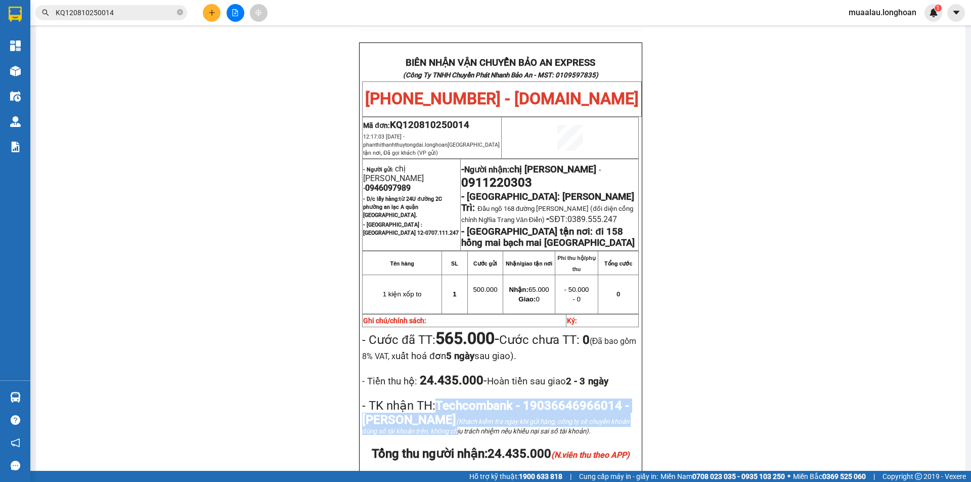
drag, startPoint x: 434, startPoint y: 356, endPoint x: 496, endPoint y: 383, distance: 67.7
click at [495, 399] on p "- TK nhận TH: Techcombank - 19036646966014 - [PERSON_NAME] (Khách kiểm tra ngay…" at bounding box center [500, 417] width 277 height 36
click at [444, 399] on span "Techcombank - 19036646966014 - [PERSON_NAME]" at bounding box center [495, 413] width 267 height 28
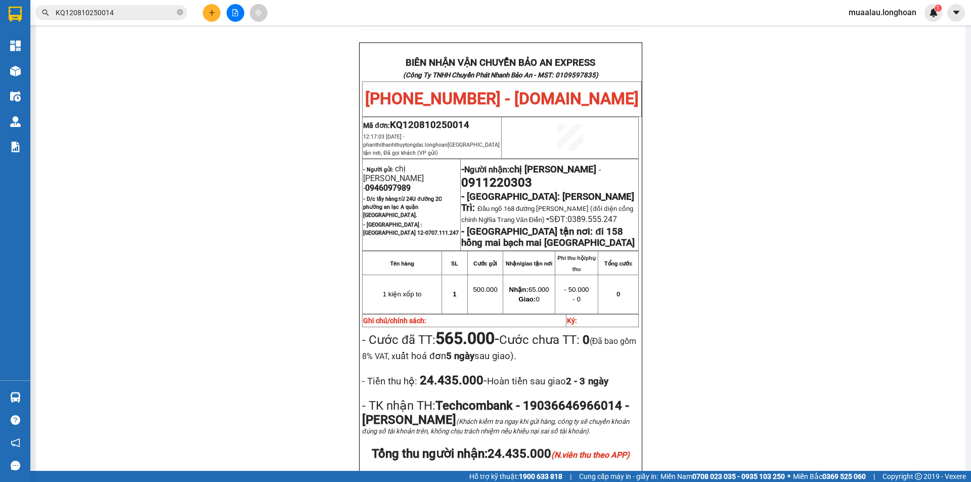
drag, startPoint x: 439, startPoint y: 358, endPoint x: 491, endPoint y: 376, distance: 55.5
click at [491, 399] on span "Techcombank - 19036646966014 - [PERSON_NAME]" at bounding box center [495, 413] width 267 height 28
copy span "Techcombank - 19036646966014 - [PERSON_NAME]"
click at [118, 16] on input "KQ120810250014" at bounding box center [115, 12] width 119 height 11
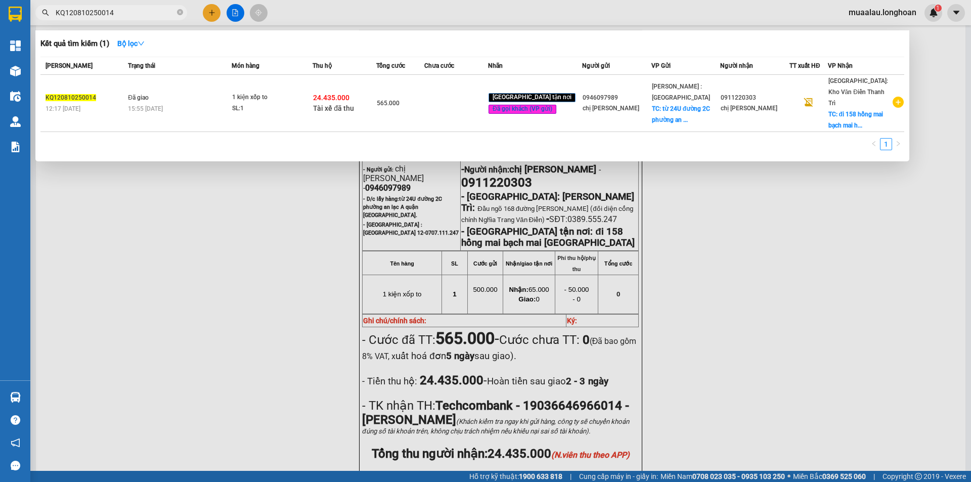
click at [118, 16] on input "KQ120810250014" at bounding box center [115, 12] width 119 height 11
click at [122, 15] on input "KQ120810250014" at bounding box center [115, 12] width 119 height 11
paste input "VPVD0710250037"
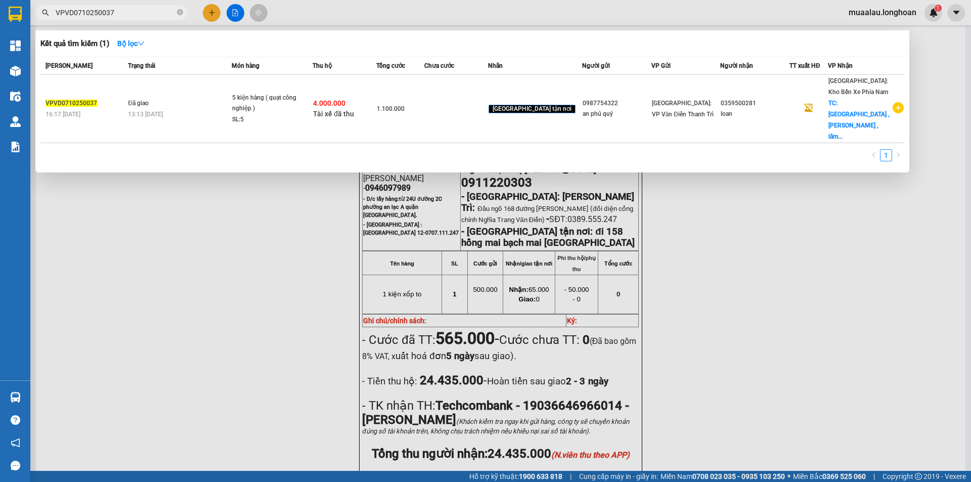
click at [272, 263] on div at bounding box center [485, 241] width 971 height 482
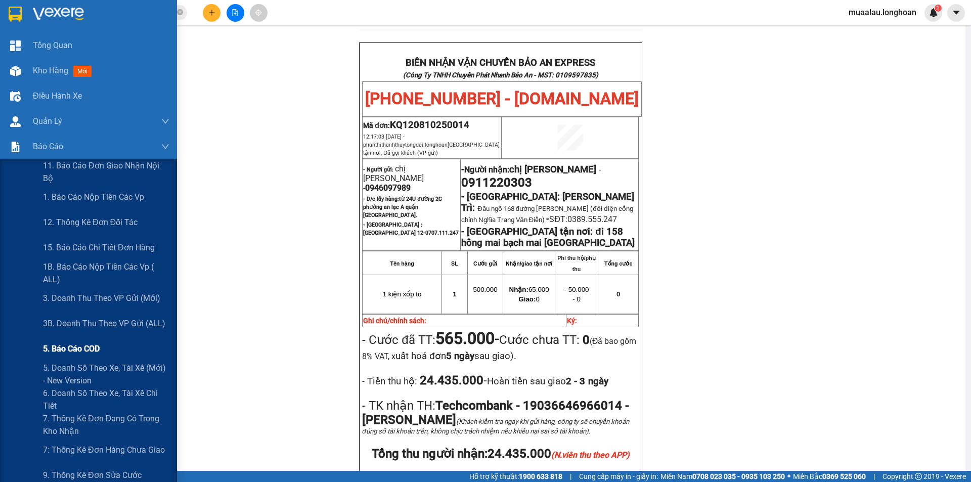
click at [63, 351] on span "5. Báo cáo COD" at bounding box center [71, 348] width 57 height 13
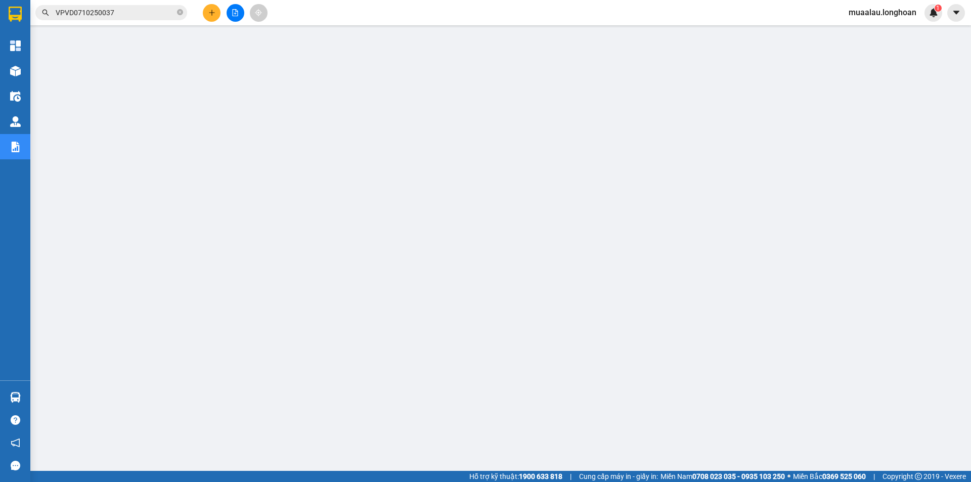
click at [123, 7] on input "VPVD0710250037" at bounding box center [115, 12] width 119 height 11
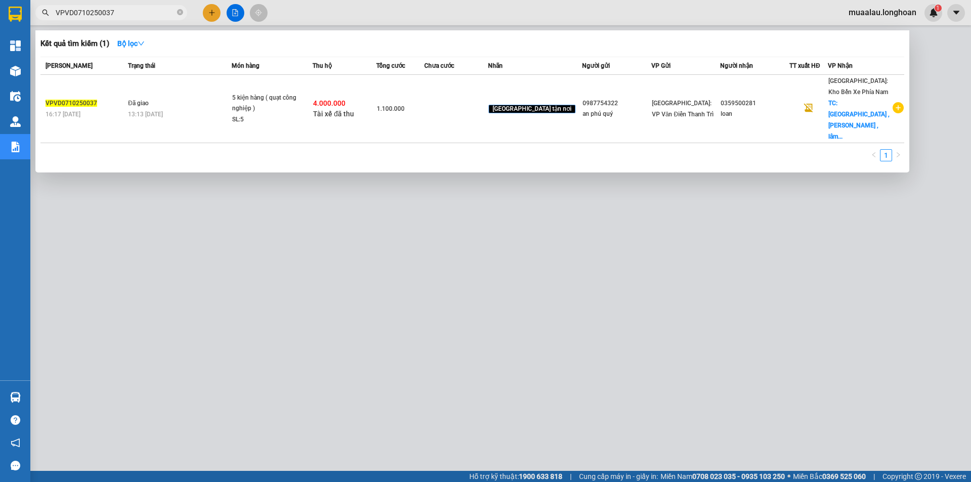
click at [123, 7] on input "VPVD0710250037" at bounding box center [115, 12] width 119 height 11
paste input "DNTK2909250013"
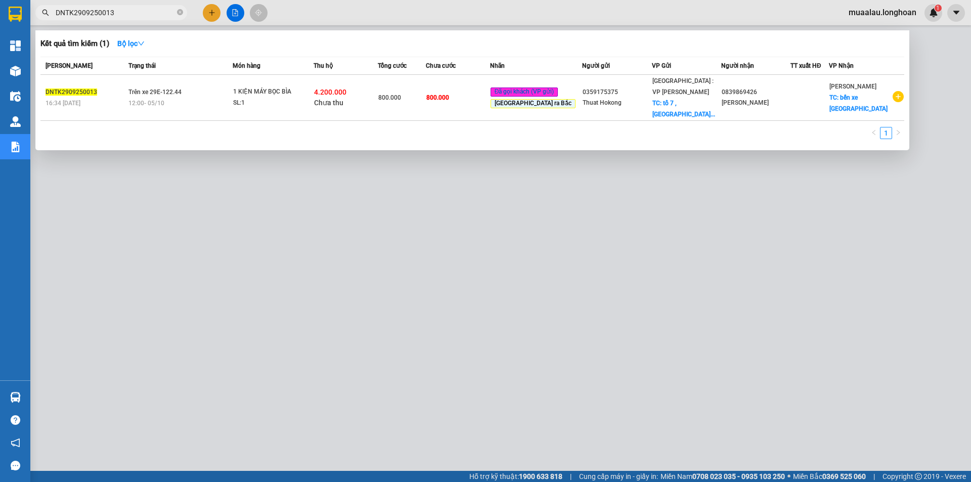
click at [123, 7] on input "DNTK2909250013" at bounding box center [115, 12] width 119 height 11
click at [124, 12] on input "DNTK2909250013" at bounding box center [115, 12] width 119 height 11
click at [120, 12] on input "DNTK2909250013" at bounding box center [115, 12] width 119 height 11
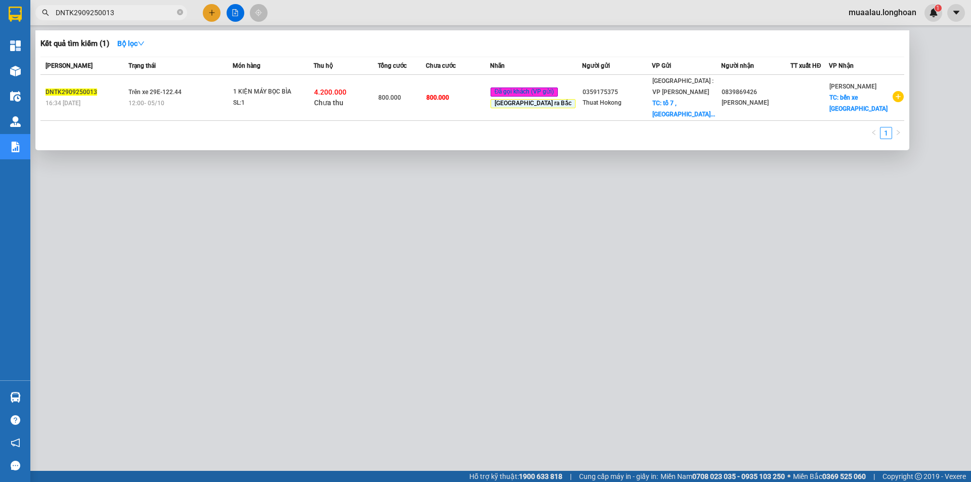
click at [120, 12] on input "DNTK2909250013" at bounding box center [115, 12] width 119 height 11
paste input "QU120610250029"
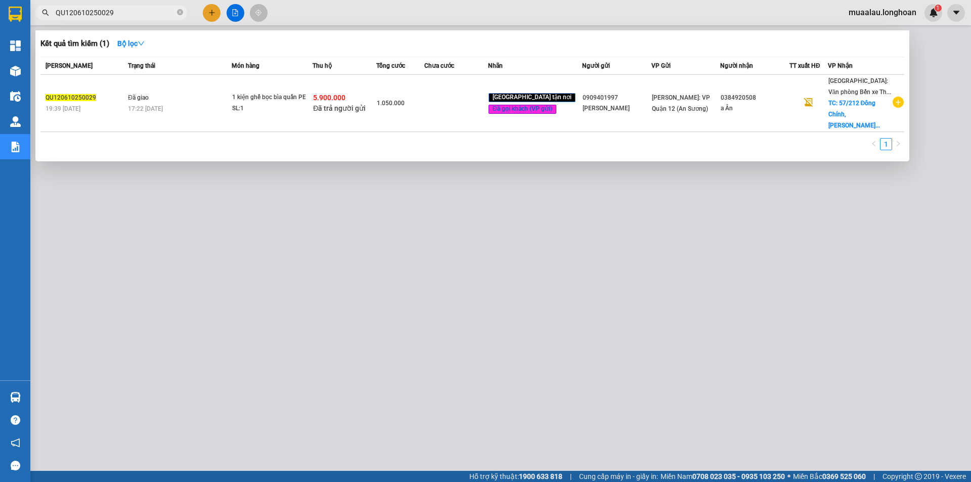
click at [121, 16] on input "QU120610250029" at bounding box center [115, 12] width 119 height 11
paste input "VPVD2709250055"
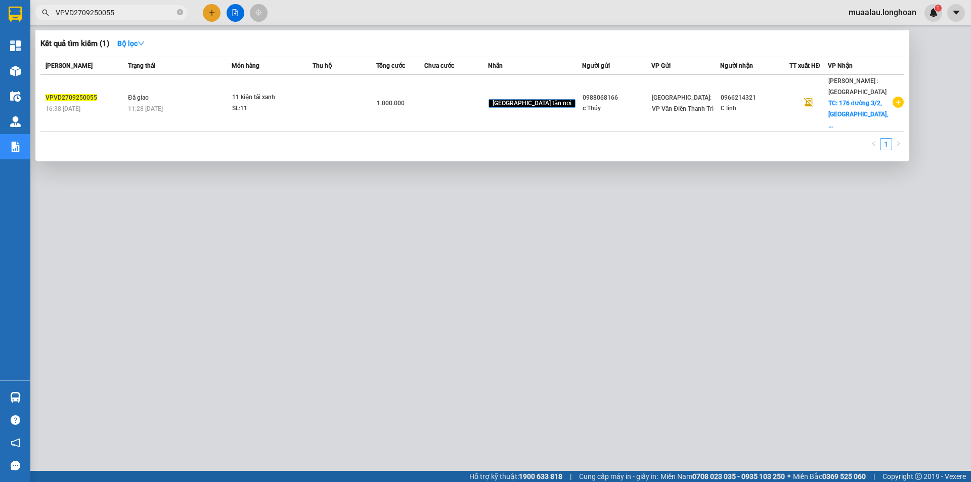
type input "VPVD2709250055"
